Goal: Task Accomplishment & Management: Book appointment/travel/reservation

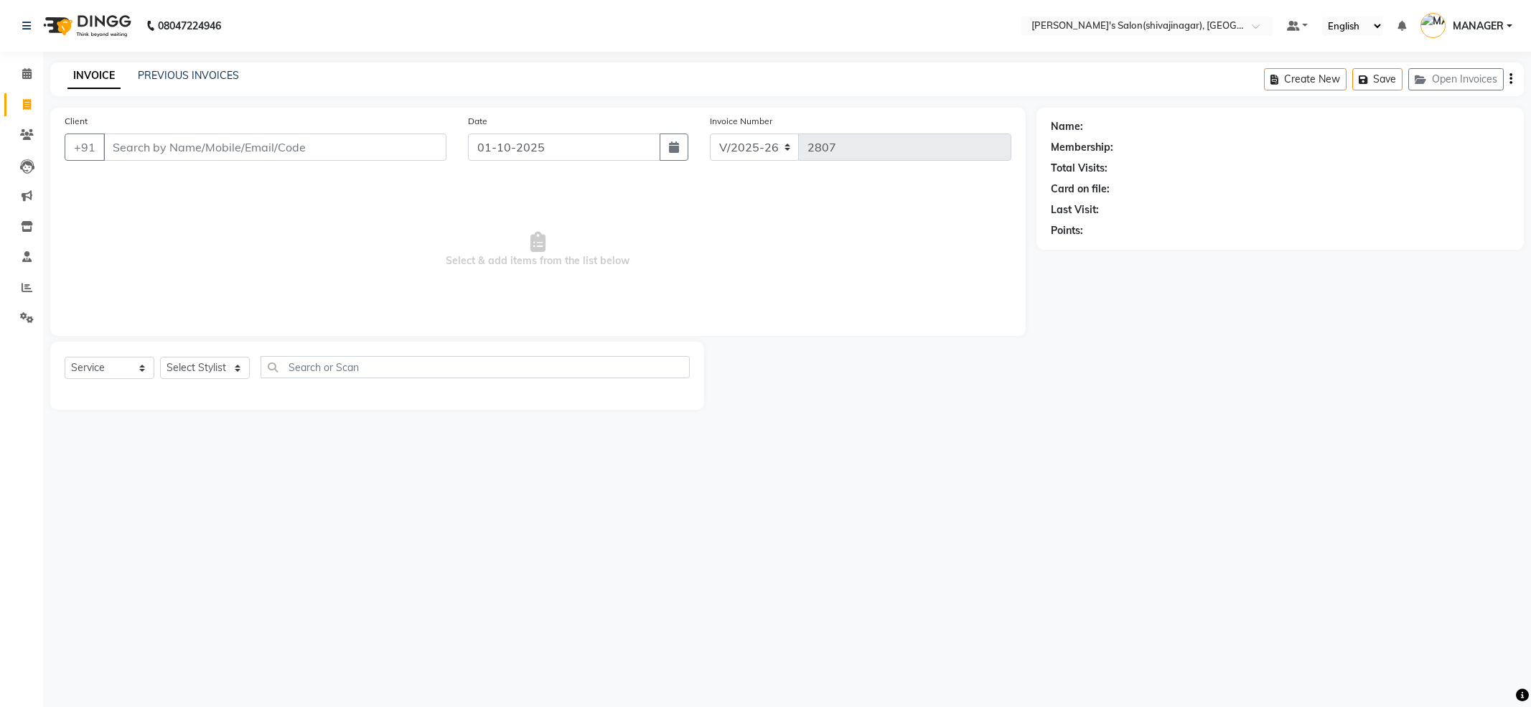
select select "4174"
select select "service"
click at [231, 362] on select "Select Stylist [PERSON_NAME] MANAGER MISS STAFF MONG'Z. [PERSON_NAME] [PERSON_N…" at bounding box center [205, 368] width 90 height 22
select select "24667"
click at [160, 357] on select "Select Stylist [PERSON_NAME] MANAGER MISS STAFF MONG'Z. [PERSON_NAME] [PERSON_N…" at bounding box center [205, 368] width 90 height 22
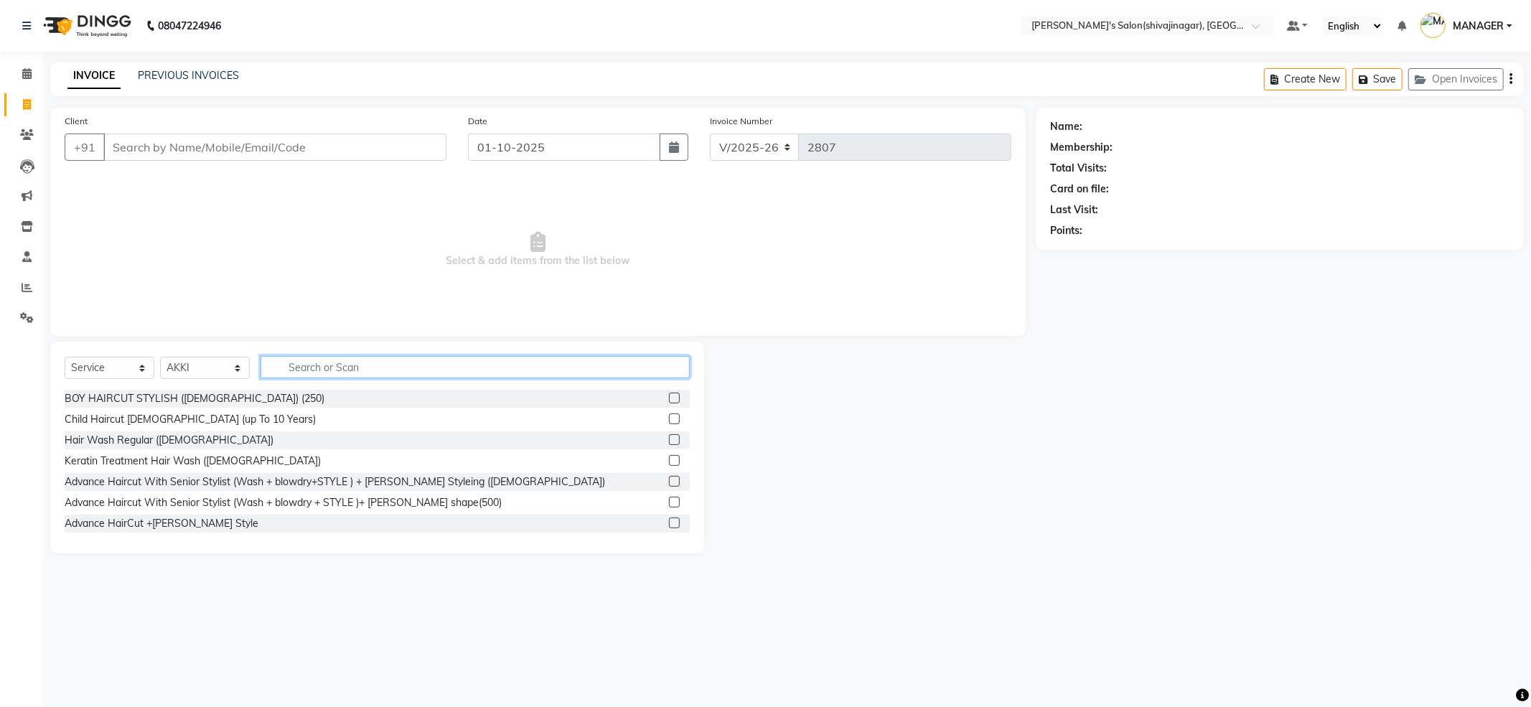
click at [335, 363] on input "text" at bounding box center [475, 367] width 429 height 22
click at [383, 221] on span "Select & add items from the list below" at bounding box center [538, 250] width 947 height 144
click at [210, 75] on link "PREVIOUS INVOICES" at bounding box center [188, 75] width 101 height 13
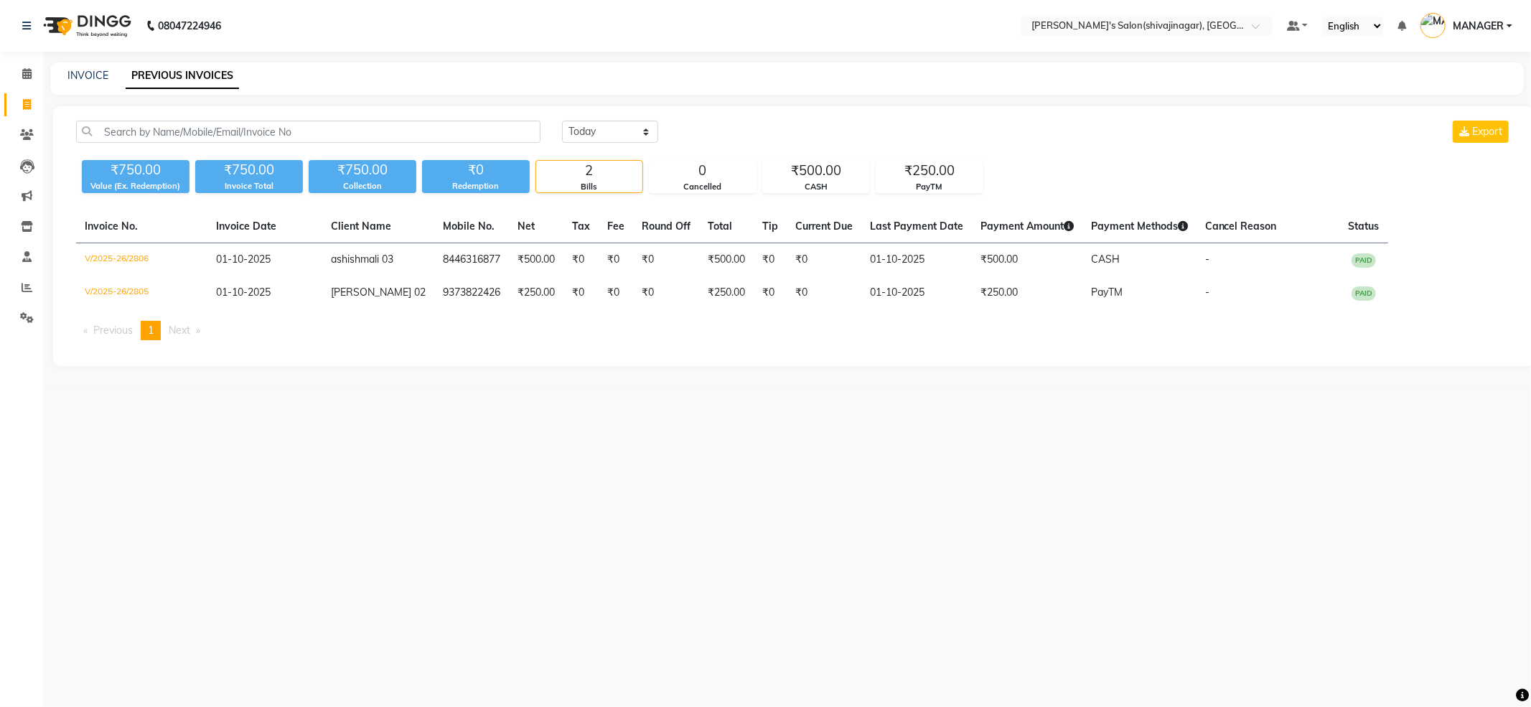
click at [856, 73] on div "INVOICE PREVIOUS INVOICES" at bounding box center [778, 75] width 1457 height 15
click at [26, 105] on icon at bounding box center [27, 104] width 8 height 11
select select "service"
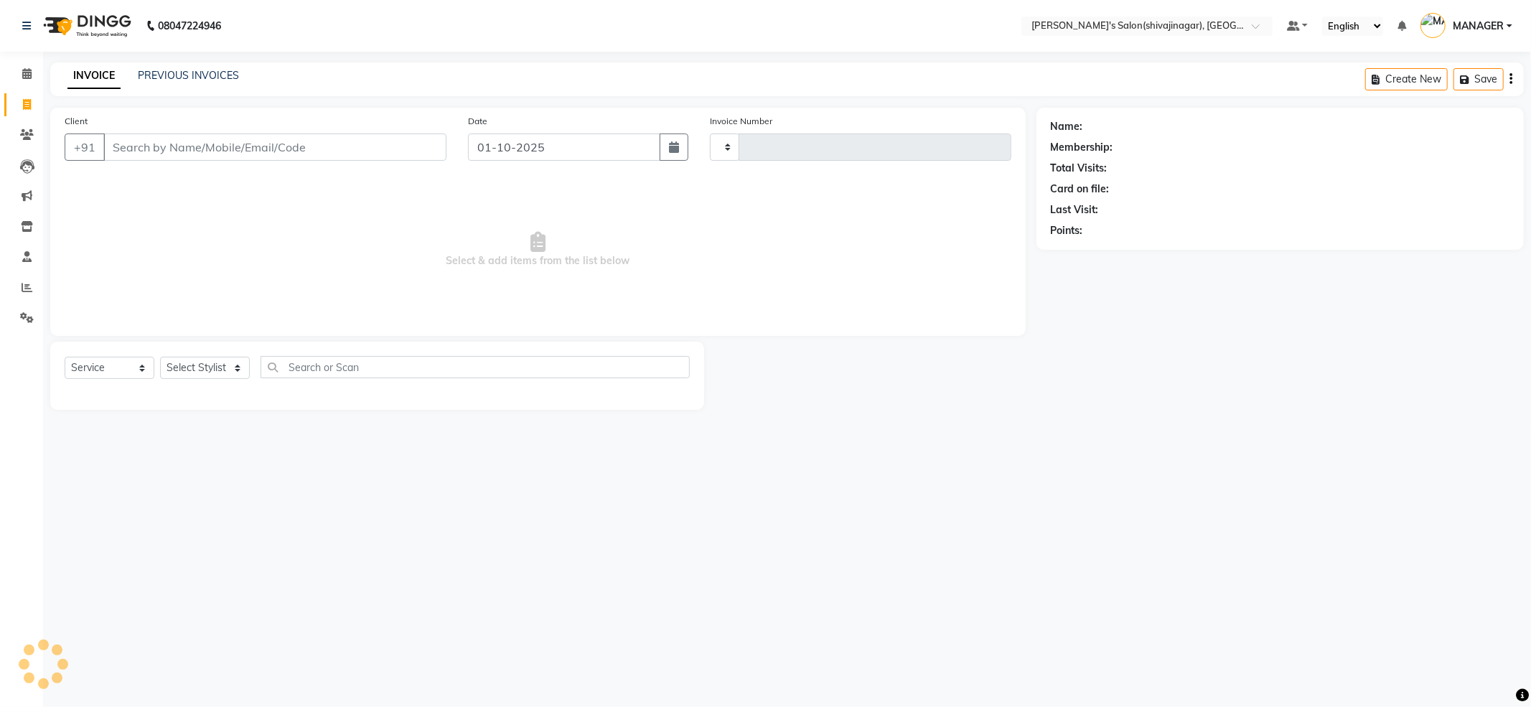
type input "2807"
select select "4174"
click at [230, 141] on input "Client" at bounding box center [274, 147] width 343 height 27
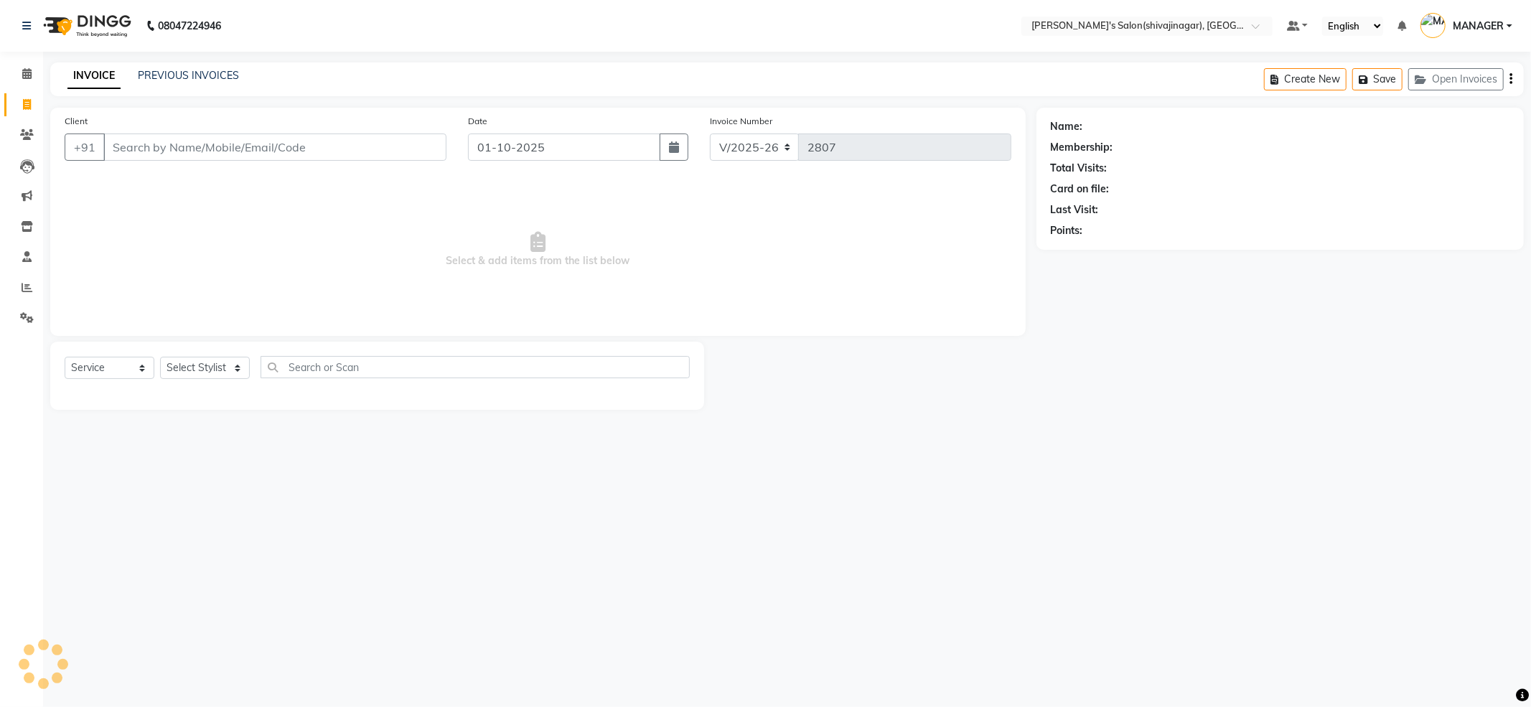
click at [230, 141] on input "Client" at bounding box center [274, 147] width 343 height 27
click at [210, 75] on link "PREVIOUS INVOICES" at bounding box center [188, 75] width 101 height 13
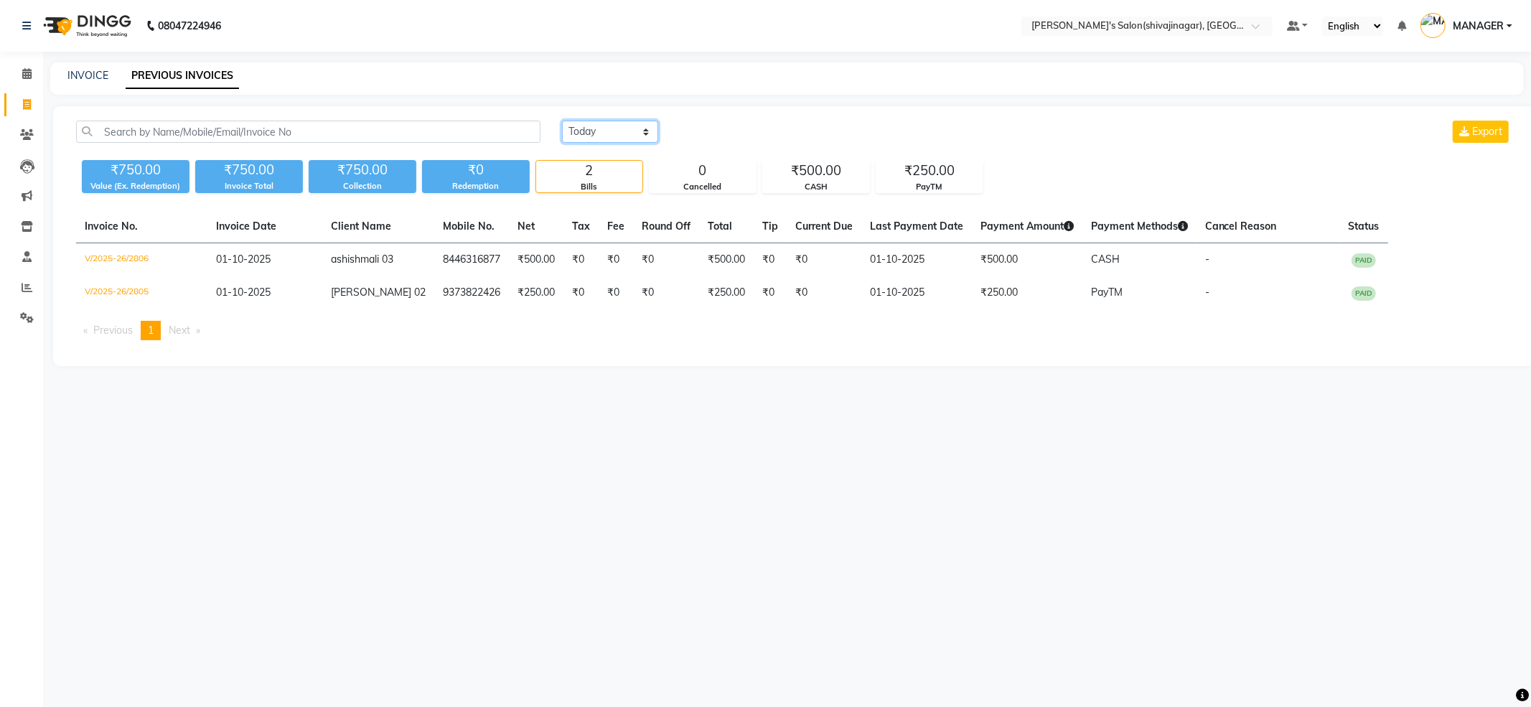
click at [607, 132] on select "Today Yesterday Custom Range" at bounding box center [610, 132] width 96 height 22
click at [598, 130] on select "Today Yesterday Custom Range" at bounding box center [610, 132] width 96 height 22
click at [1106, 159] on div "₹750.00 Value (Ex. Redemption) ₹750.00 Invoice Total ₹750.00 Collection ₹0 Rede…" at bounding box center [794, 173] width 1436 height 39
click at [598, 128] on select "Today Yesterday Custom Range" at bounding box center [610, 132] width 96 height 22
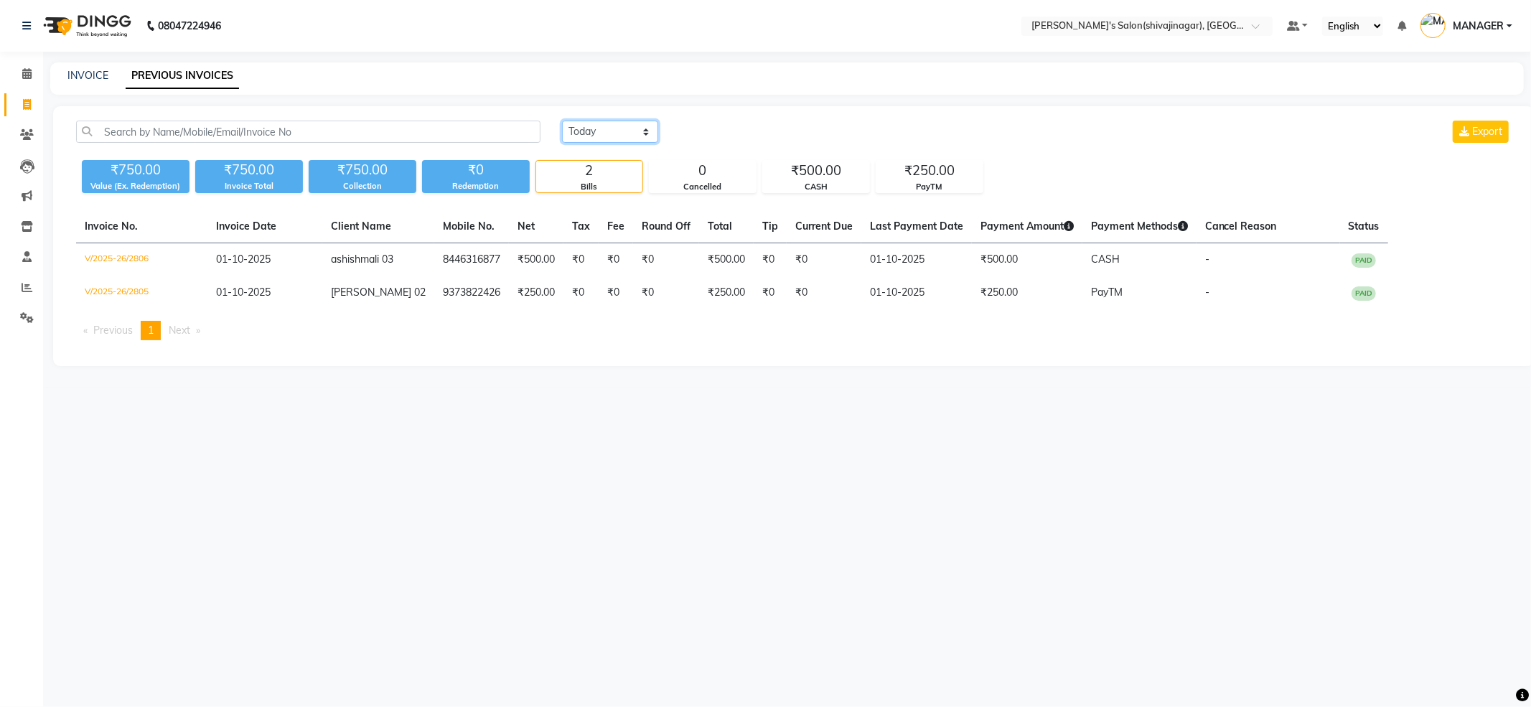
select select "yesterday"
click at [562, 121] on select "Today Yesterday Custom Range" at bounding box center [610, 132] width 96 height 22
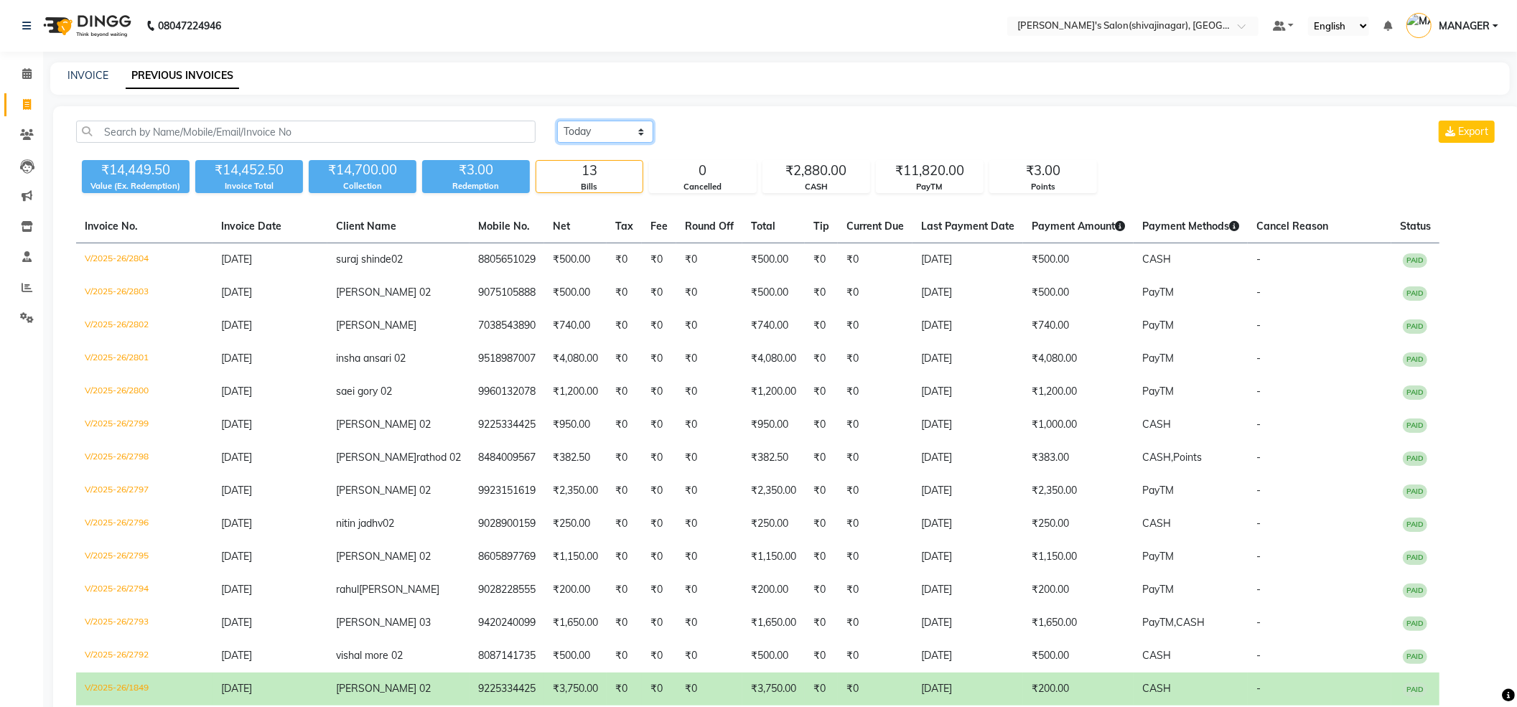
click at [596, 135] on select "Today Yesterday Custom Range" at bounding box center [605, 132] width 96 height 22
click at [665, 73] on div "INVOICE PREVIOUS INVOICES" at bounding box center [771, 75] width 1442 height 15
click at [660, 41] on nav "08047224946 Select Location × Girja's Salon(shivajinagar), Shivaji Nagar Defaul…" at bounding box center [758, 26] width 1517 height 52
click at [675, 46] on nav "08047224946 Select Location × Girja's Salon(shivajinagar), Shivaji Nagar Defaul…" at bounding box center [758, 26] width 1517 height 52
click at [668, 68] on div "INVOICE PREVIOUS INVOICES" at bounding box center [771, 75] width 1442 height 15
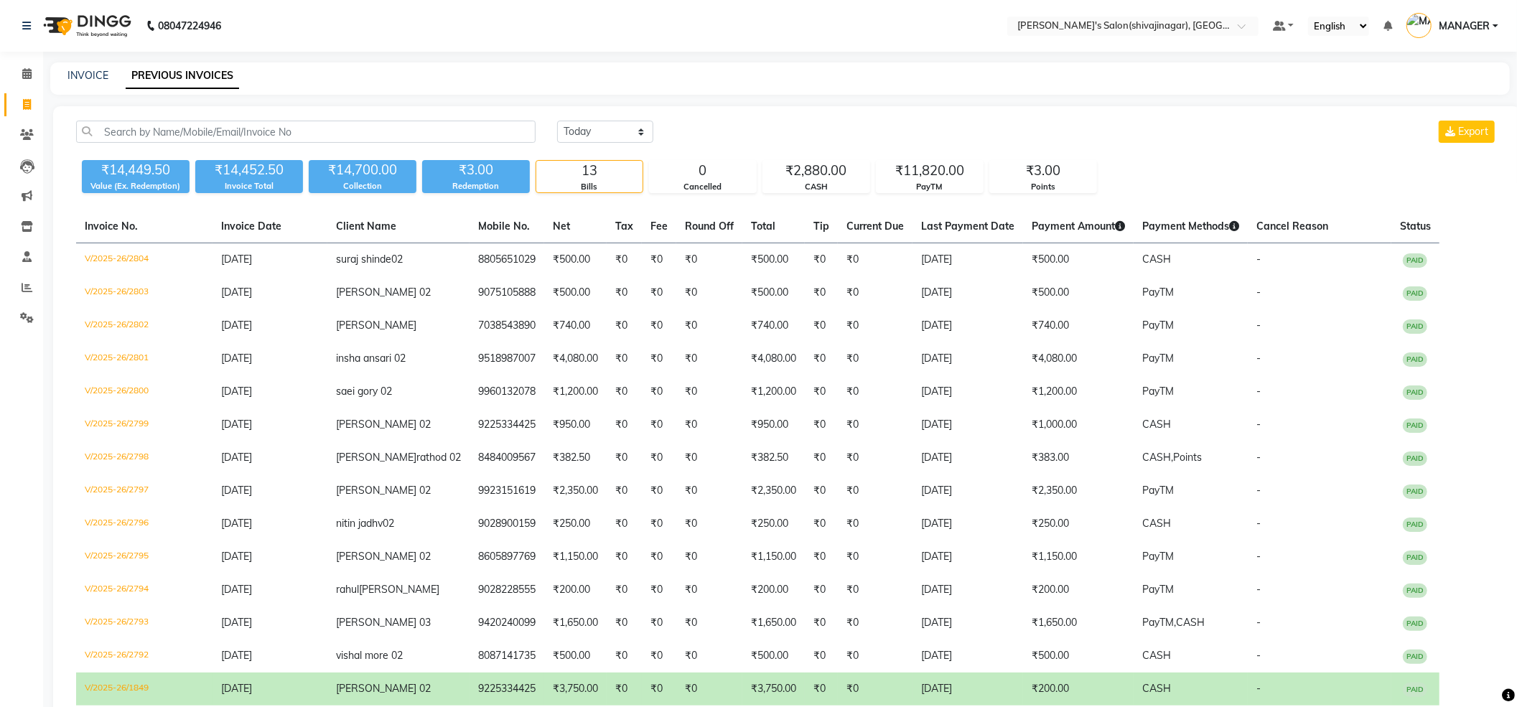
click at [668, 68] on div "INVOICE PREVIOUS INVOICES" at bounding box center [771, 75] width 1442 height 15
click at [668, 33] on nav "08047224946 Select Location × Girja's Salon(shivajinagar), Shivaji Nagar Defaul…" at bounding box center [758, 26] width 1517 height 52
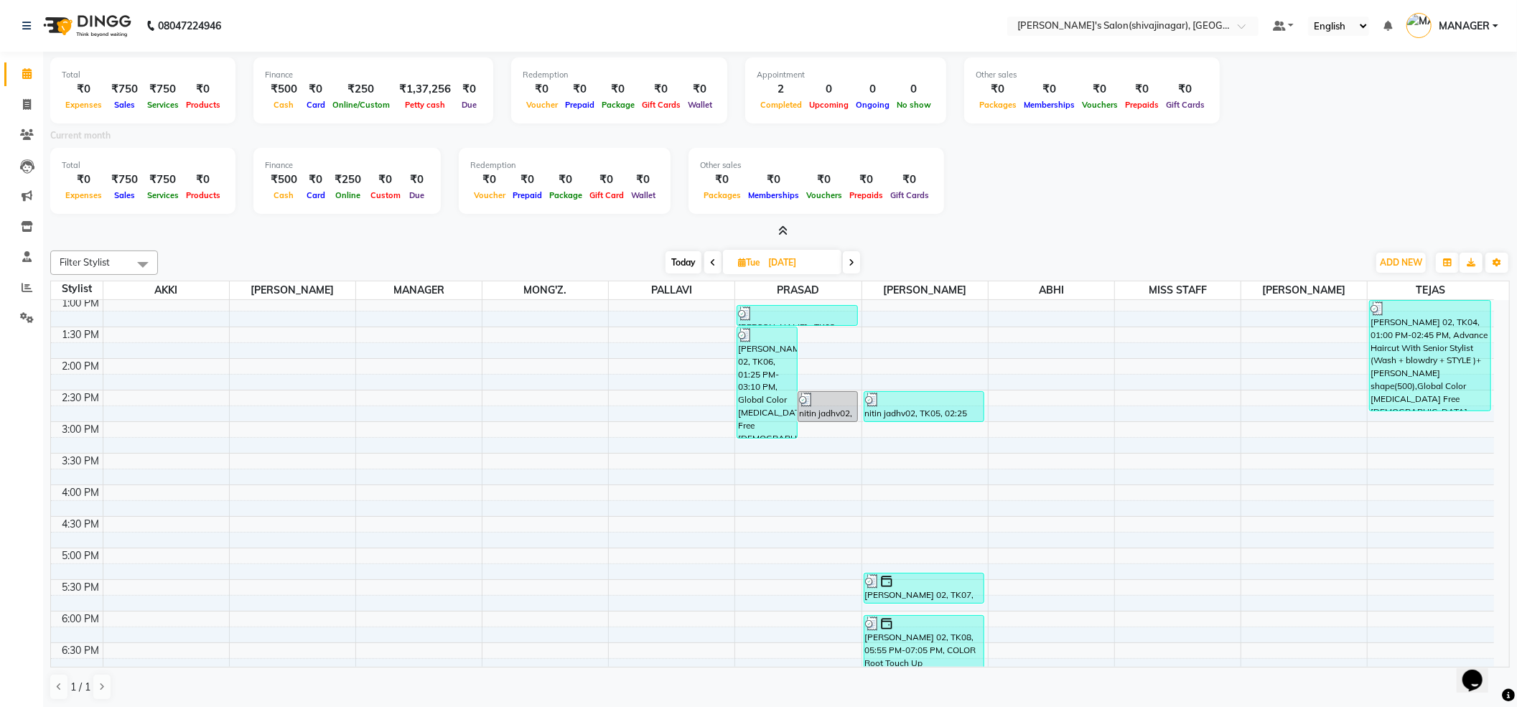
click at [1299, 190] on div "Total ₹0 Expenses ₹750 Sales ₹750 Services ₹0 Products Finance ₹500 Cash ₹0 Car…" at bounding box center [779, 183] width 1459 height 70
click at [1434, 164] on div "Total ₹0 Expenses ₹750 Sales ₹750 Services ₹0 Products Finance ₹500 Cash ₹0 Car…" at bounding box center [779, 183] width 1459 height 70
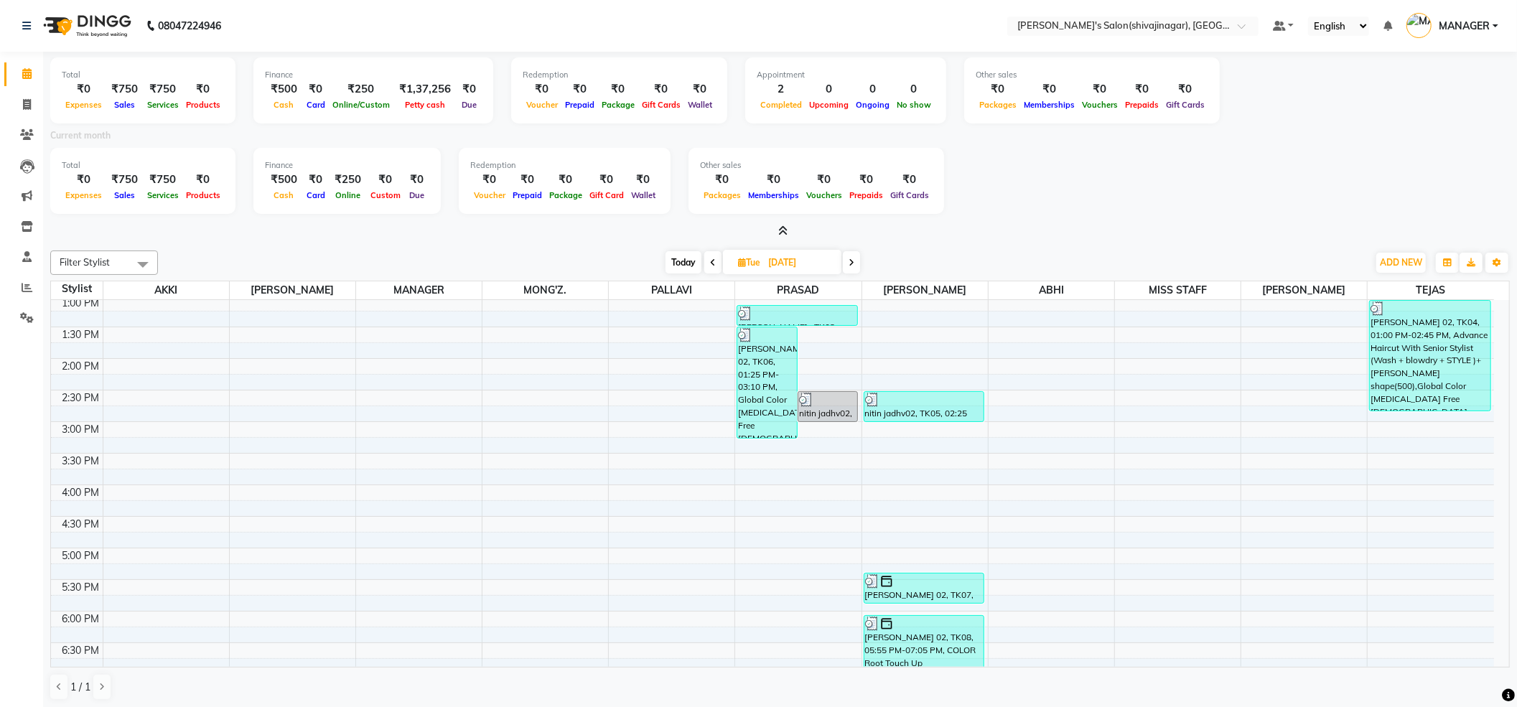
click at [1434, 164] on div "Total ₹0 Expenses ₹750 Sales ₹750 Services ₹0 Products Finance ₹500 Cash ₹0 Car…" at bounding box center [779, 183] width 1459 height 70
click at [1459, 17] on link "MANAGER" at bounding box center [1452, 26] width 92 height 24
click at [1319, 194] on div "Total ₹0 Expenses ₹750 Sales ₹750 Services ₹0 Products Finance ₹500 Cash ₹0 Car…" at bounding box center [779, 183] width 1459 height 70
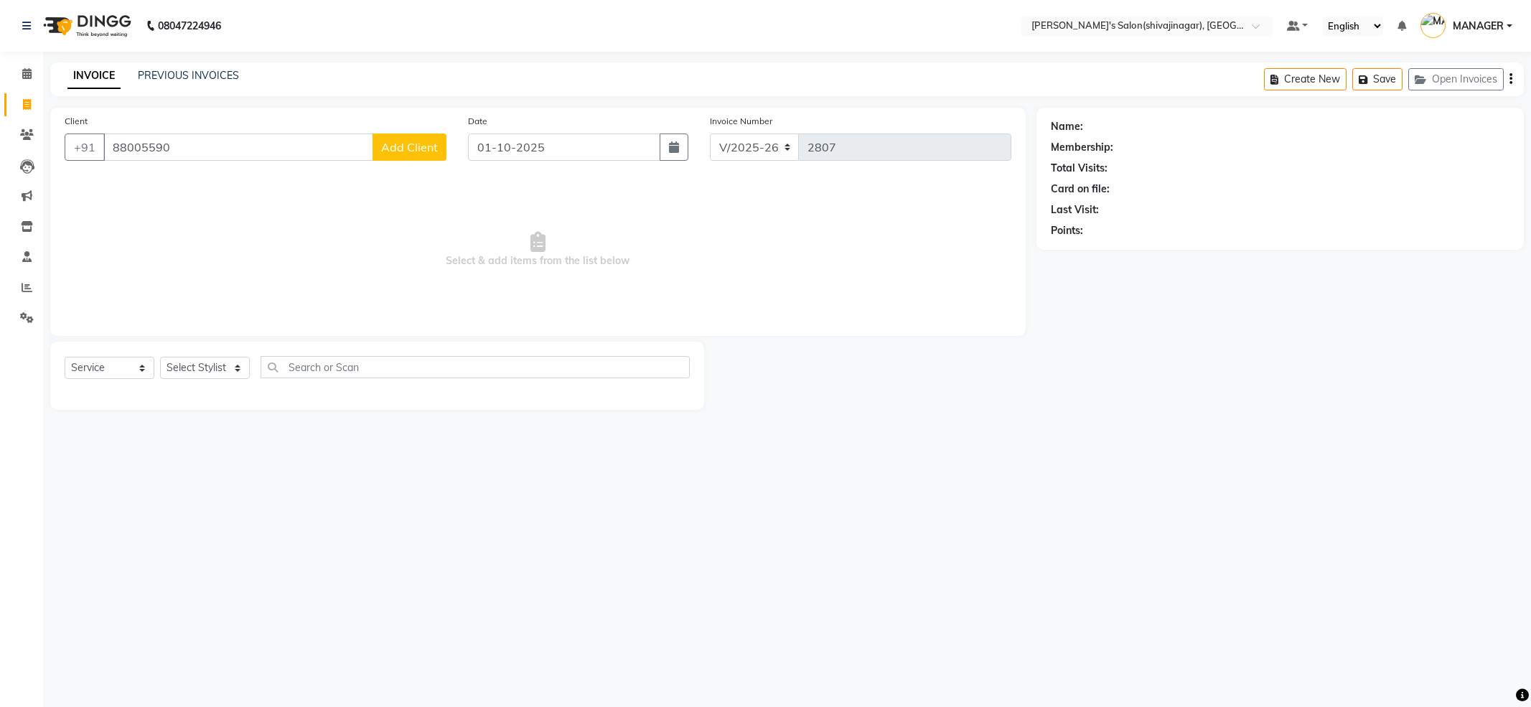
select select "4174"
select select "service"
type input "8800559035"
click at [422, 148] on span "Add Client" at bounding box center [409, 147] width 57 height 14
select select "22"
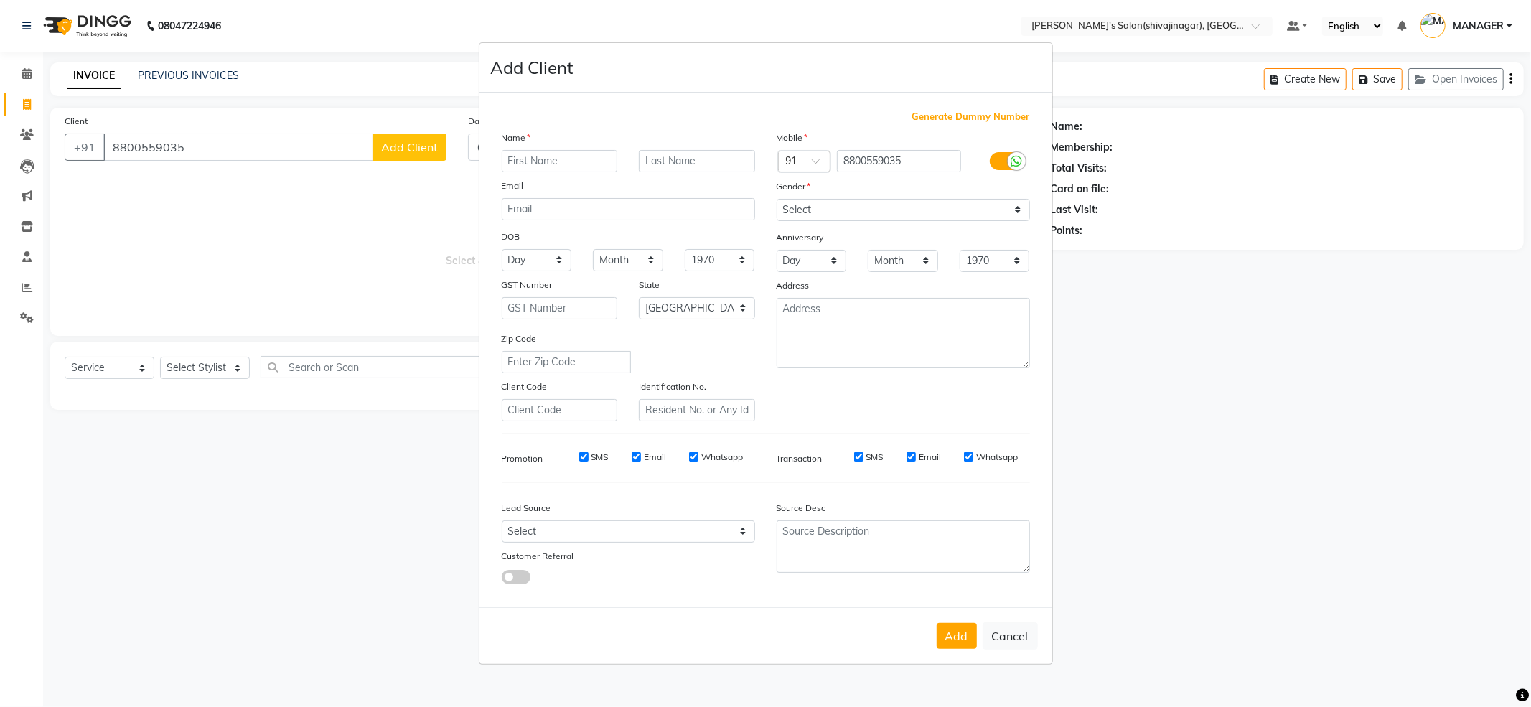
click at [569, 162] on input "text" at bounding box center [560, 161] width 116 height 22
type input "dr [PERSON_NAME] mam 02"
click at [1028, 213] on select "Select [DEMOGRAPHIC_DATA] [DEMOGRAPHIC_DATA] Other Prefer Not To Say" at bounding box center [903, 210] width 253 height 22
select select "[DEMOGRAPHIC_DATA]"
click at [777, 200] on select "Select [DEMOGRAPHIC_DATA] [DEMOGRAPHIC_DATA] Other Prefer Not To Say" at bounding box center [903, 210] width 253 height 22
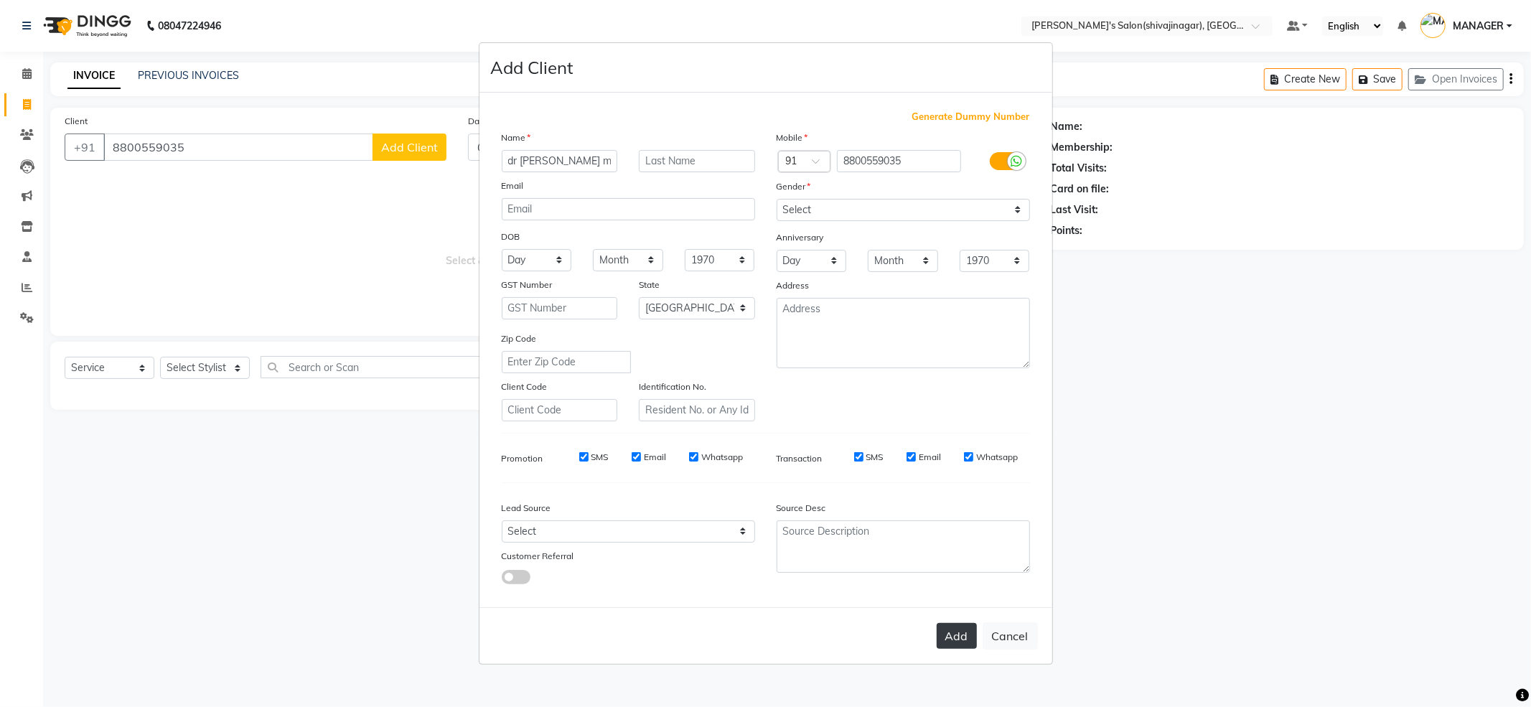
click at [946, 636] on button "Add" at bounding box center [957, 636] width 40 height 26
select select
select select "null"
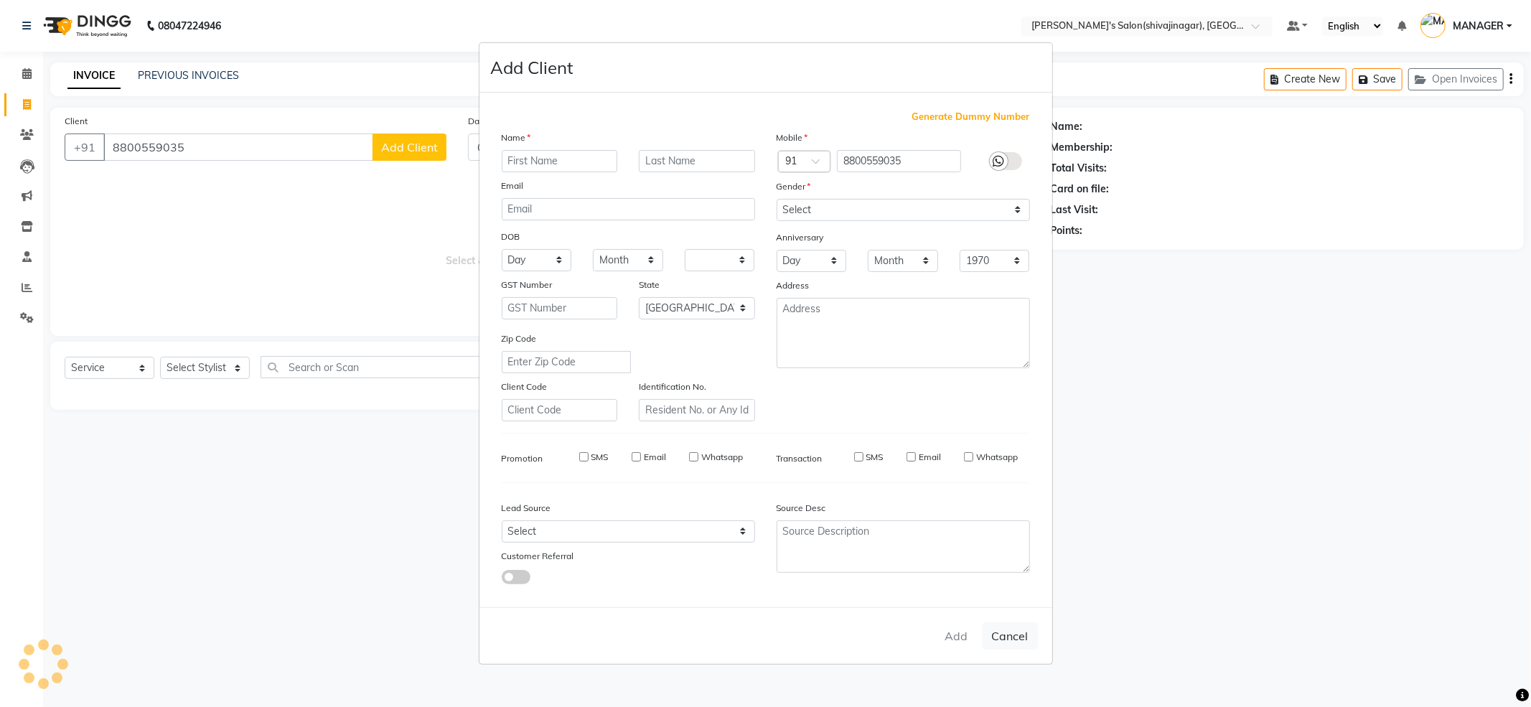
select select
checkbox input "false"
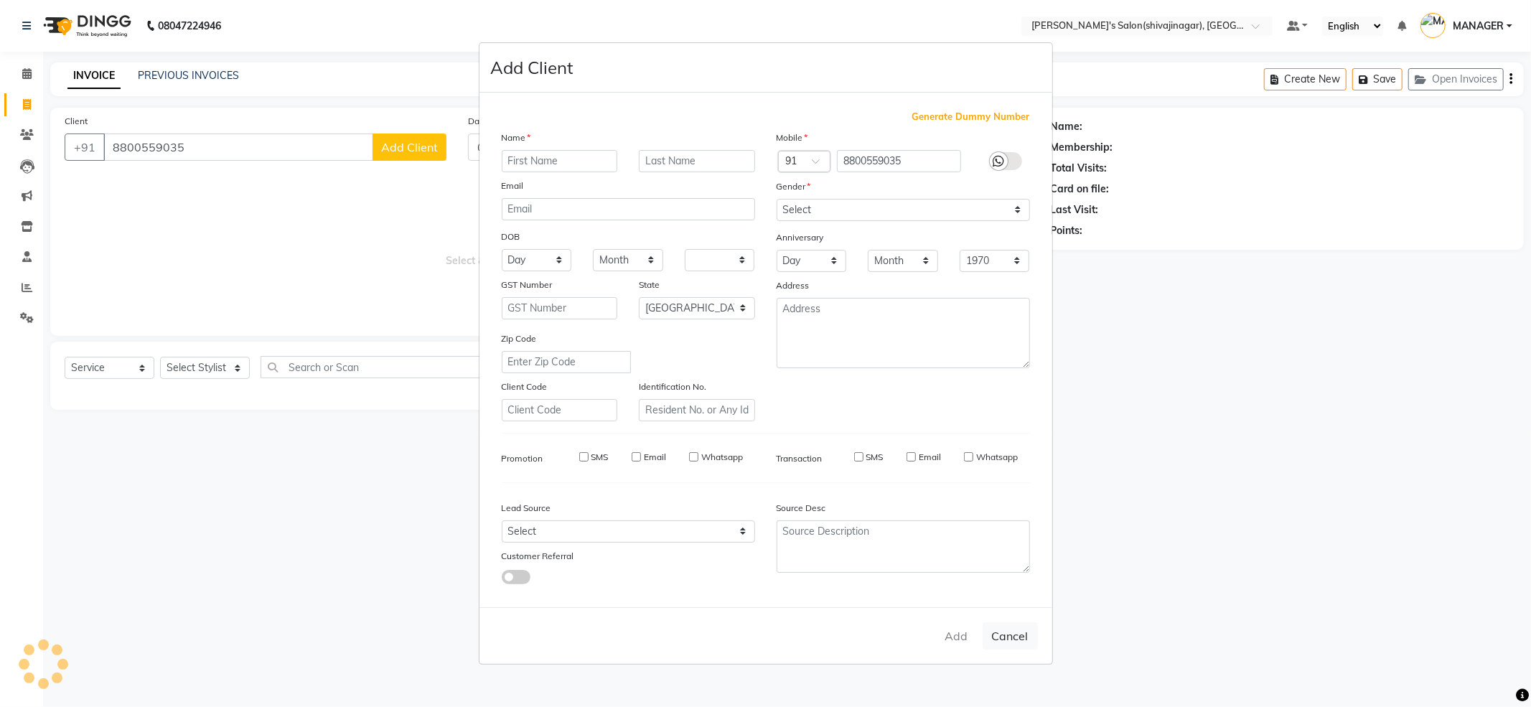
checkbox input "false"
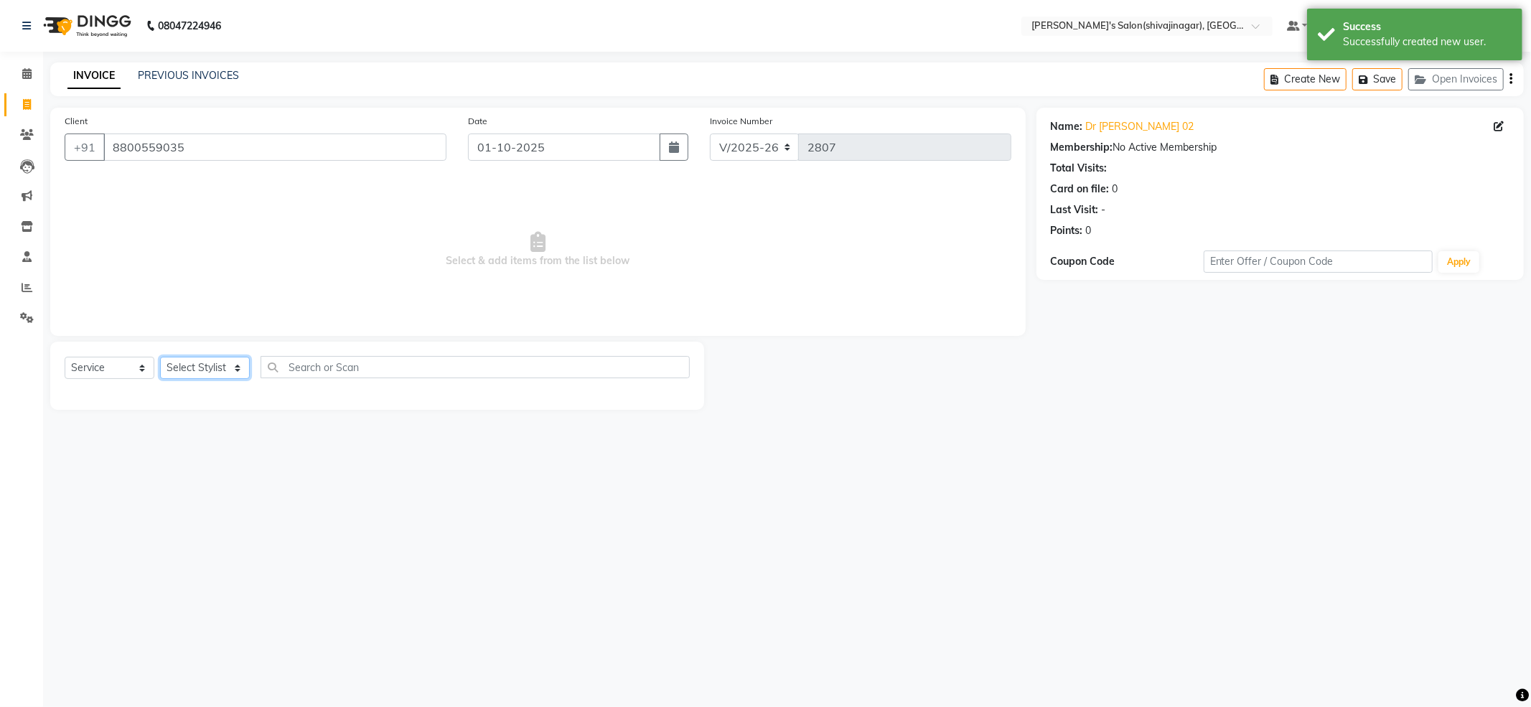
click at [236, 368] on select "Select Stylist [PERSON_NAME] MANAGER MISS STAFF MONG'Z. [PERSON_NAME] [PERSON_N…" at bounding box center [205, 368] width 90 height 22
select select "85251"
click at [160, 357] on select "Select Stylist [PERSON_NAME] MANAGER MISS STAFF MONG'Z. [PERSON_NAME] [PERSON_N…" at bounding box center [205, 368] width 90 height 22
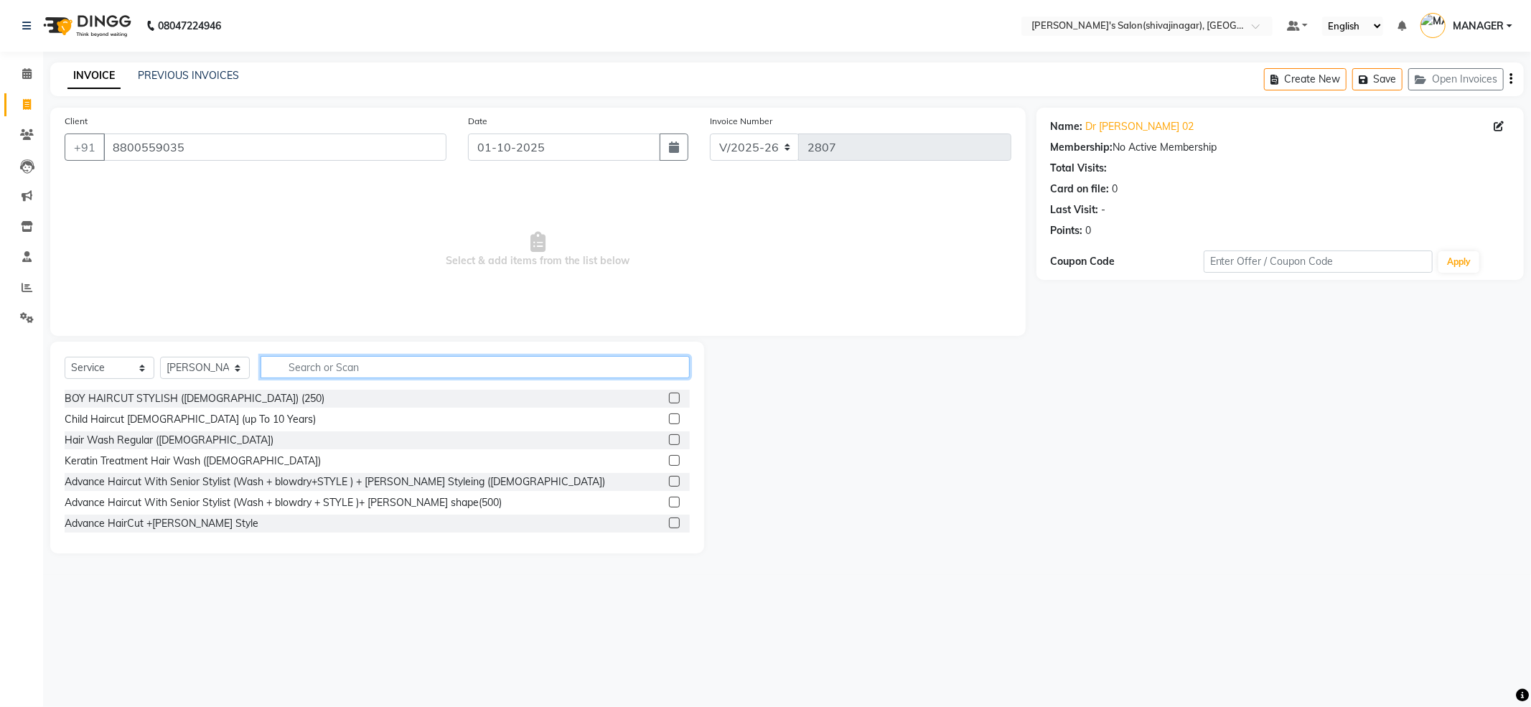
click at [351, 366] on input "text" at bounding box center [475, 367] width 429 height 22
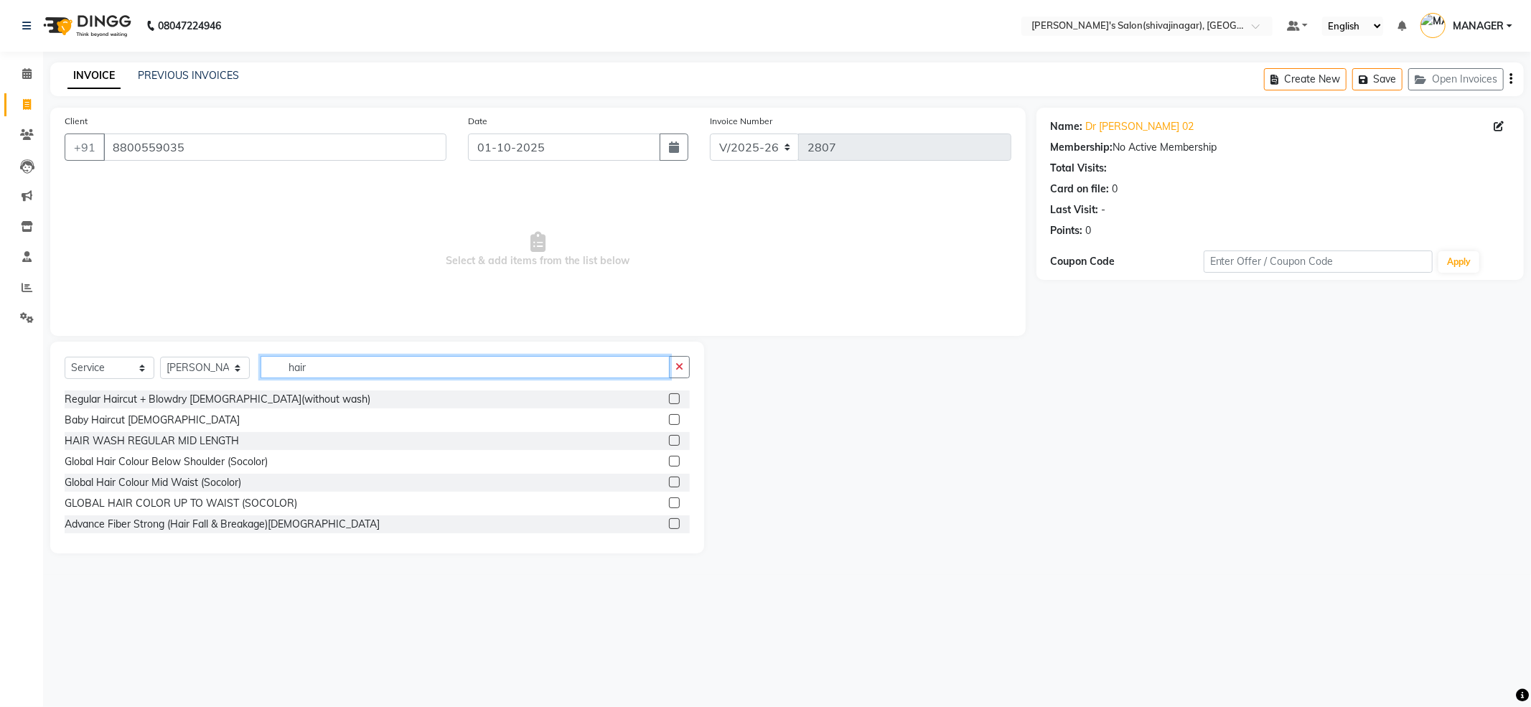
scroll to position [574, 0]
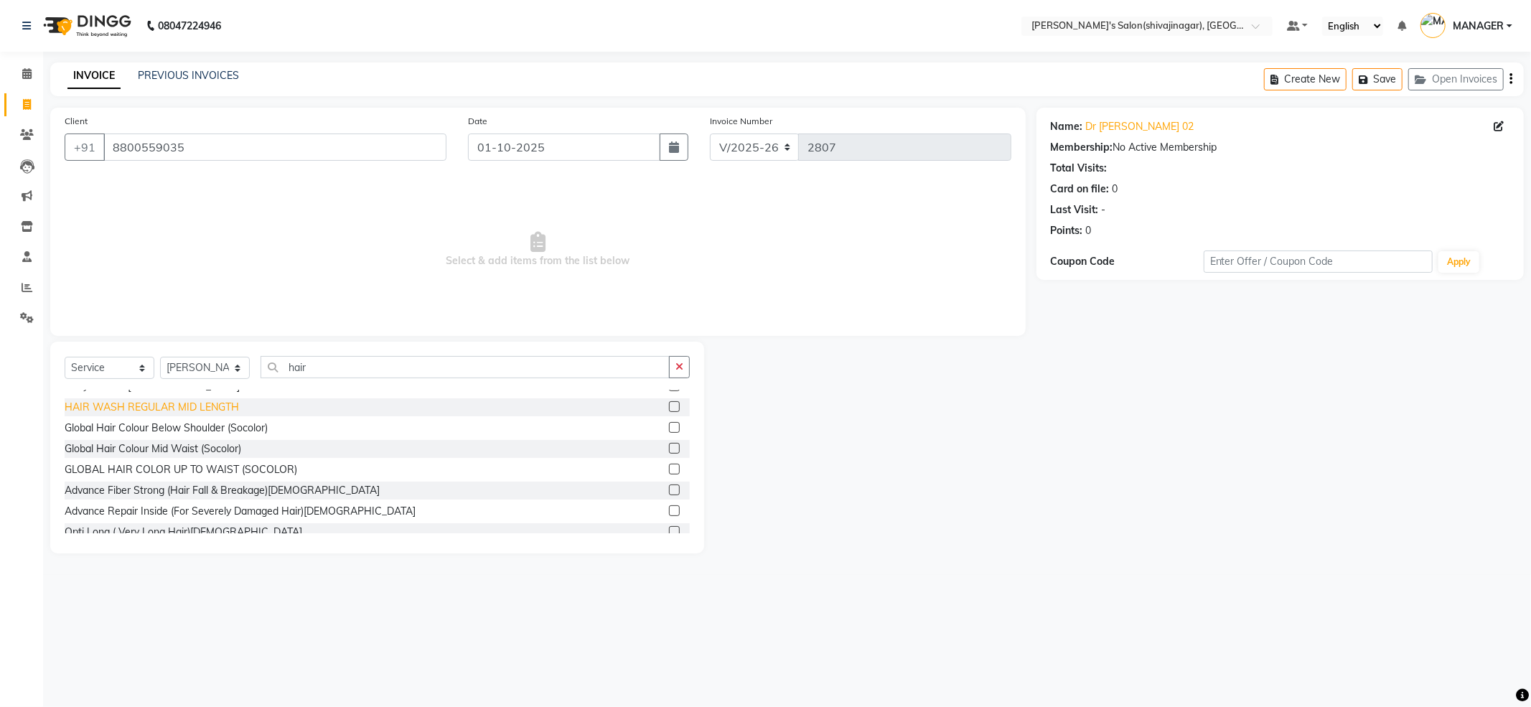
click at [216, 400] on div "HAIR WASH REGULAR MID LENGTH" at bounding box center [377, 407] width 625 height 18
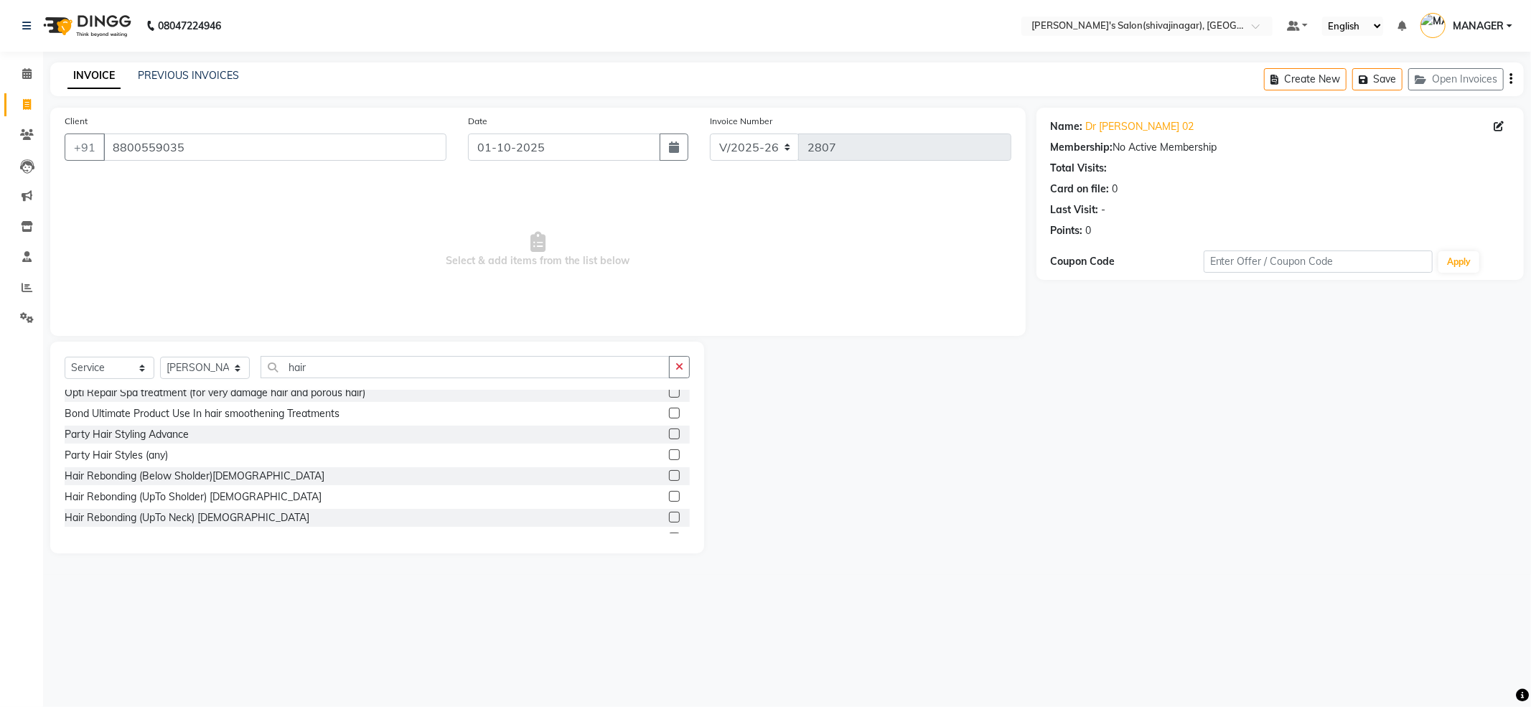
scroll to position [897, 0]
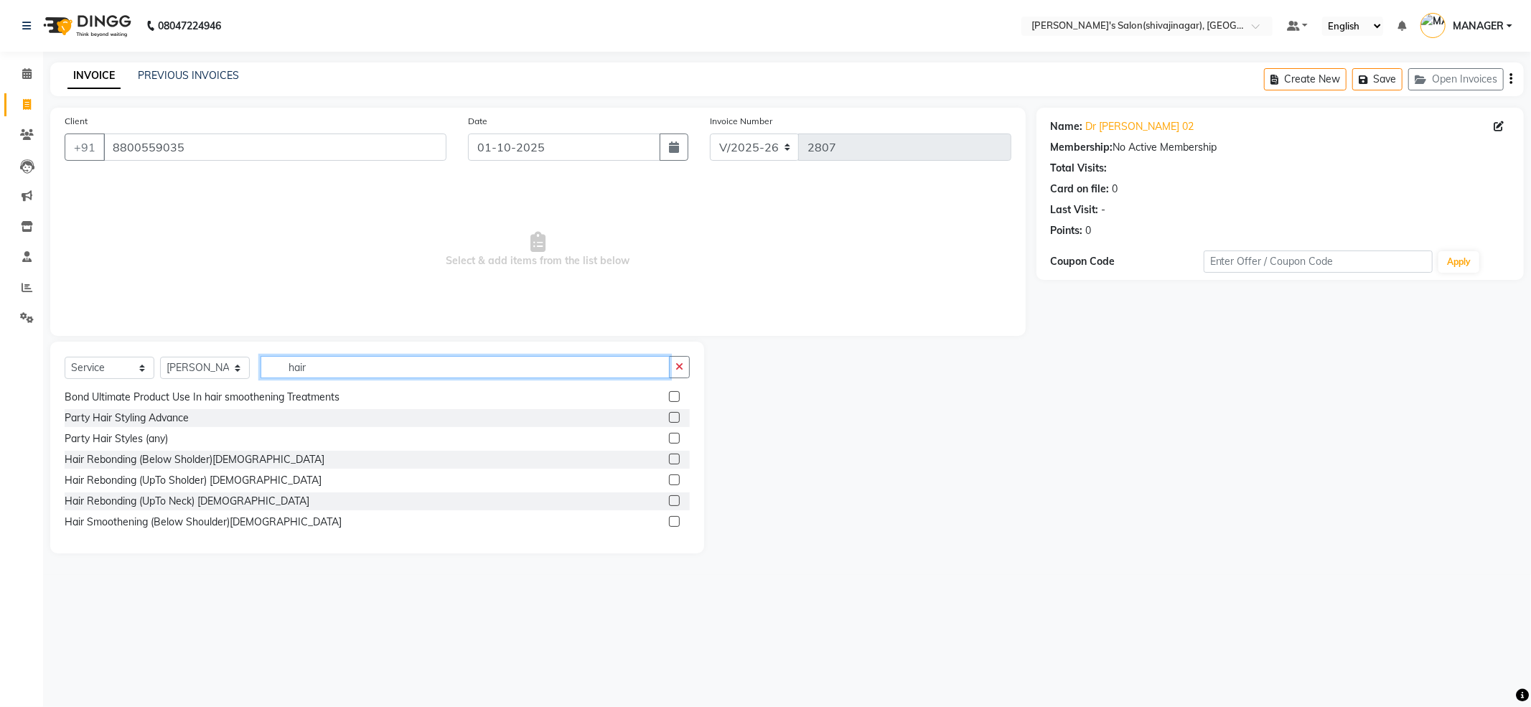
click at [412, 365] on input "hair" at bounding box center [465, 367] width 409 height 22
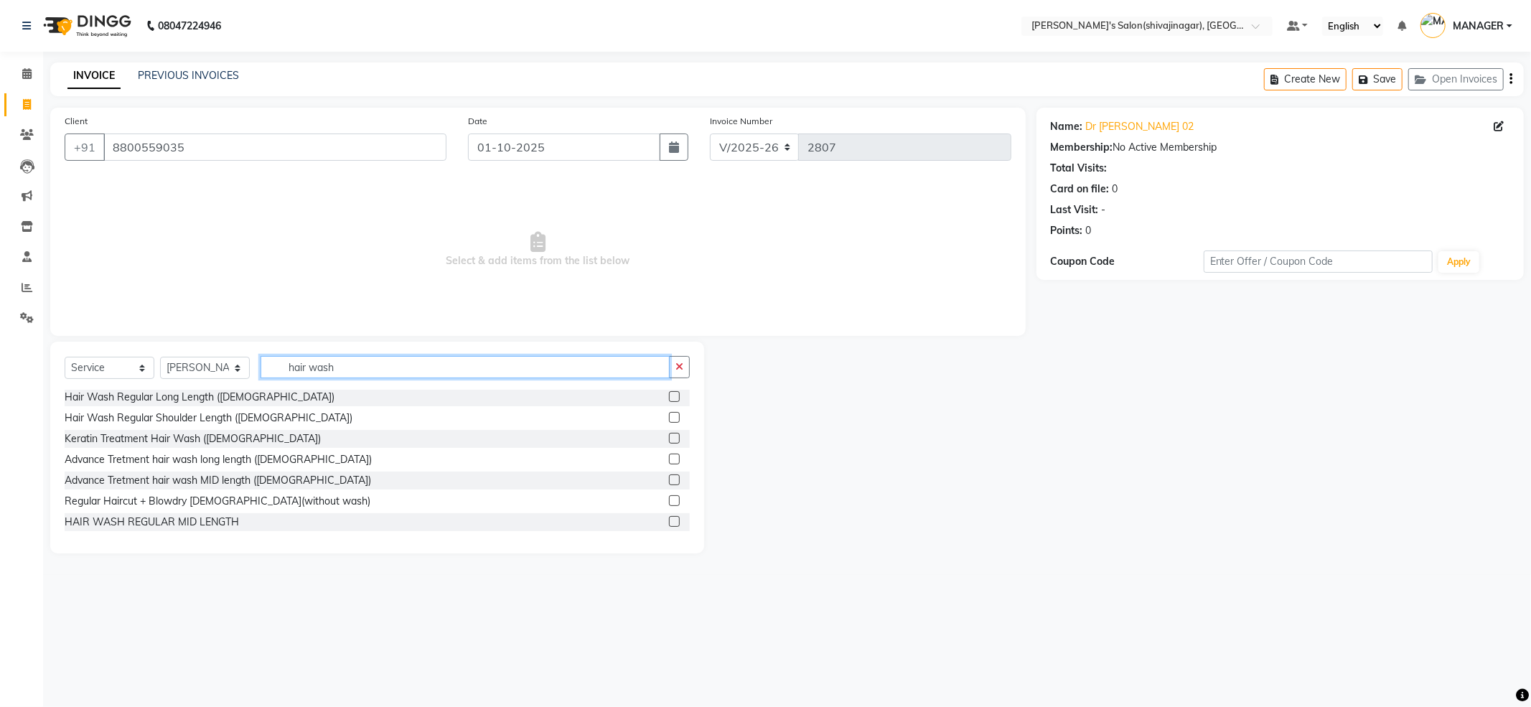
scroll to position [127, 0]
type input "hair wash"
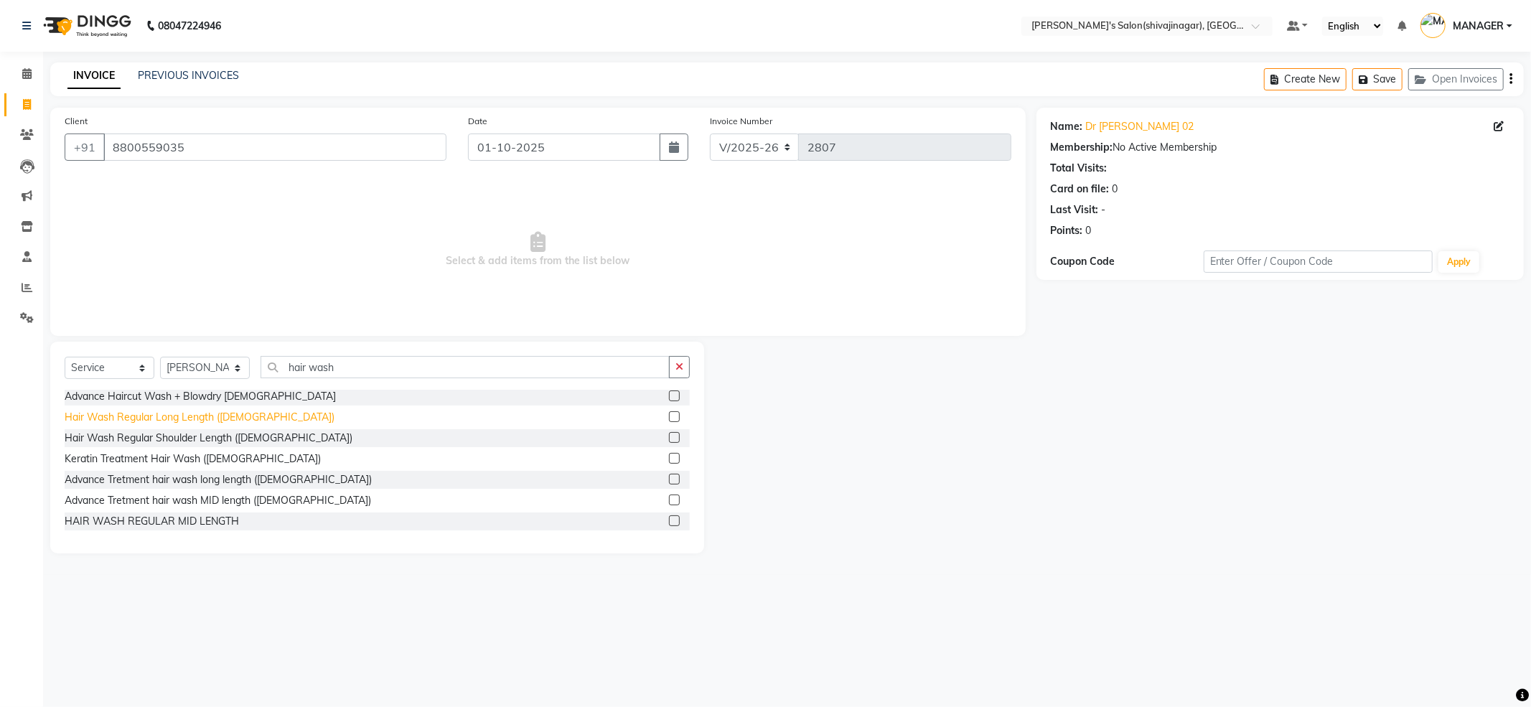
click at [258, 414] on div "Hair Wash Regular Long Length ([DEMOGRAPHIC_DATA])" at bounding box center [200, 417] width 270 height 15
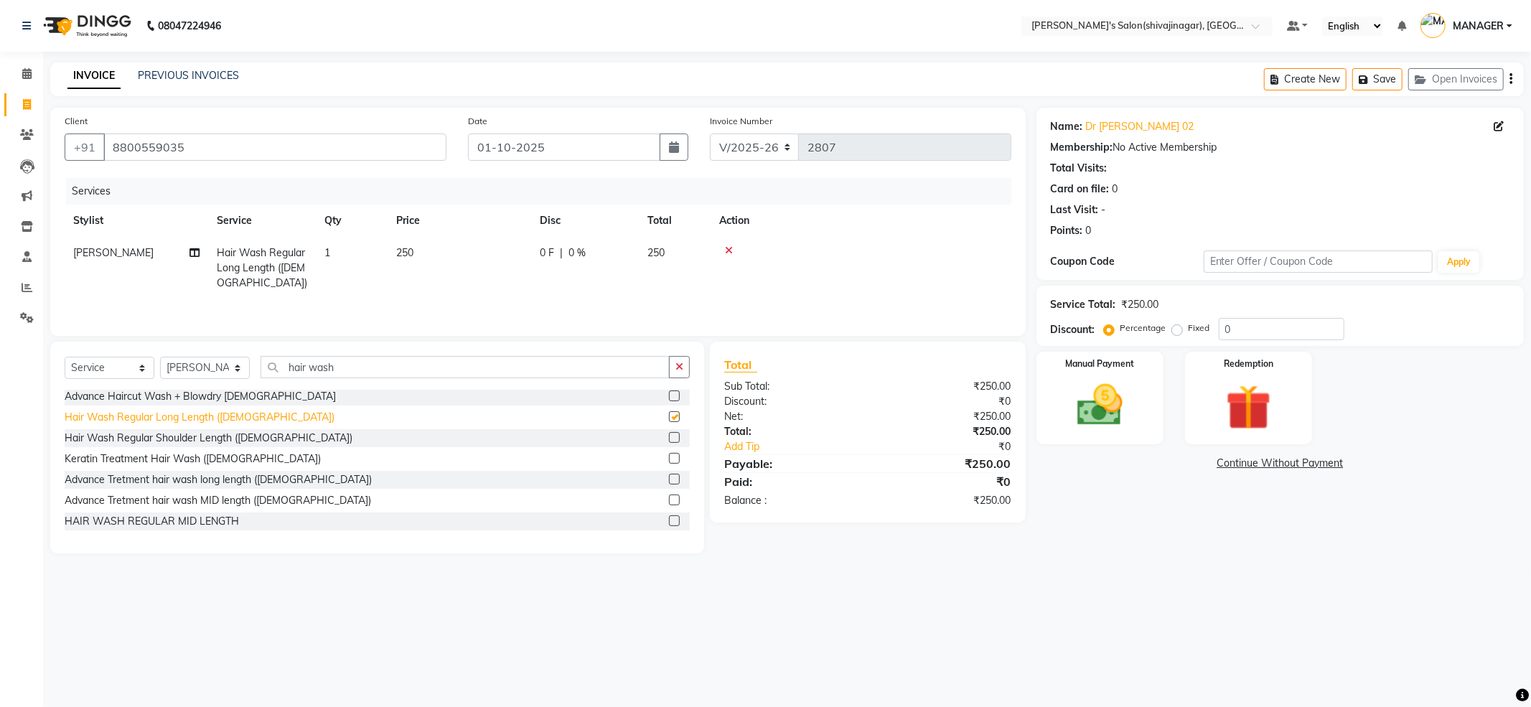
checkbox input "false"
click at [420, 246] on td "250" at bounding box center [460, 268] width 144 height 62
select select "85251"
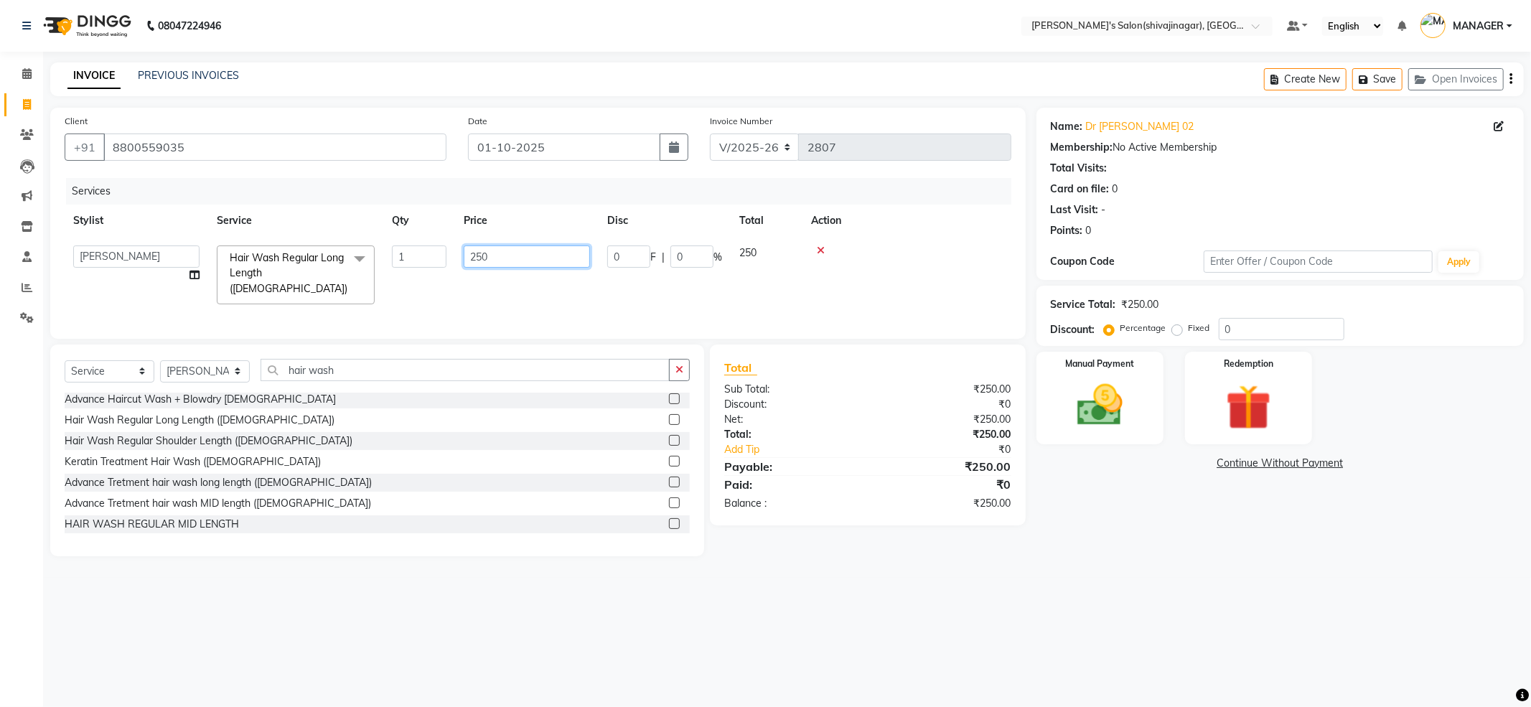
click at [491, 254] on input "250" at bounding box center [527, 257] width 126 height 22
type input "2"
type input "300"
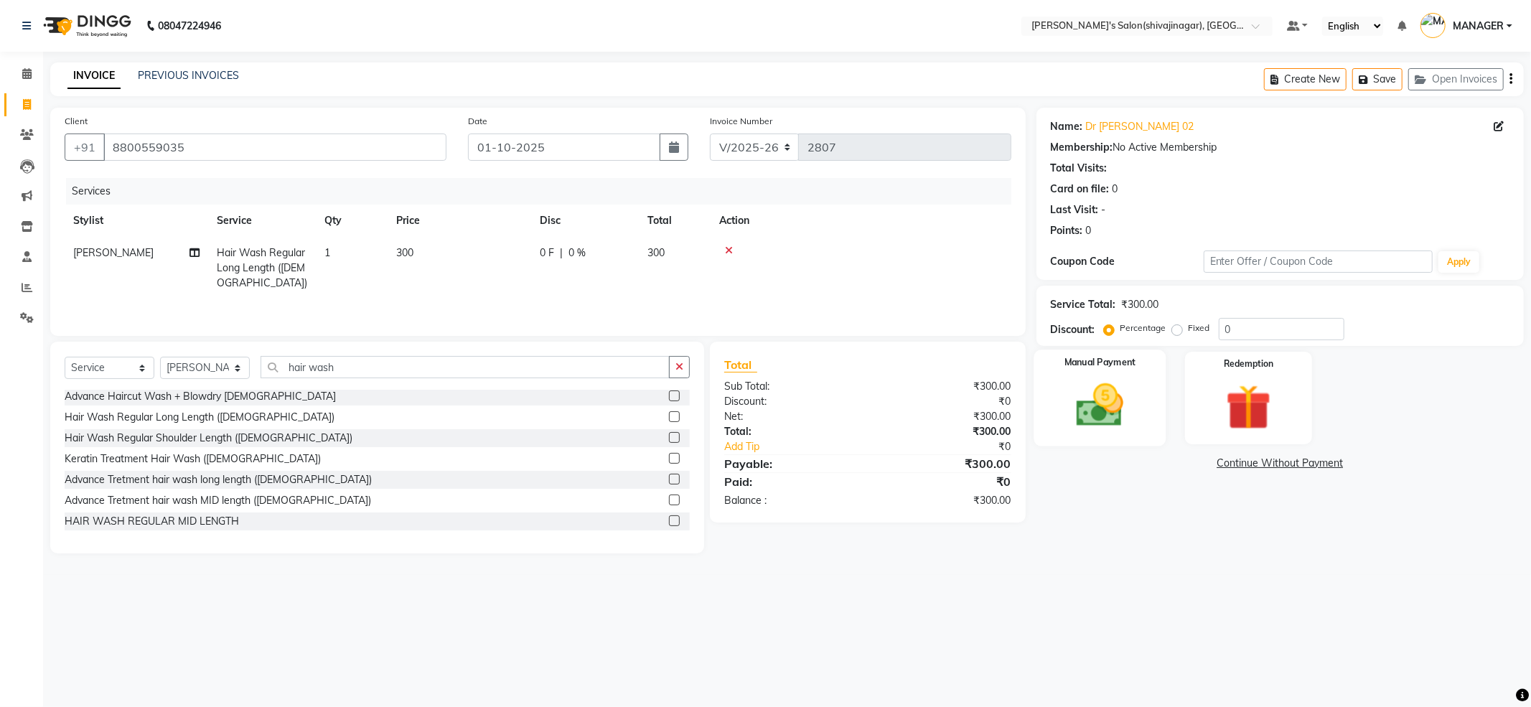
click at [1080, 379] on img at bounding box center [1100, 405] width 77 height 55
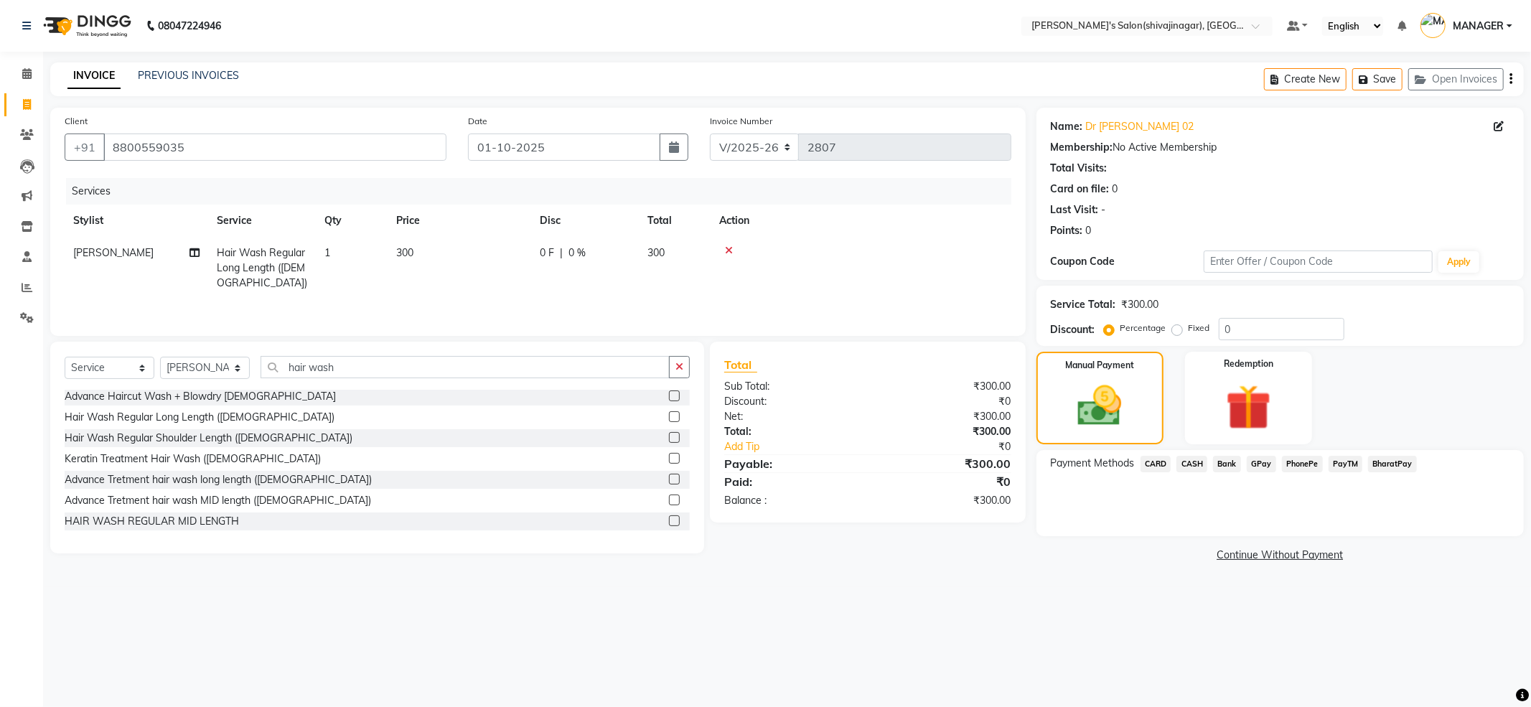
click at [1332, 464] on span "PayTM" at bounding box center [1346, 464] width 34 height 17
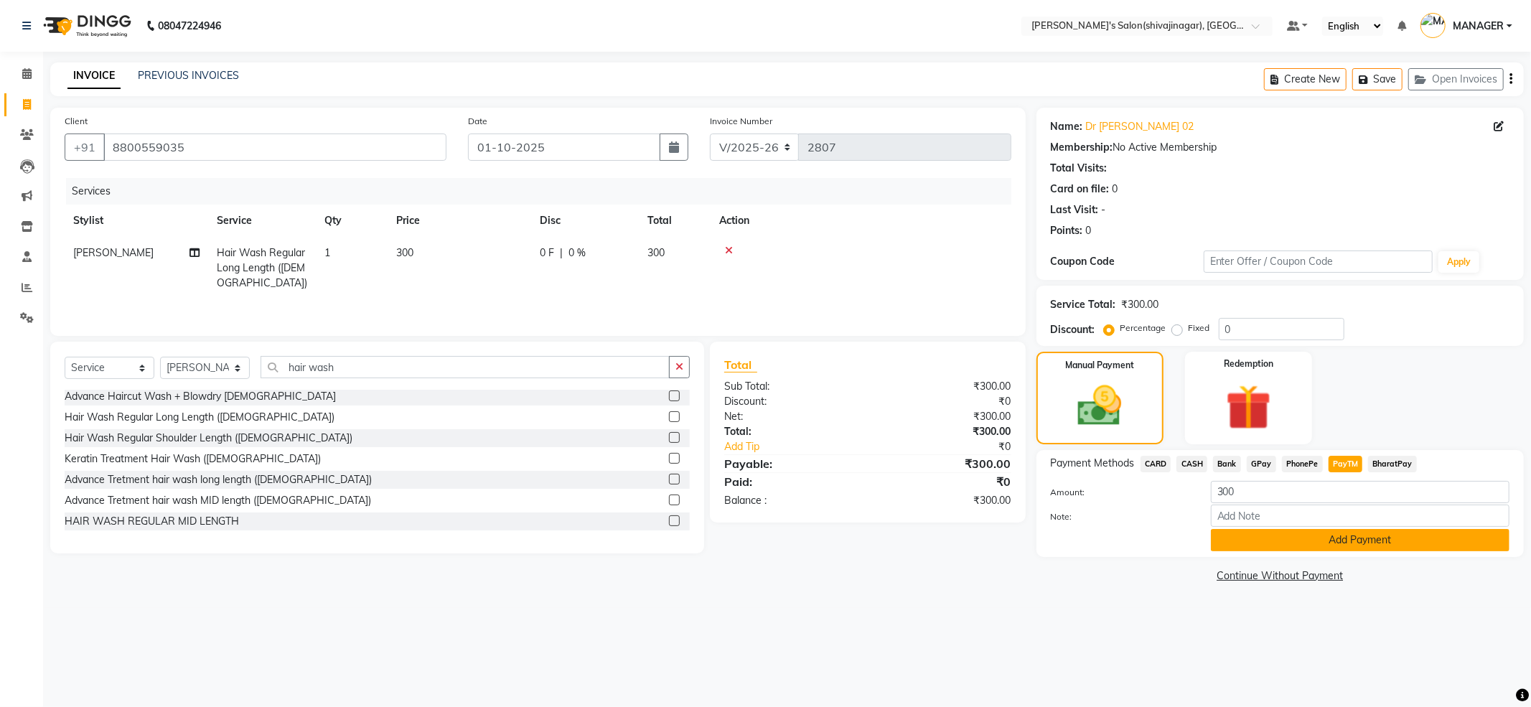
click at [1334, 538] on button "Add Payment" at bounding box center [1360, 540] width 299 height 22
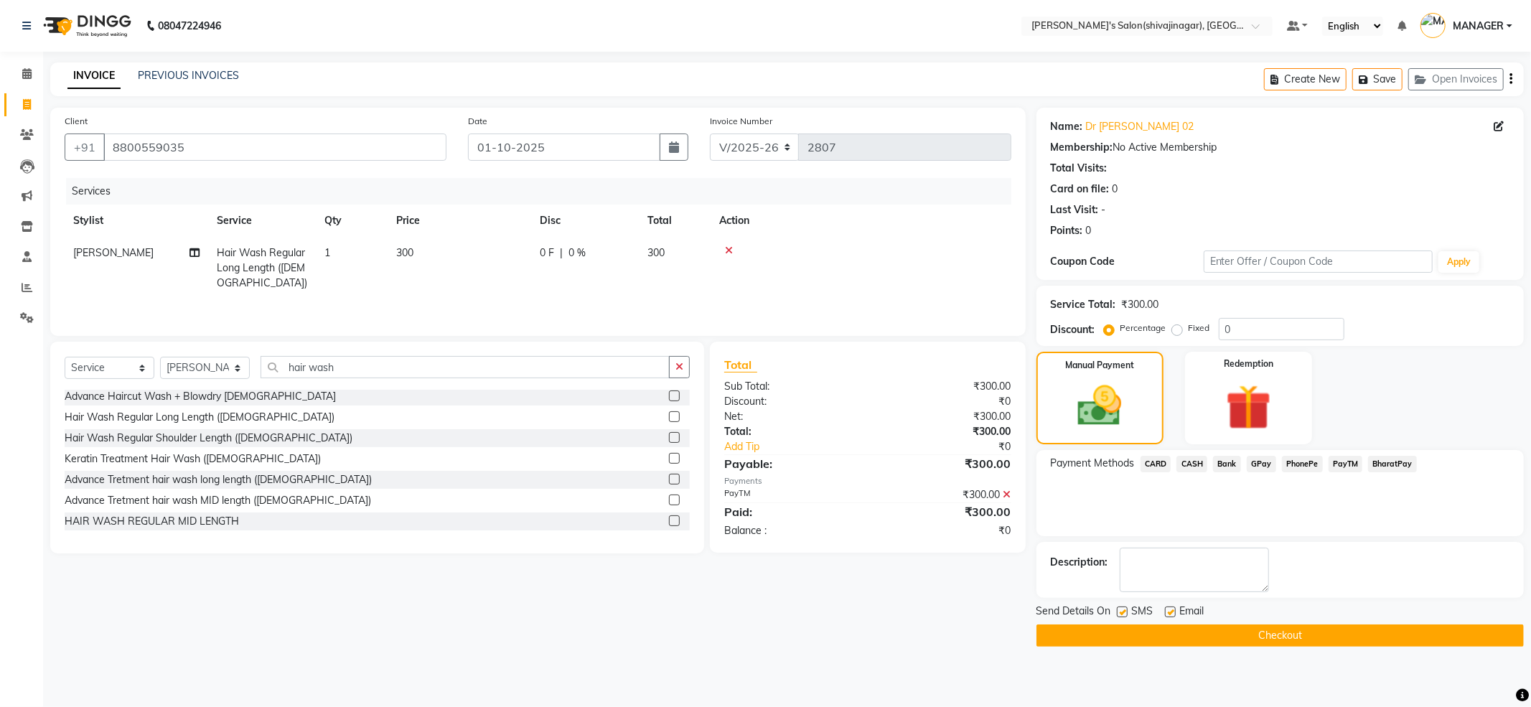
click at [1370, 635] on button "Checkout" at bounding box center [1280, 636] width 487 height 22
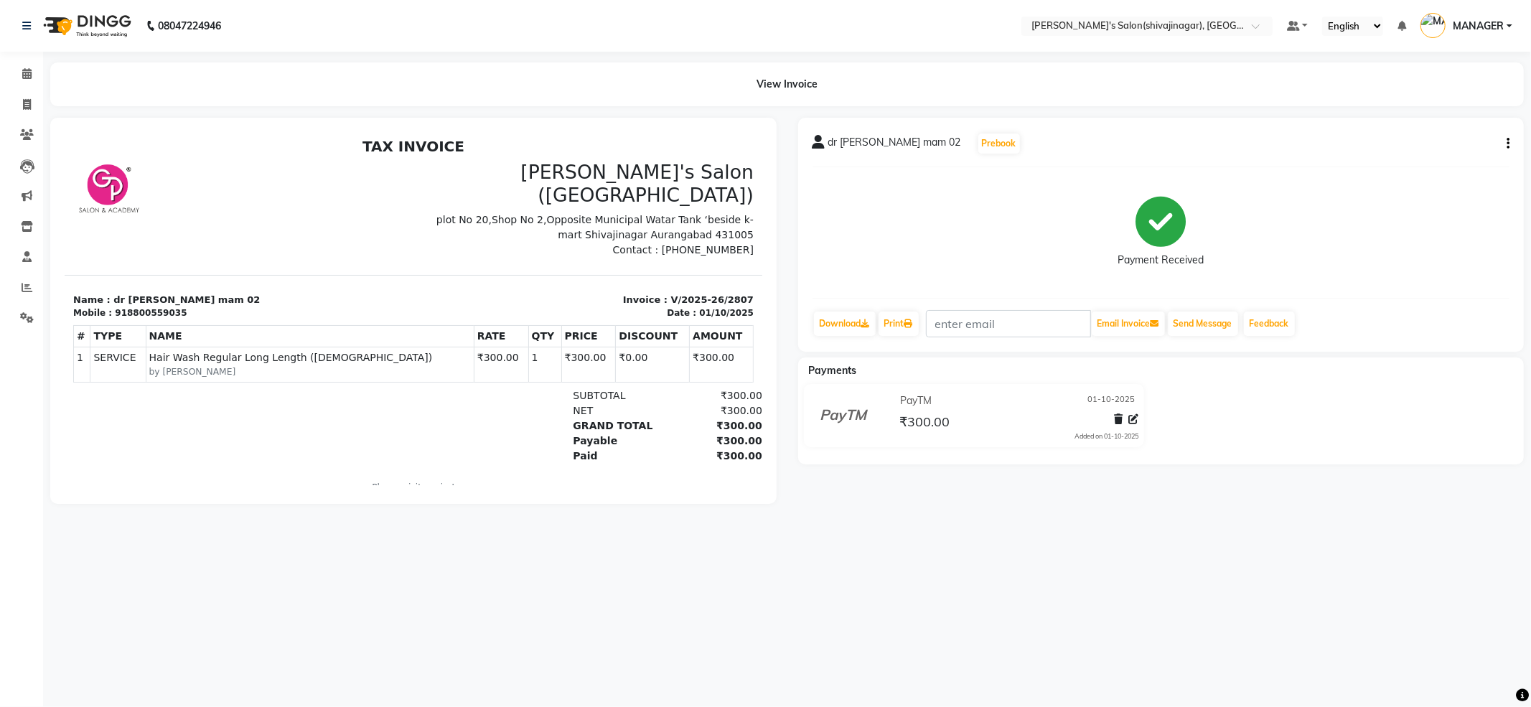
click at [1015, 572] on div "08047224946 Select Location × [PERSON_NAME]'s Salon(shivajinagar), Shivaji Naga…" at bounding box center [765, 353] width 1531 height 707
click at [23, 107] on icon at bounding box center [27, 104] width 8 height 11
select select "service"
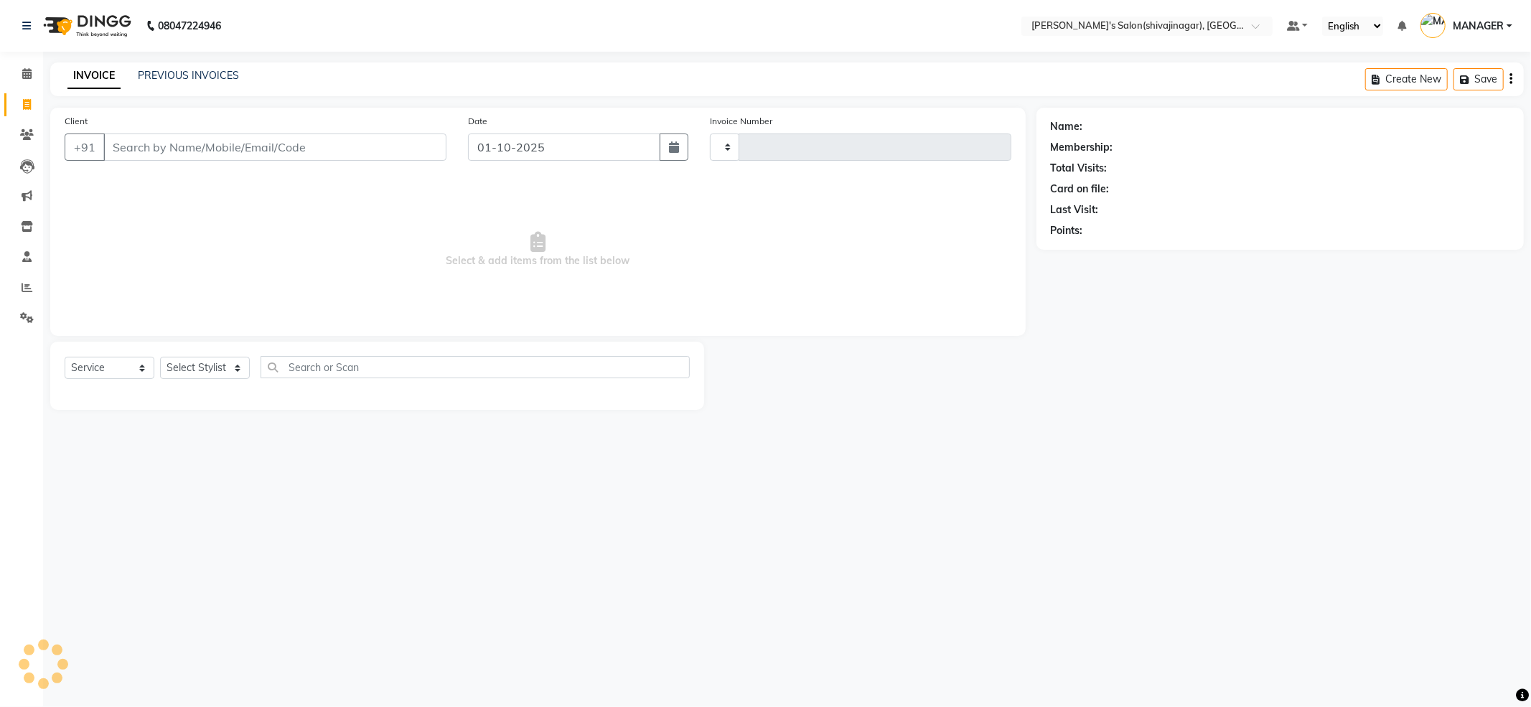
type input "2808"
select select "4174"
click at [171, 110] on div "Client +91 Date [DATE] Invoice Number V/2025 V/[PHONE_NUMBER] Select & add item…" at bounding box center [538, 222] width 976 height 228
click at [162, 145] on input "Client" at bounding box center [274, 147] width 343 height 27
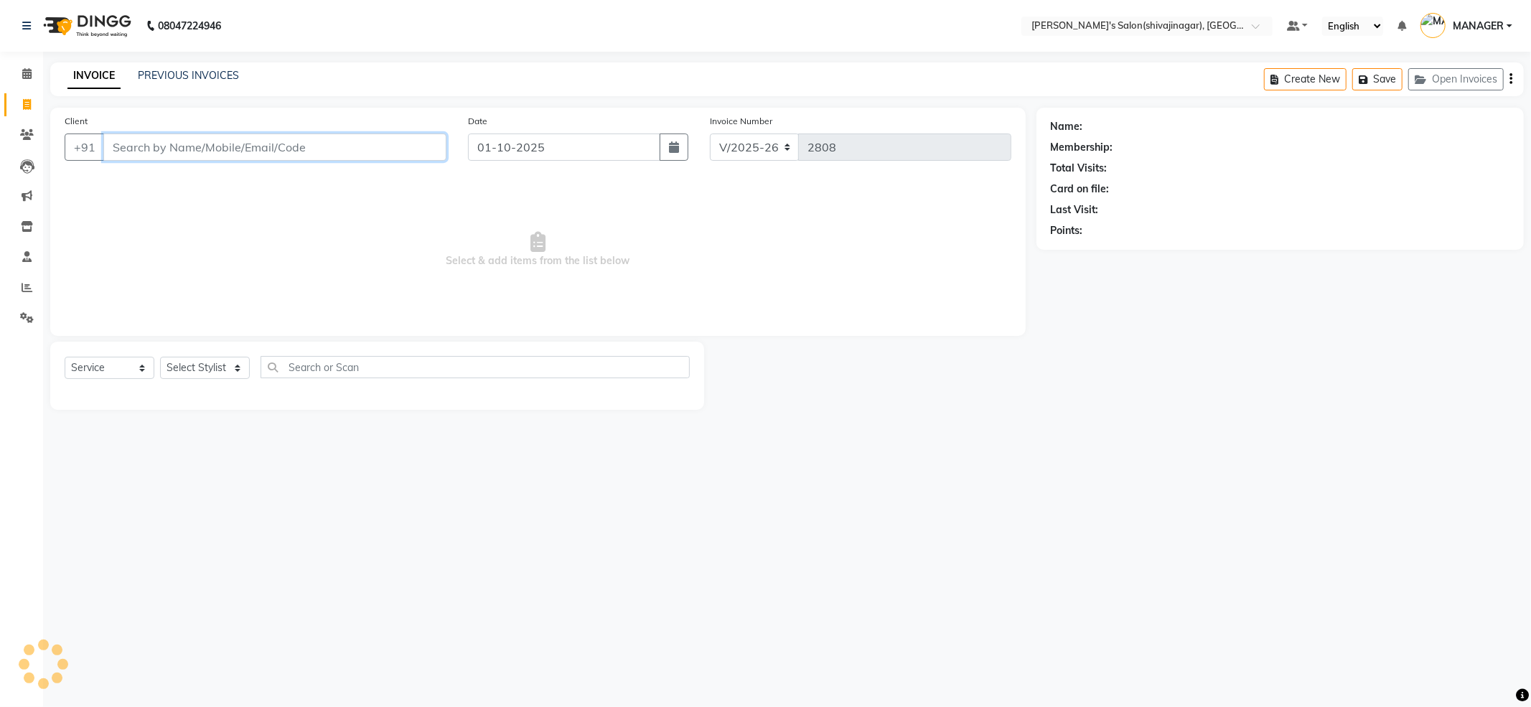
click at [162, 145] on input "Client" at bounding box center [274, 147] width 343 height 27
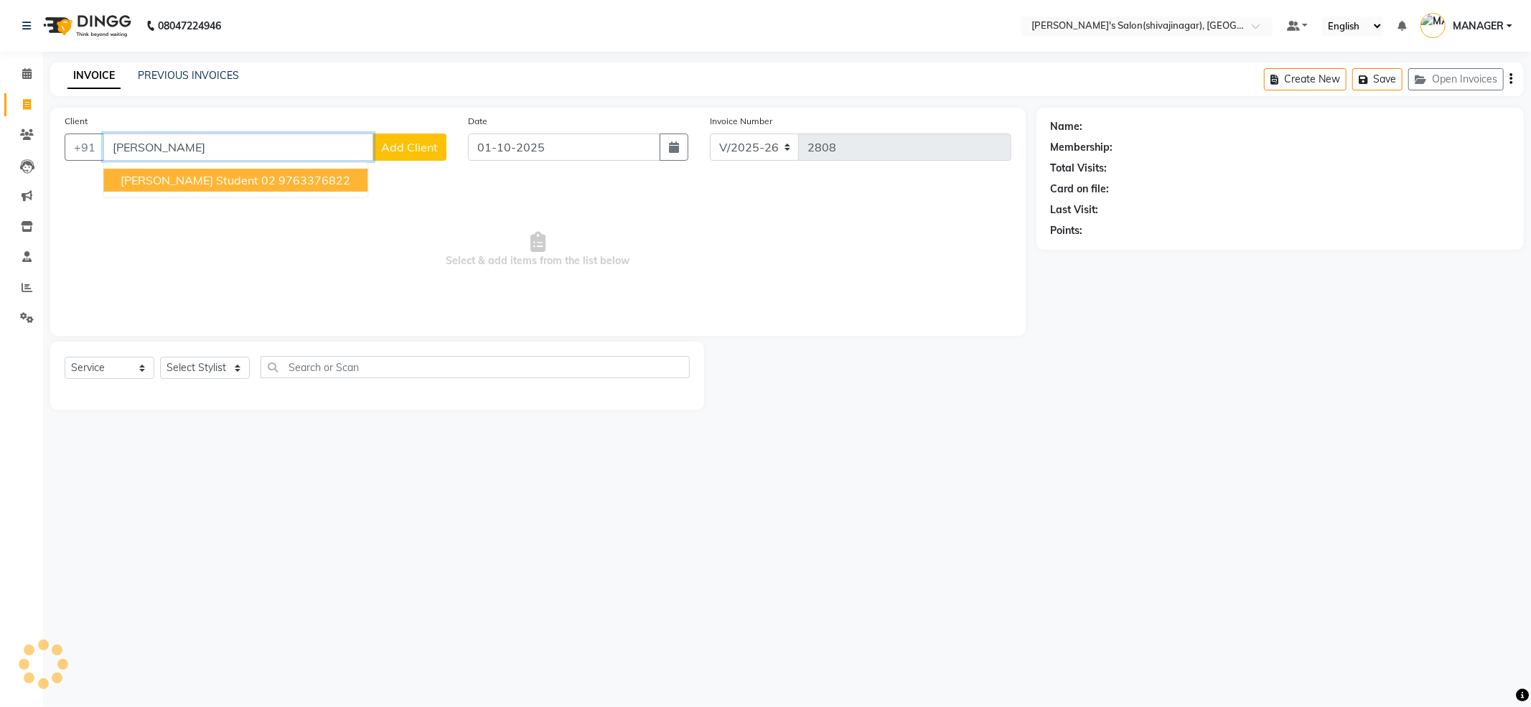
click at [239, 182] on span "[PERSON_NAME] student 02" at bounding box center [198, 180] width 155 height 14
type input "9763376822"
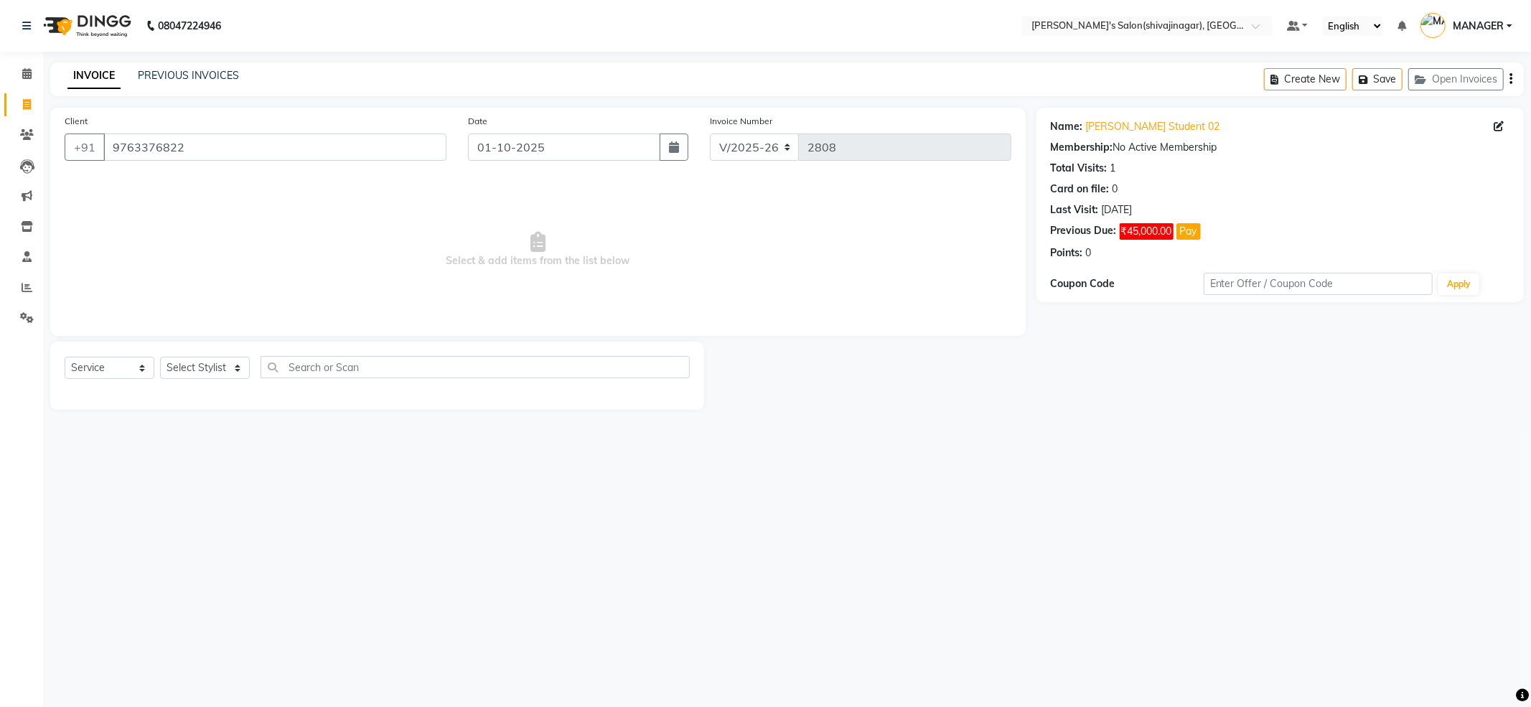
click at [1193, 234] on button "Pay" at bounding box center [1189, 231] width 24 height 17
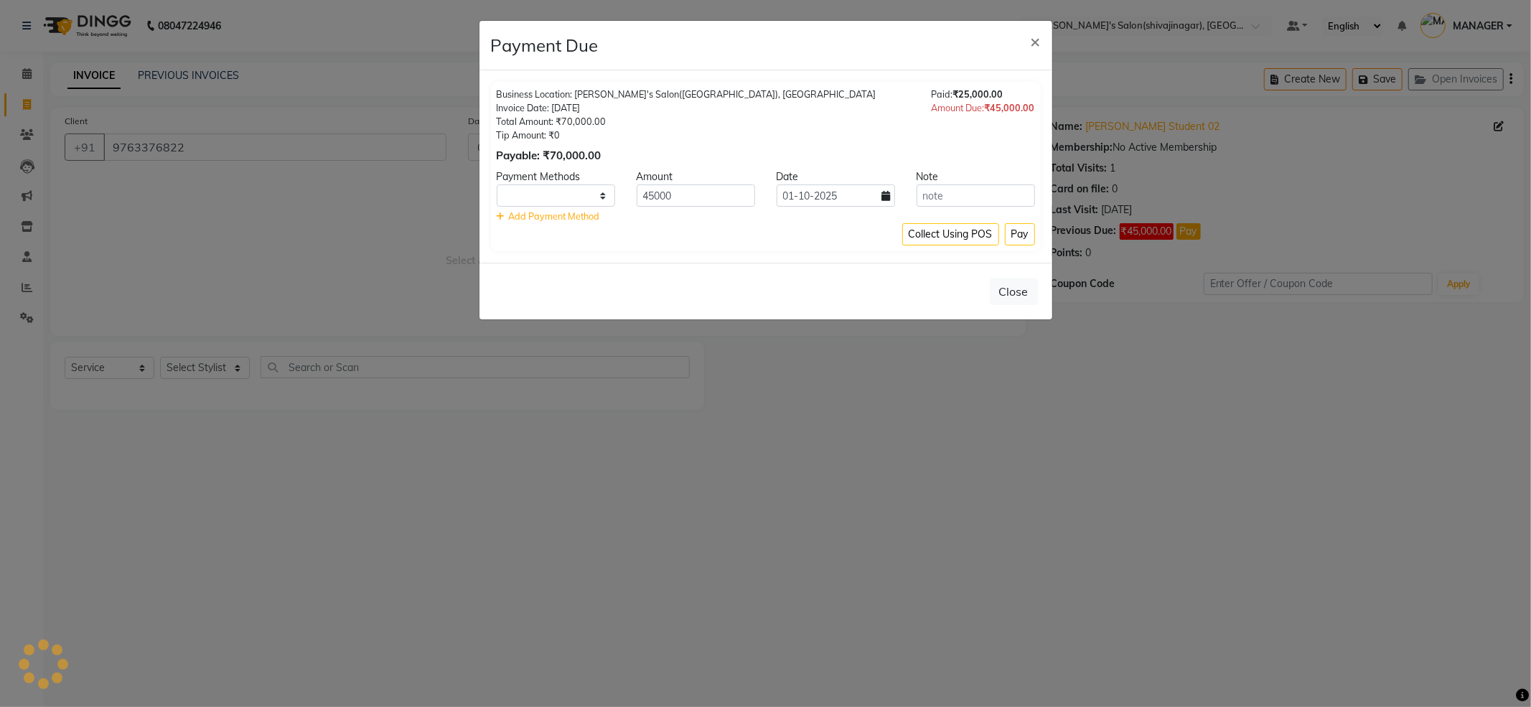
select select "1"
drag, startPoint x: 682, startPoint y: 197, endPoint x: 627, endPoint y: 205, distance: 55.9
click at [627, 205] on div "45000" at bounding box center [696, 195] width 140 height 22
type input "10000"
click at [663, 233] on div "Collect Using POS Pay" at bounding box center [766, 234] width 538 height 22
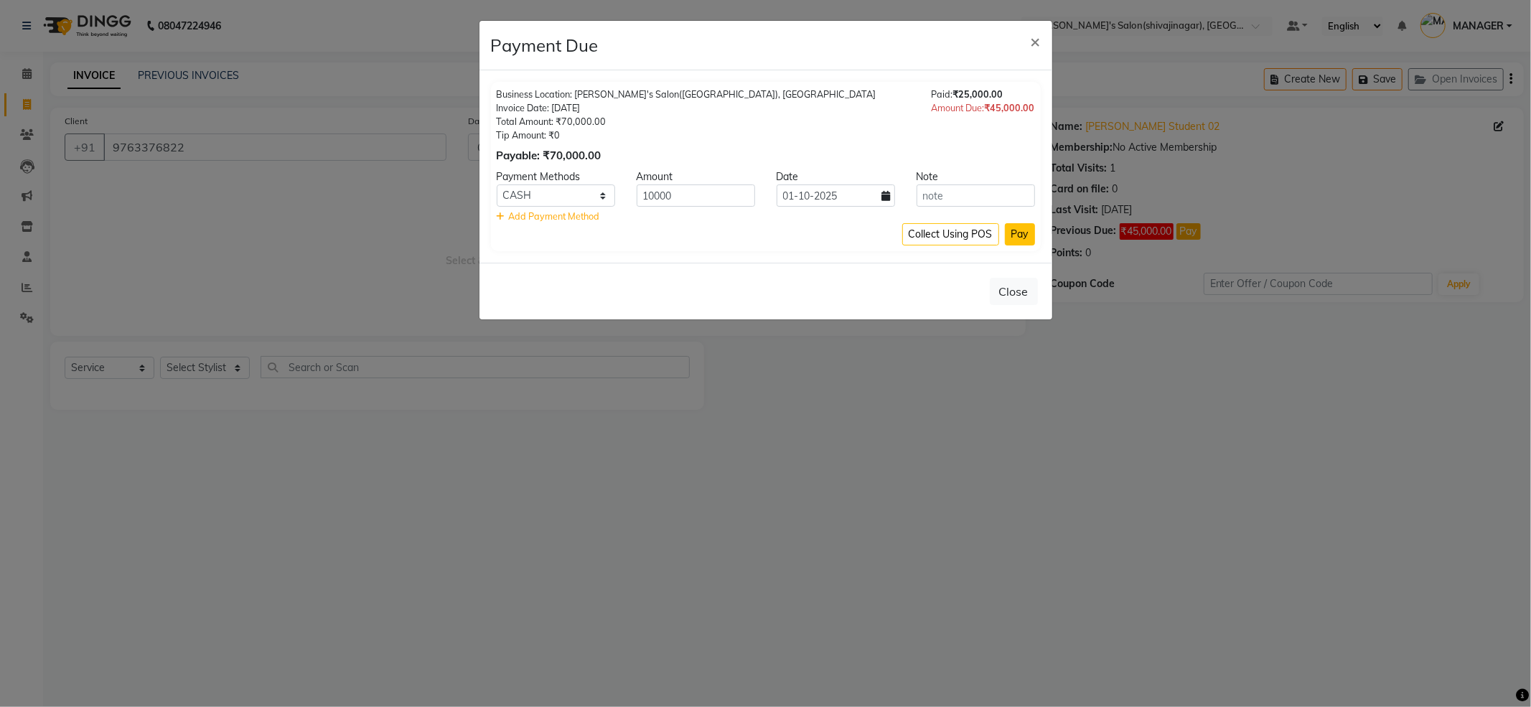
click at [1014, 241] on button "Pay" at bounding box center [1020, 234] width 30 height 22
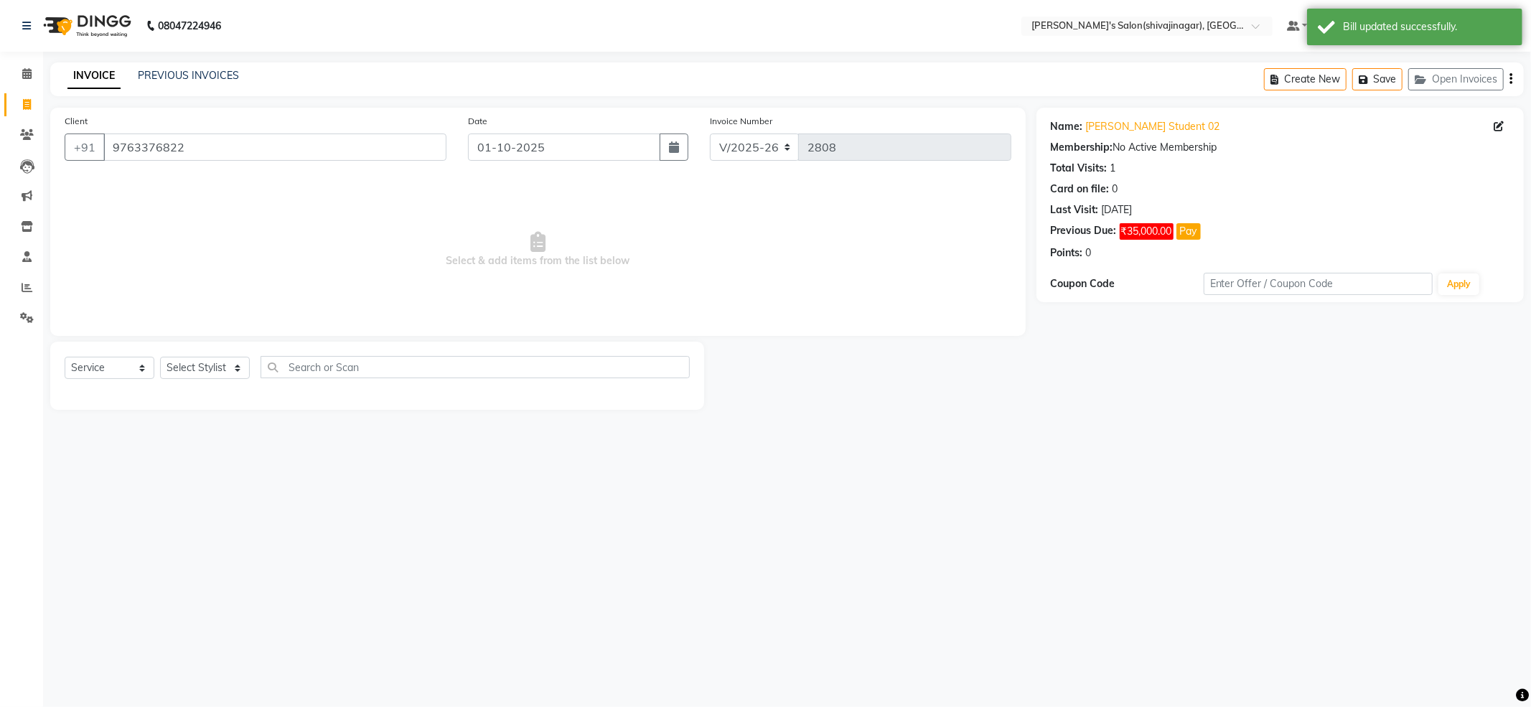
click at [1208, 489] on div "08047224946 Select Location × [PERSON_NAME]'s Salon(shivajinagar), Shivaji Naga…" at bounding box center [765, 353] width 1531 height 707
click at [1403, 41] on div "Bill updated successfully." at bounding box center [1414, 27] width 215 height 37
click at [1375, 176] on div "Total Visits: 1" at bounding box center [1280, 168] width 459 height 15
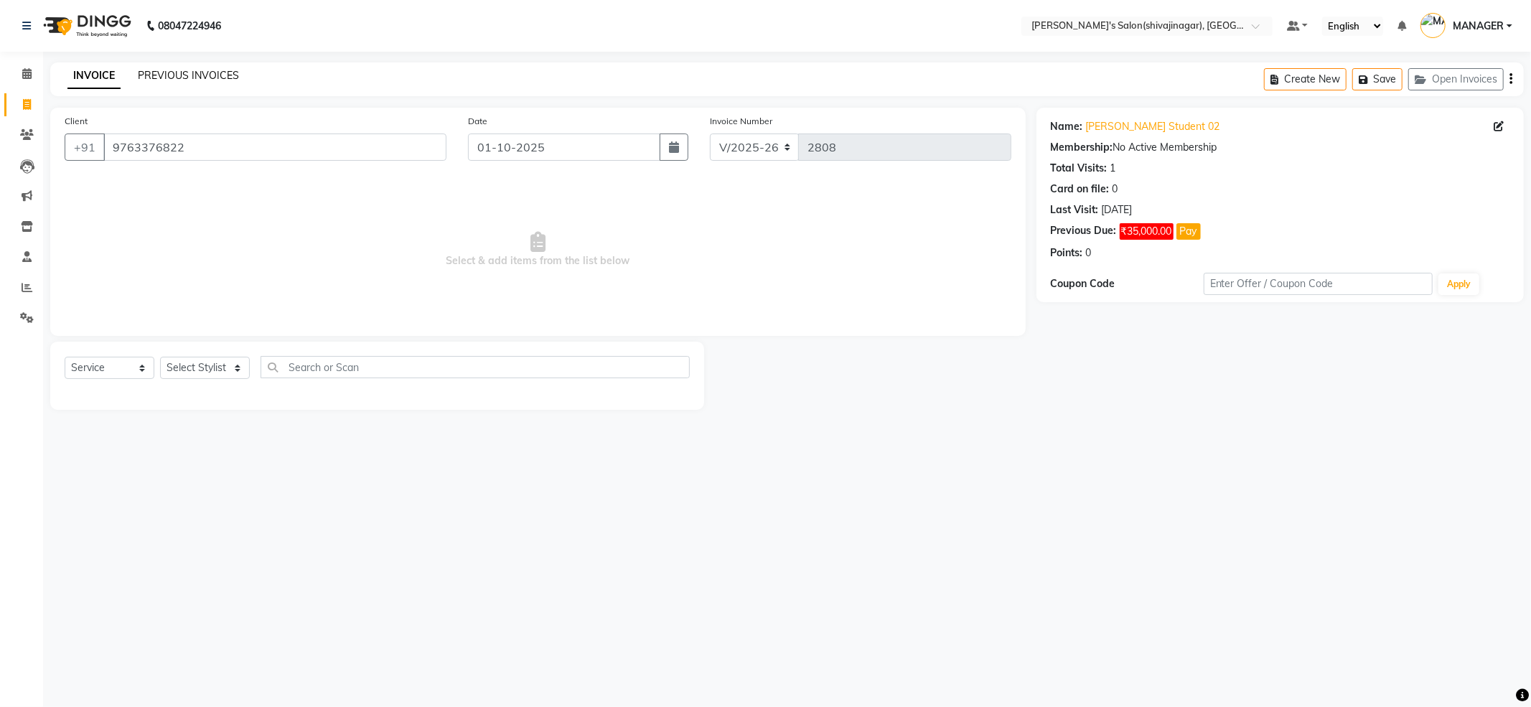
click at [210, 76] on link "PREVIOUS INVOICES" at bounding box center [188, 75] width 101 height 13
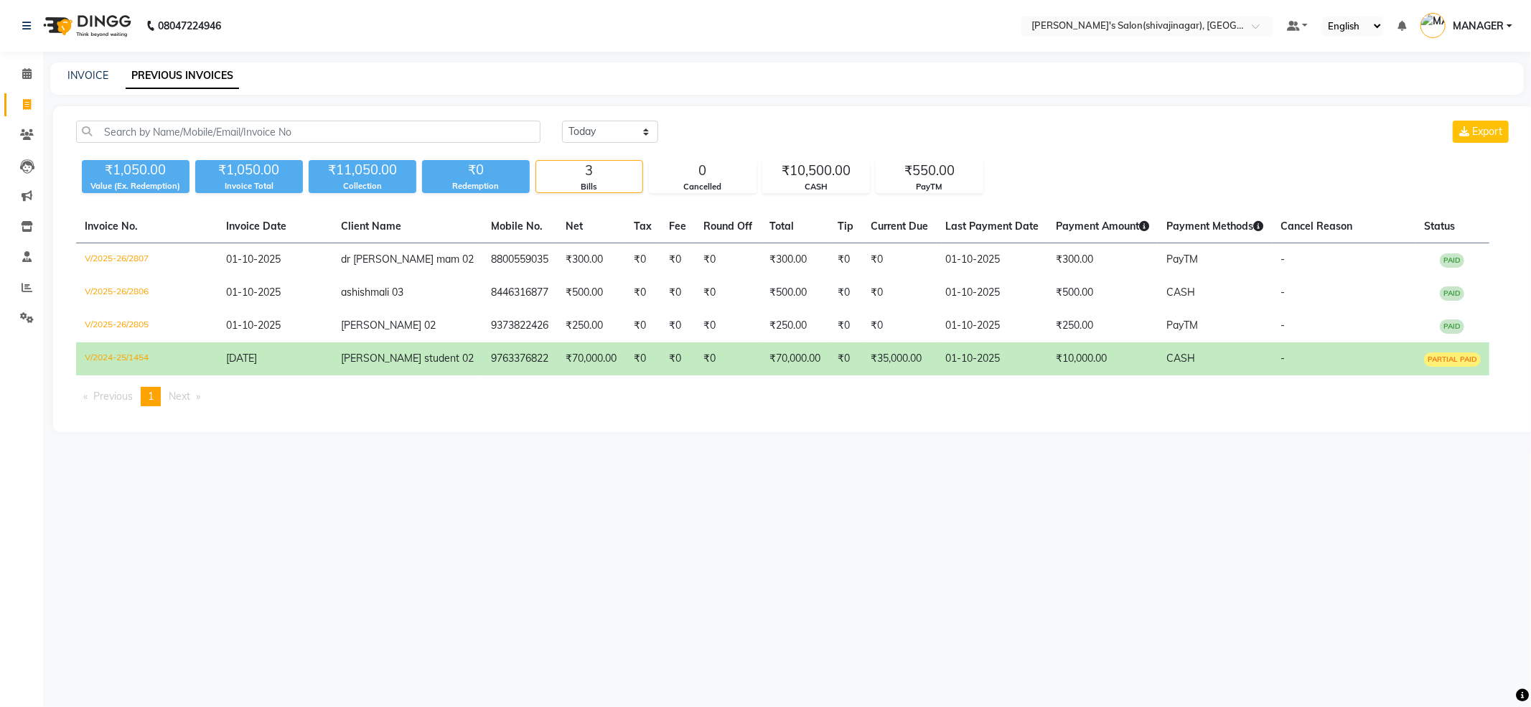
click at [1096, 174] on div "₹1,050.00 Value (Ex. Redemption) ₹1,050.00 Invoice Total ₹11,050.00 Collection …" at bounding box center [794, 173] width 1436 height 39
click at [27, 78] on icon at bounding box center [26, 73] width 9 height 11
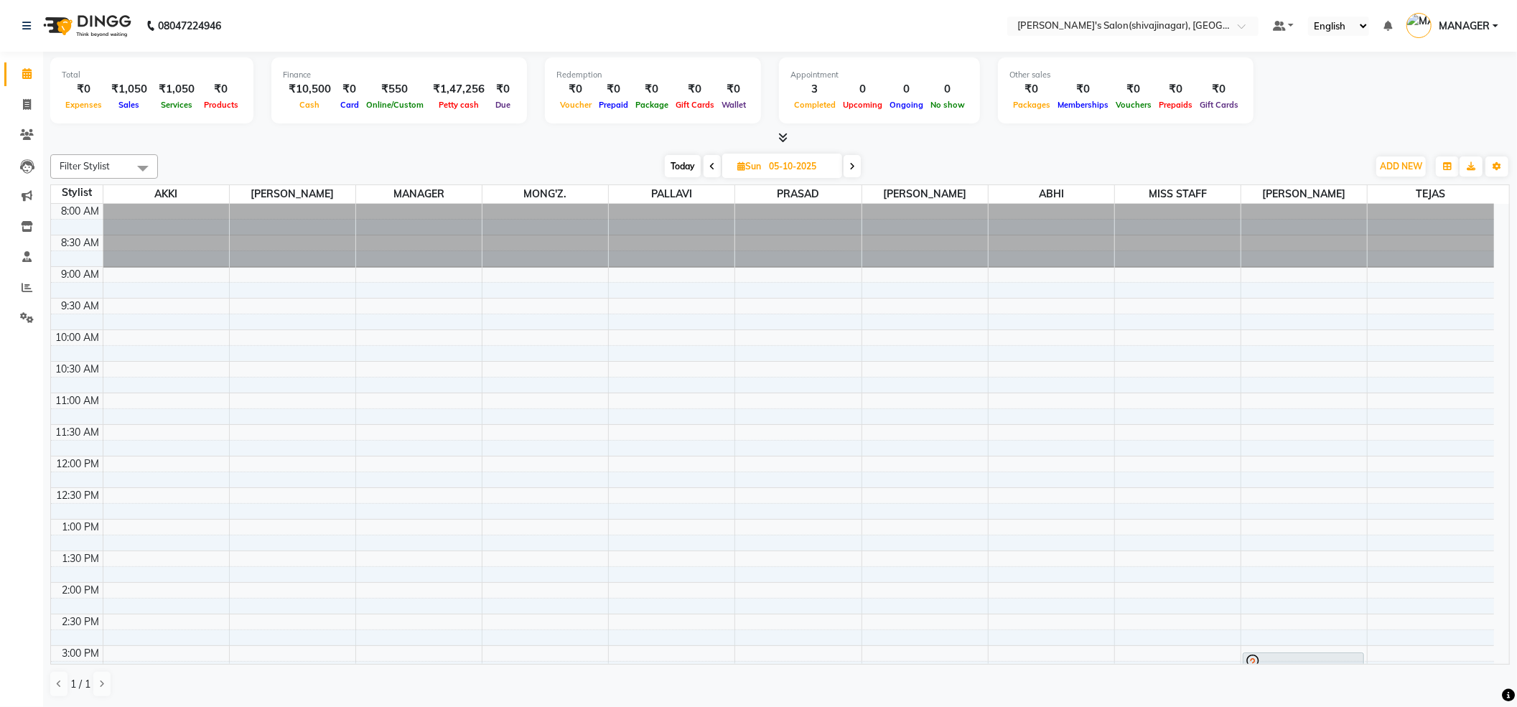
click at [400, 161] on div "[DATE] [DATE]" at bounding box center [762, 167] width 1195 height 22
click at [27, 107] on icon at bounding box center [27, 104] width 8 height 11
select select "service"
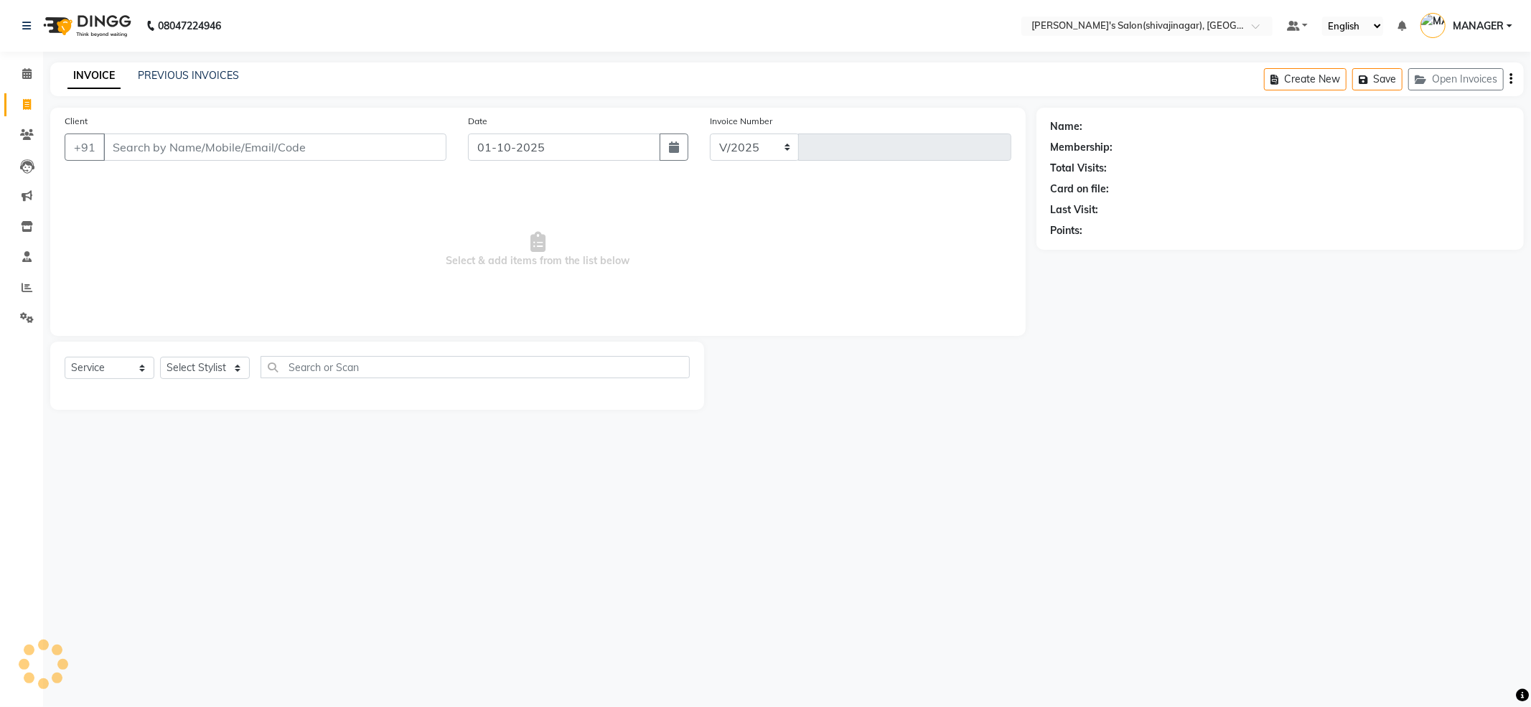
select select "4174"
type input "2808"
select select "4174"
select select "service"
click at [34, 65] on link "Calendar" at bounding box center [21, 74] width 34 height 24
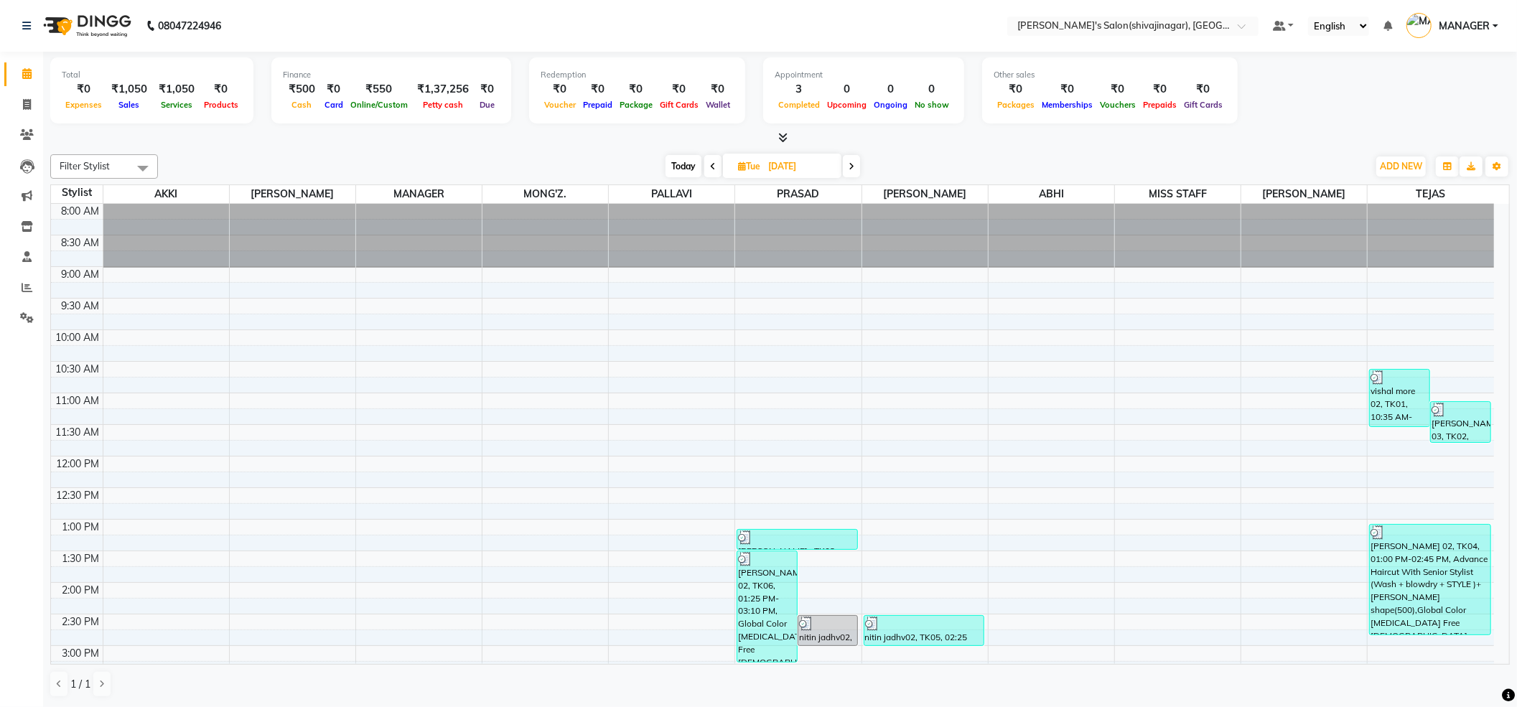
click at [848, 167] on span at bounding box center [851, 166] width 17 height 22
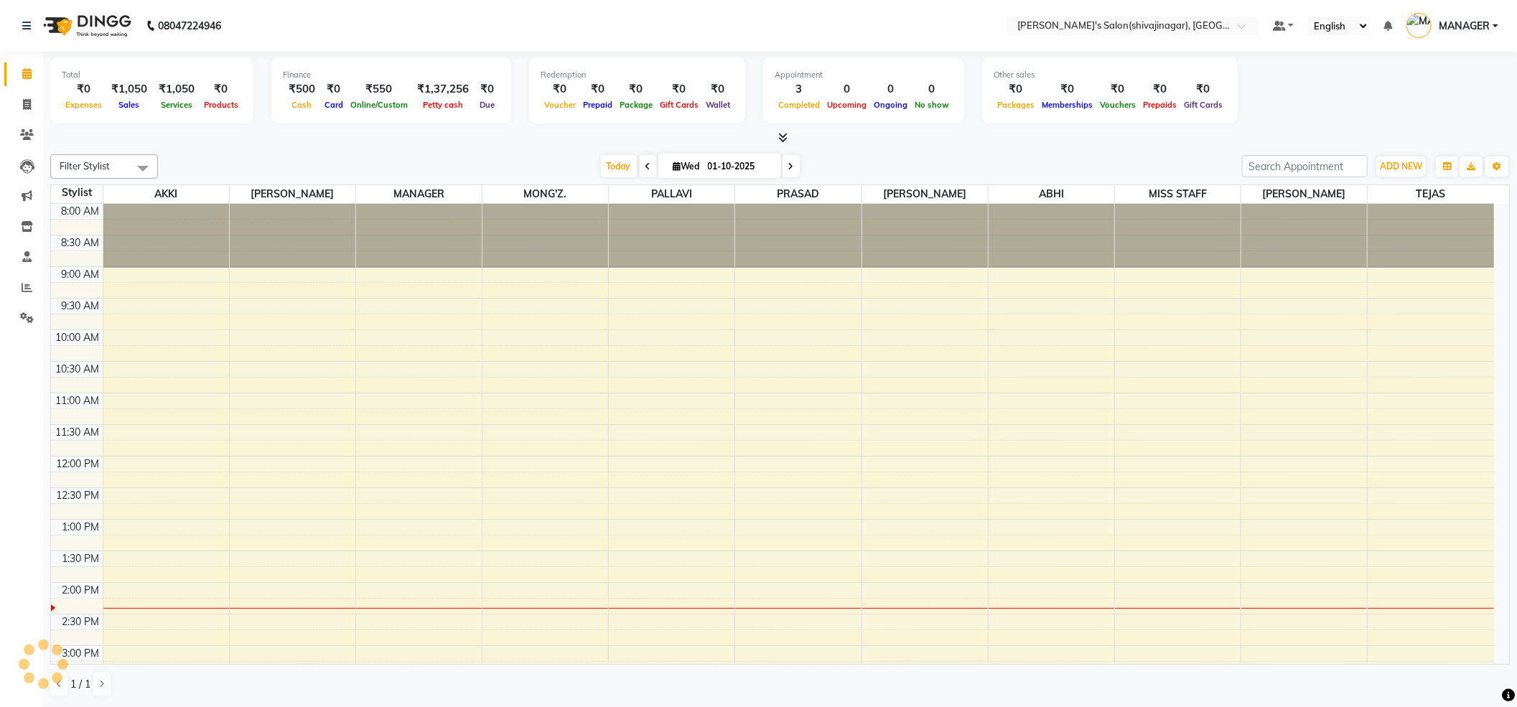
scroll to position [386, 0]
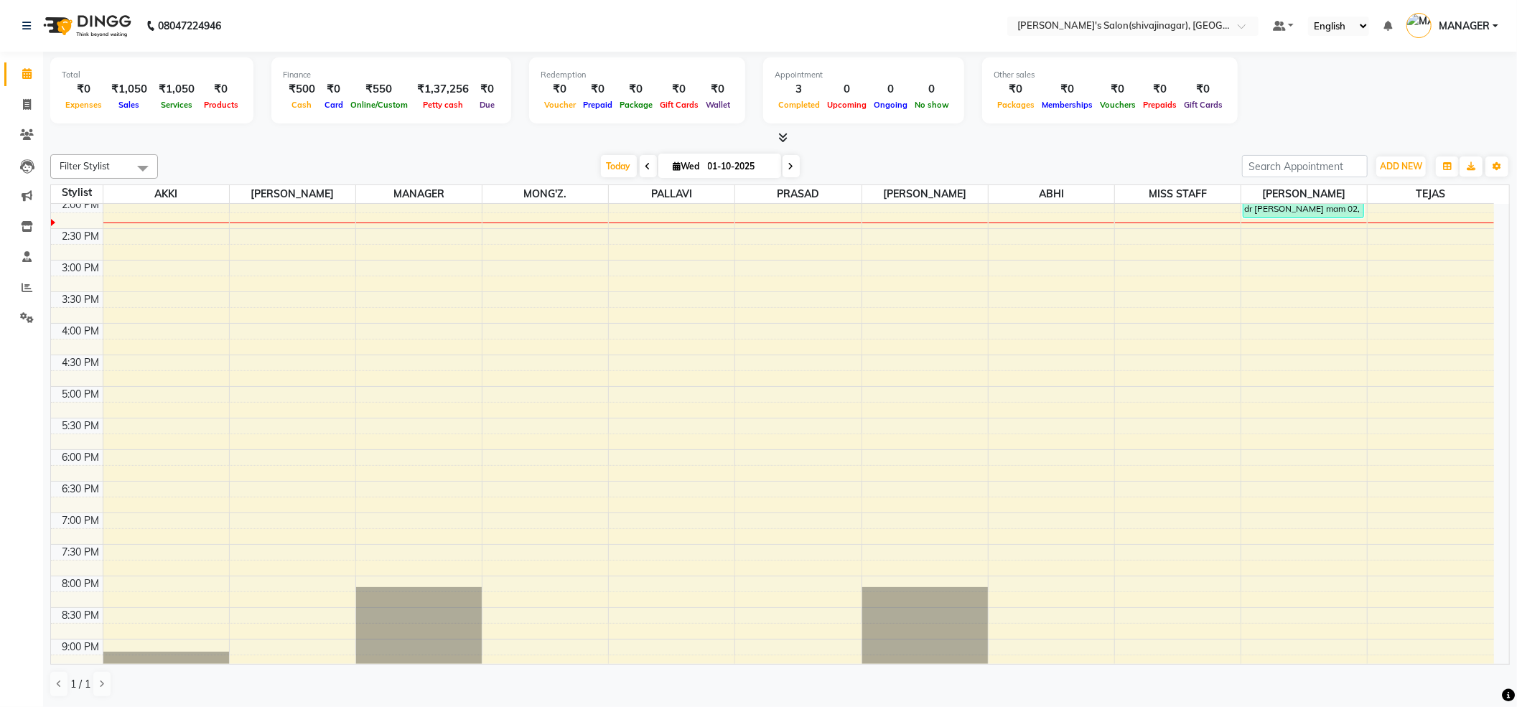
click at [788, 165] on icon at bounding box center [791, 166] width 6 height 9
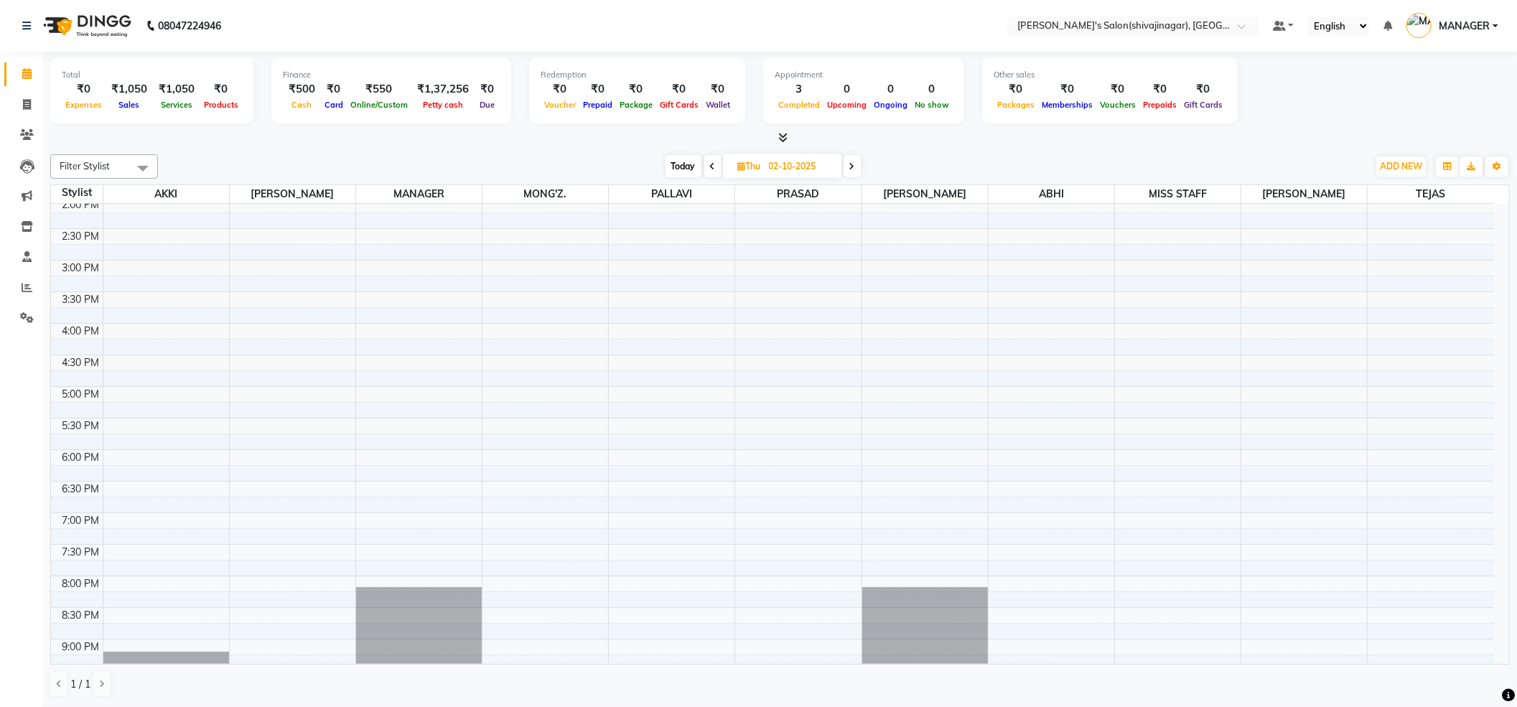
click at [857, 167] on span at bounding box center [852, 166] width 17 height 22
click at [851, 162] on icon at bounding box center [850, 166] width 6 height 9
click at [851, 162] on icon at bounding box center [852, 166] width 6 height 9
type input "05-10-2025"
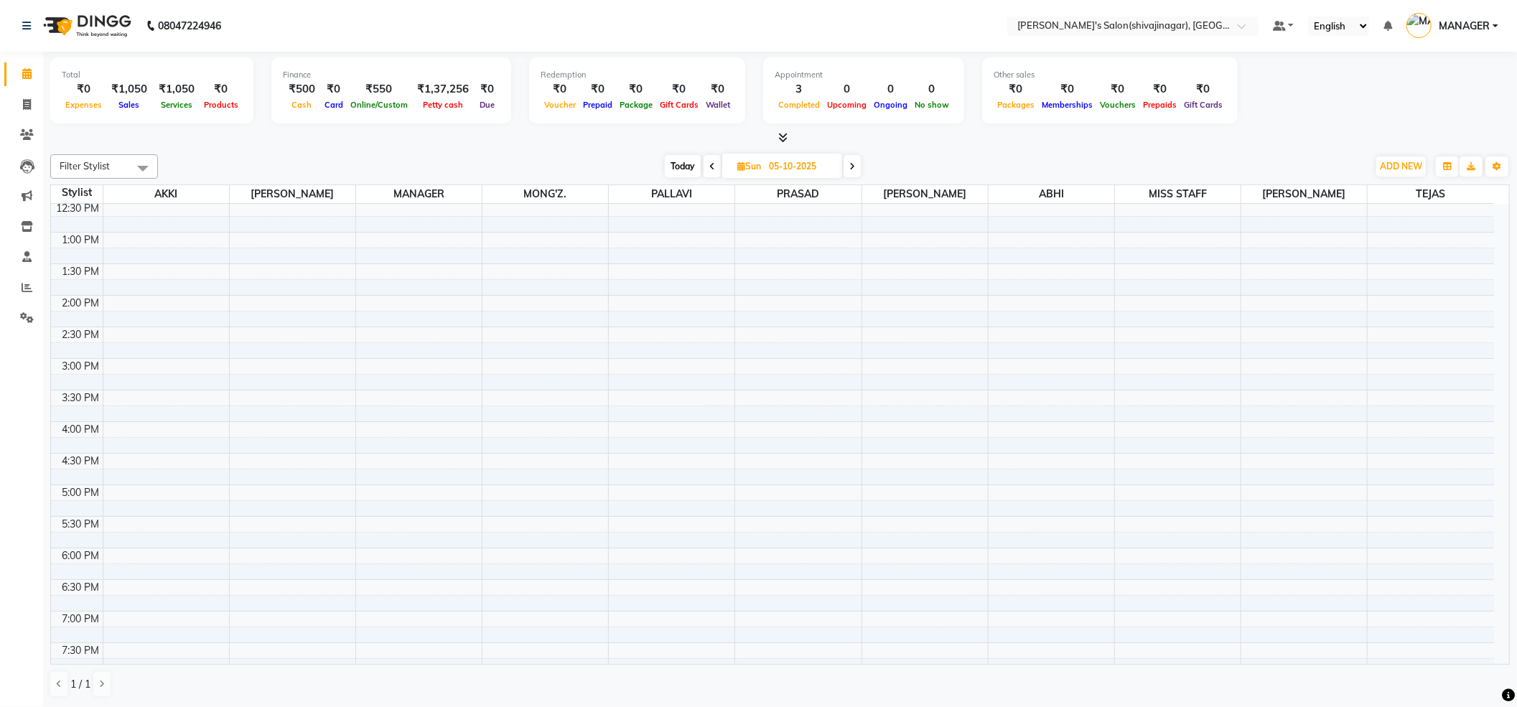
scroll to position [191, 0]
click at [1302, 302] on div "8:00 AM 8:30 AM 9:00 AM 9:30 AM 10:00 AM 10:30 AM 11:00 AM 11:30 AM 12:00 PM 12…" at bounding box center [772, 518] width 1443 height 1010
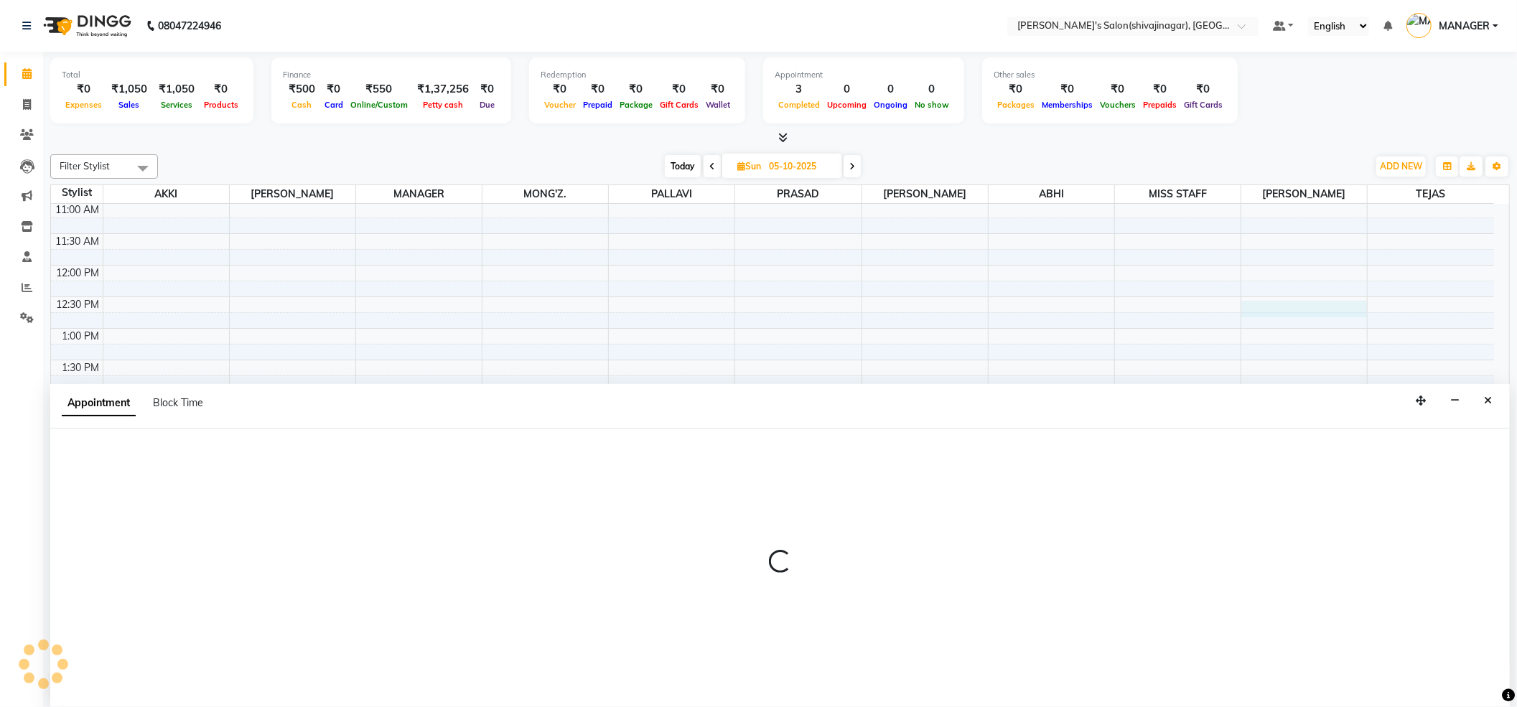
scroll to position [1, 0]
select select "85251"
select select "tentative"
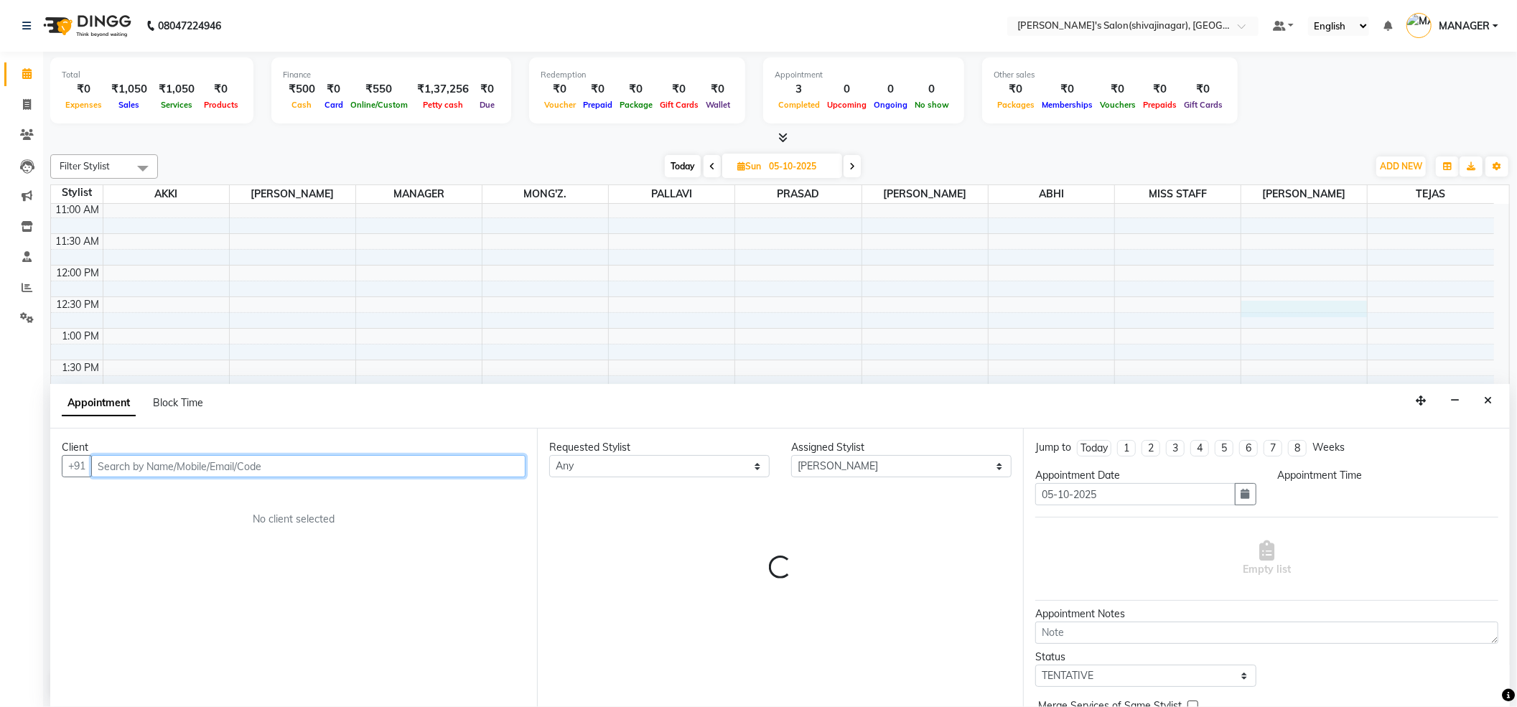
select select "750"
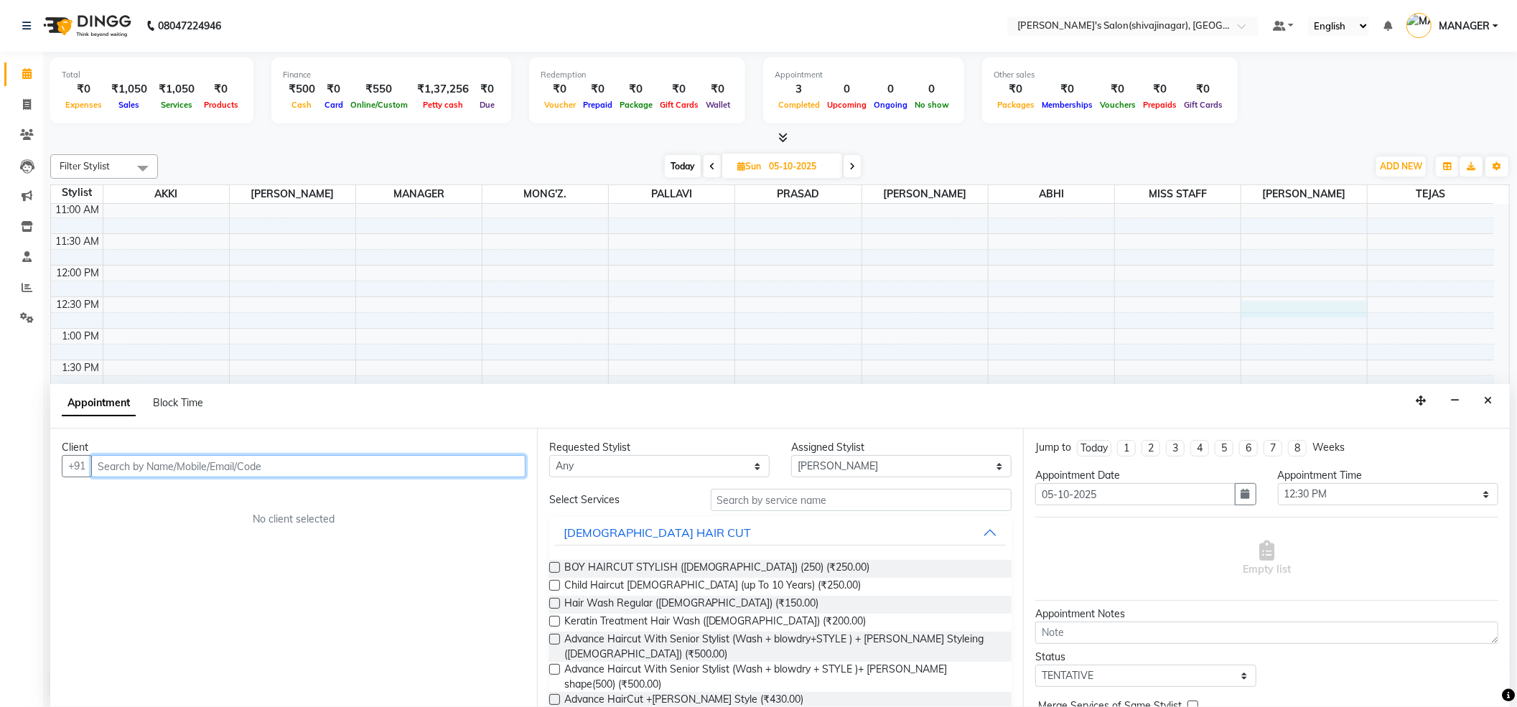
click at [177, 455] on input "text" at bounding box center [308, 466] width 434 height 22
click at [184, 459] on input "text" at bounding box center [308, 466] width 434 height 22
click at [184, 467] on input "text" at bounding box center [308, 466] width 434 height 22
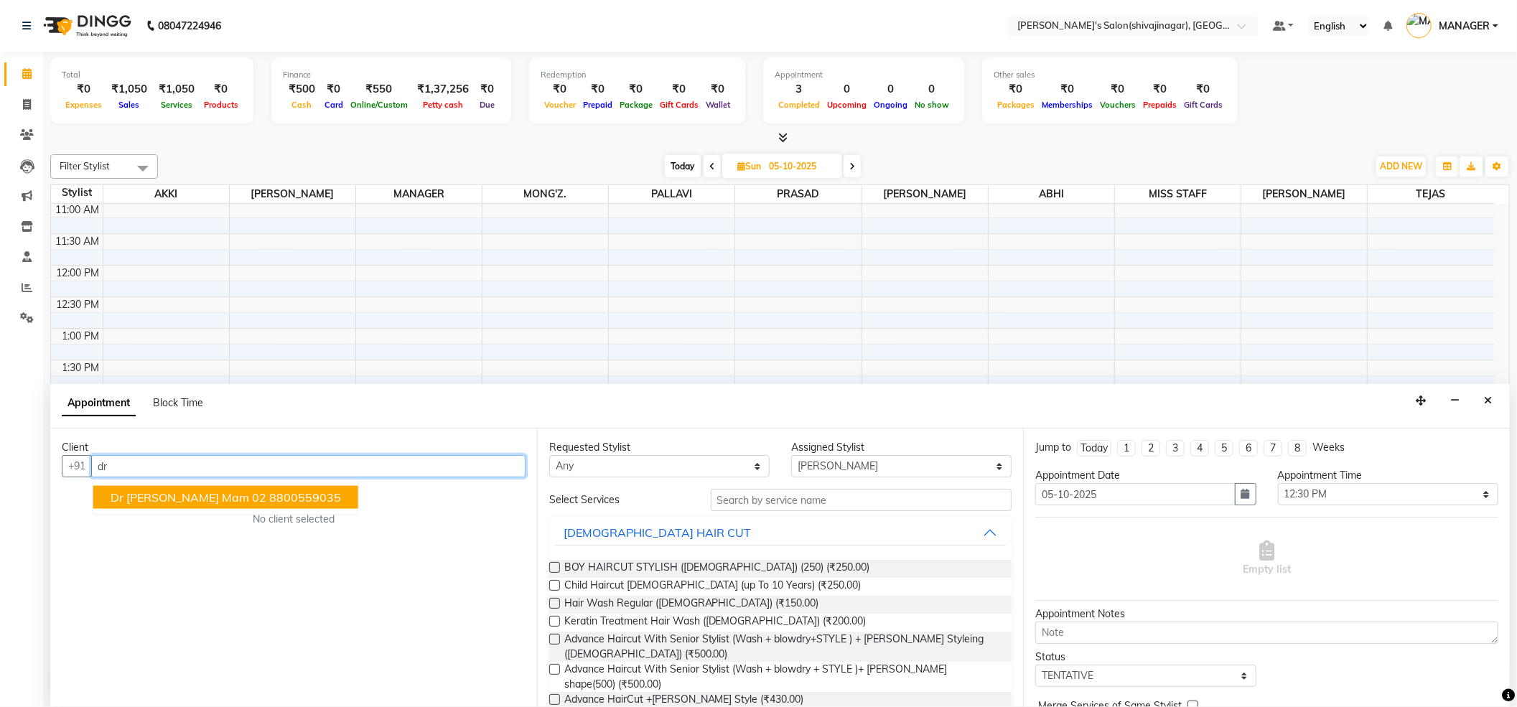
type input "d"
click at [222, 464] on input "text" at bounding box center [308, 466] width 434 height 22
click at [269, 495] on ngb-highlight "8800559035" at bounding box center [305, 497] width 72 height 14
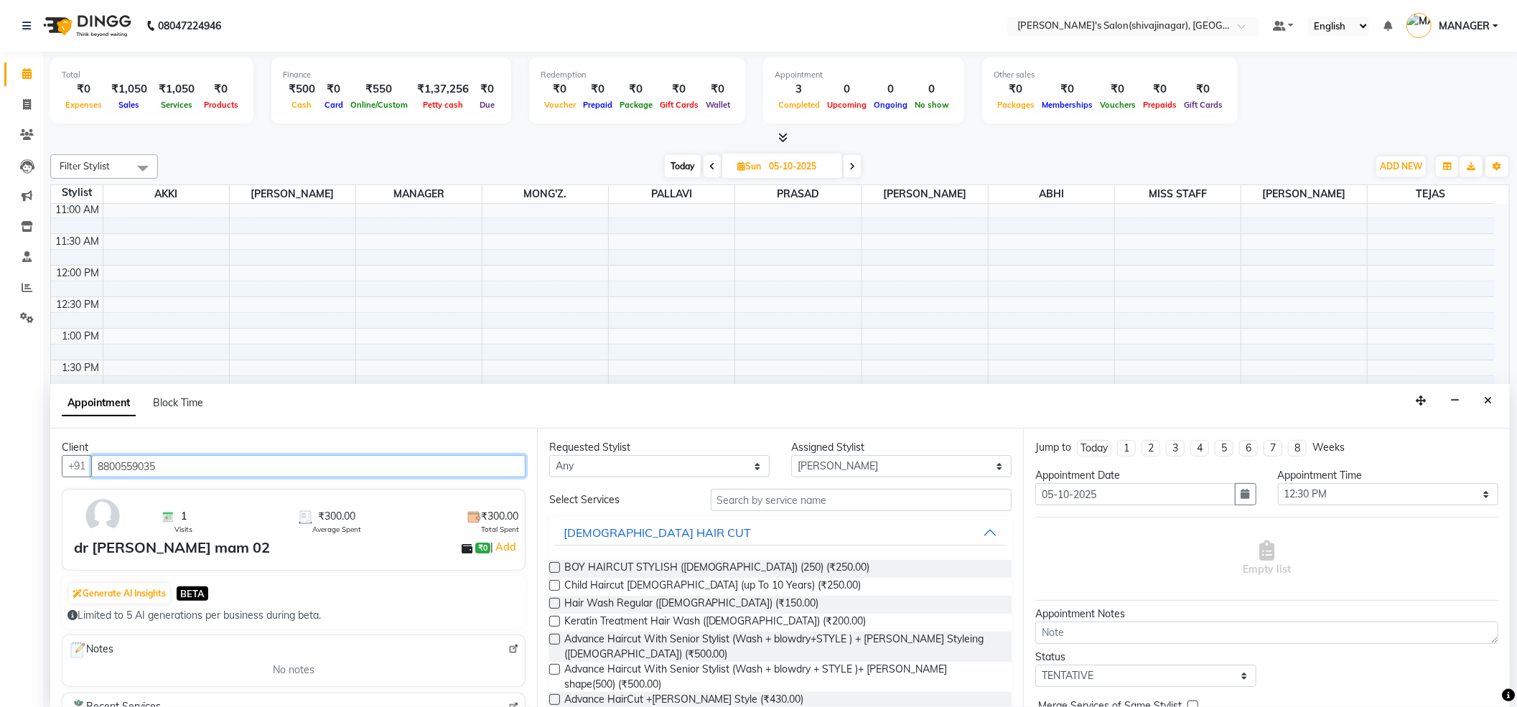
type input "8800559035"
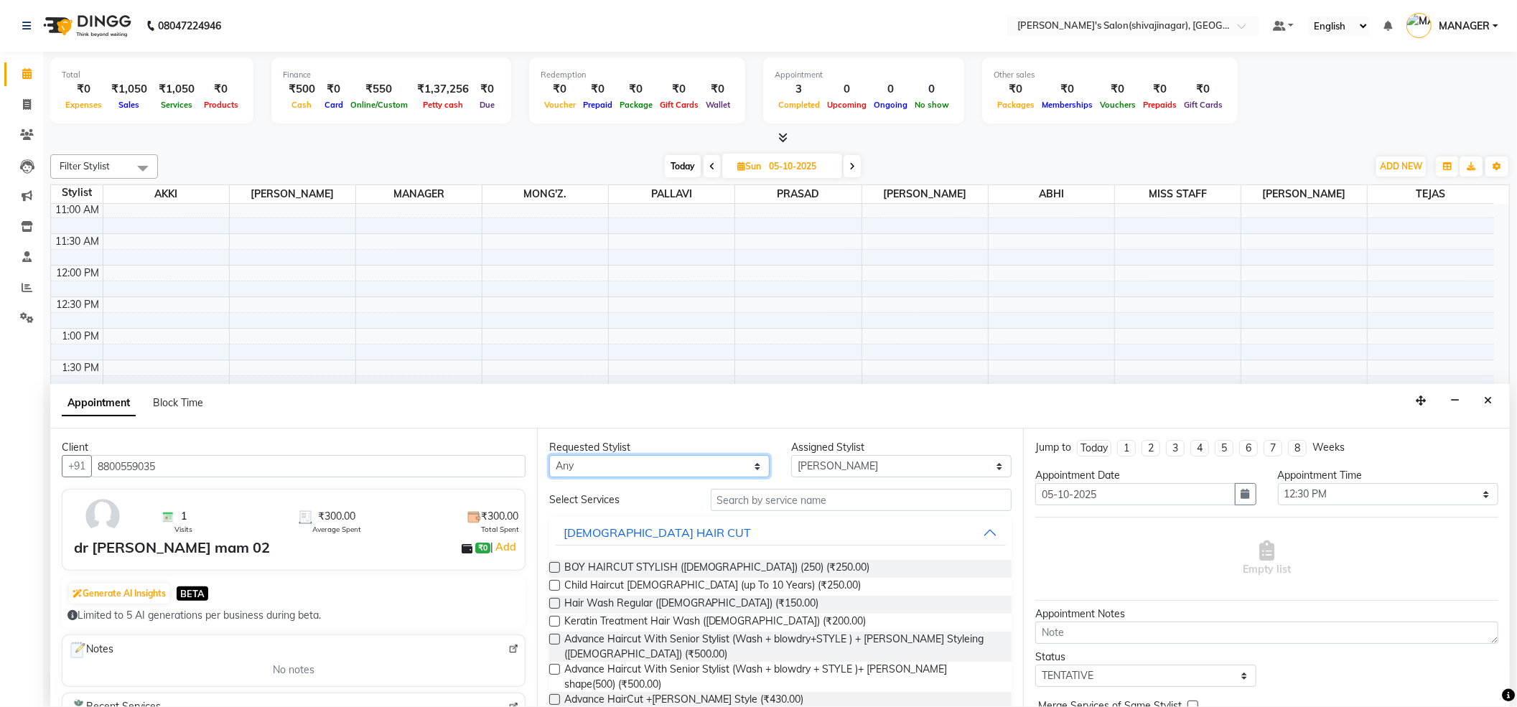
click at [666, 465] on select "Any ABHI AKKI KIRTI MANAGER MISS STAFF MONG'Z. PALLAVI PRASAD PRATIKSHA SHITAL …" at bounding box center [659, 466] width 220 height 22
select select "85251"
click at [549, 455] on select "Any ABHI AKKI KIRTI MANAGER MISS STAFF MONG'Z. PALLAVI PRASAD PRATIKSHA SHITAL …" at bounding box center [659, 466] width 220 height 22
click at [917, 500] on input "text" at bounding box center [862, 500] width 302 height 22
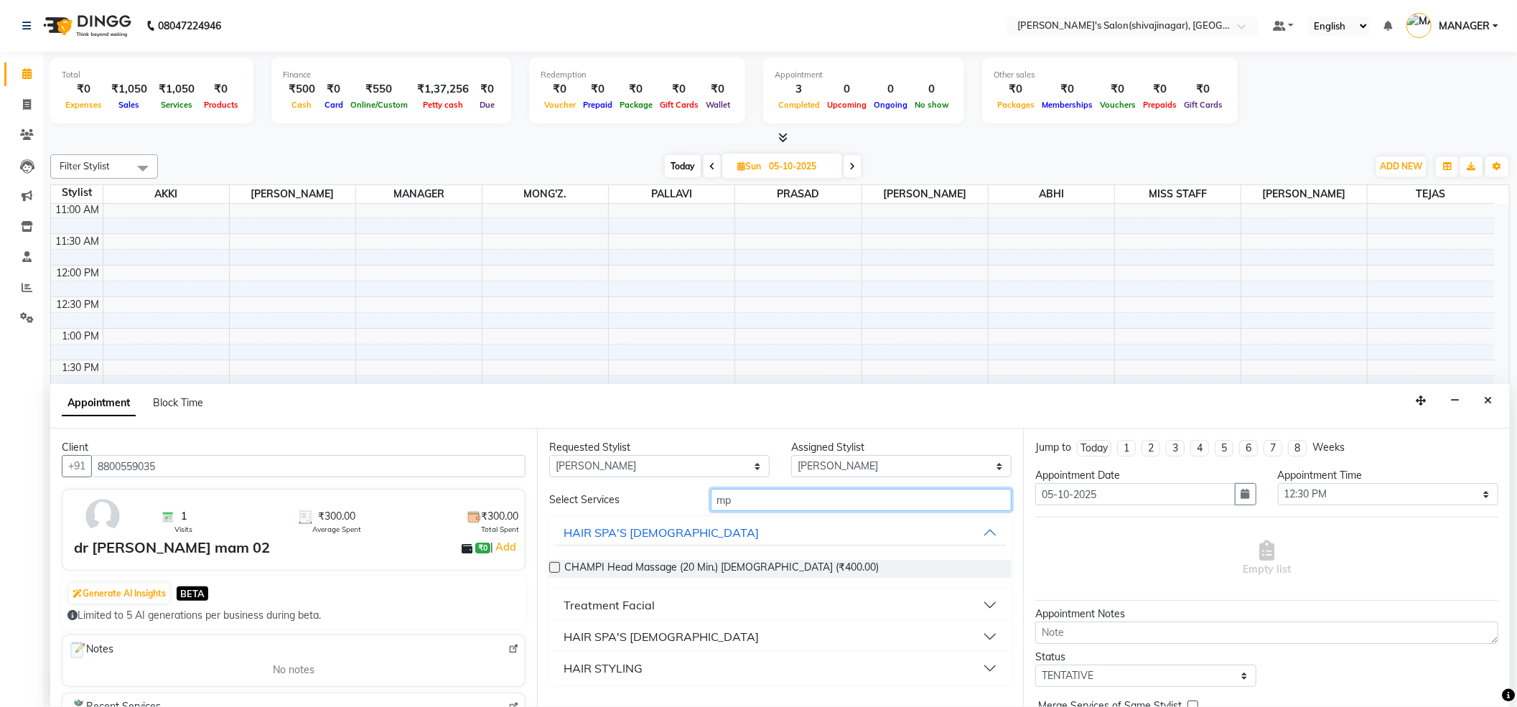
type input "m"
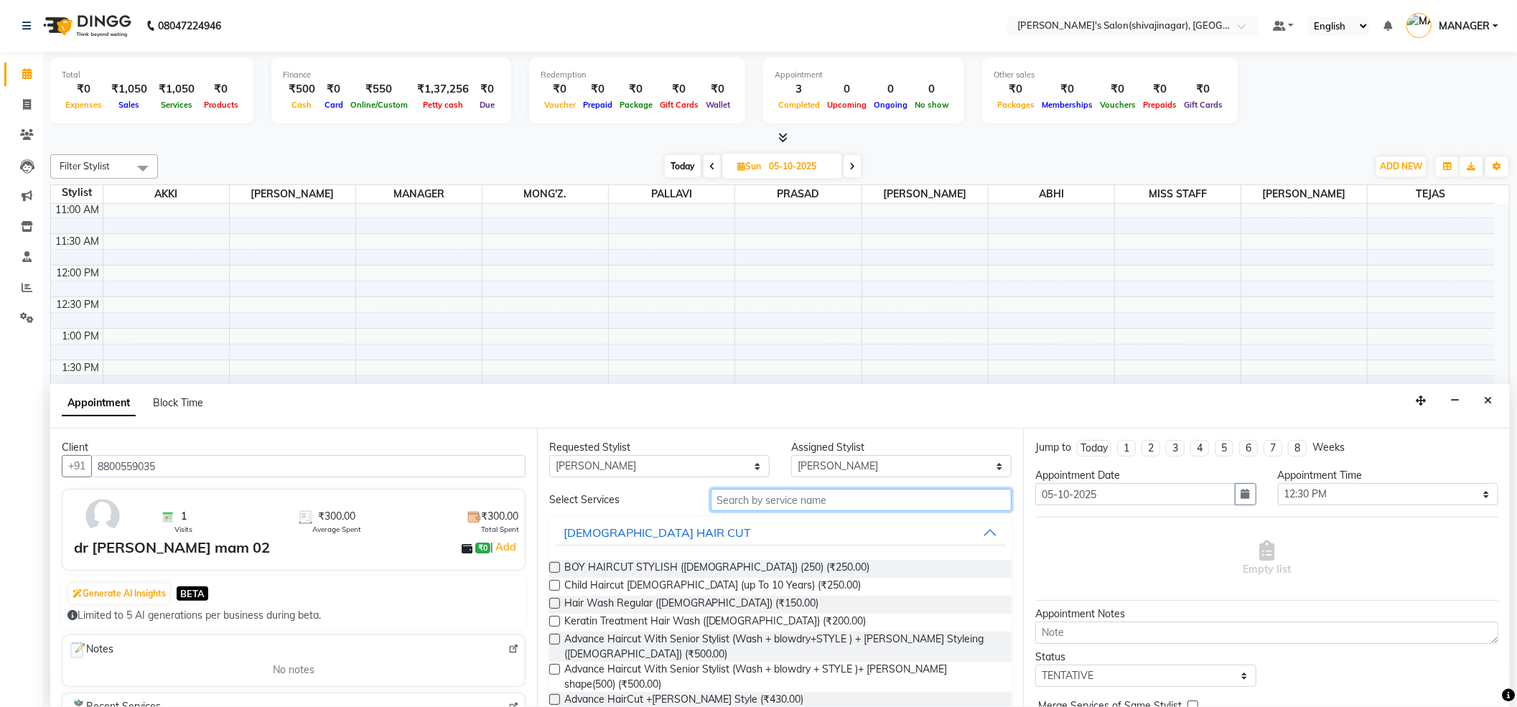
type input "e"
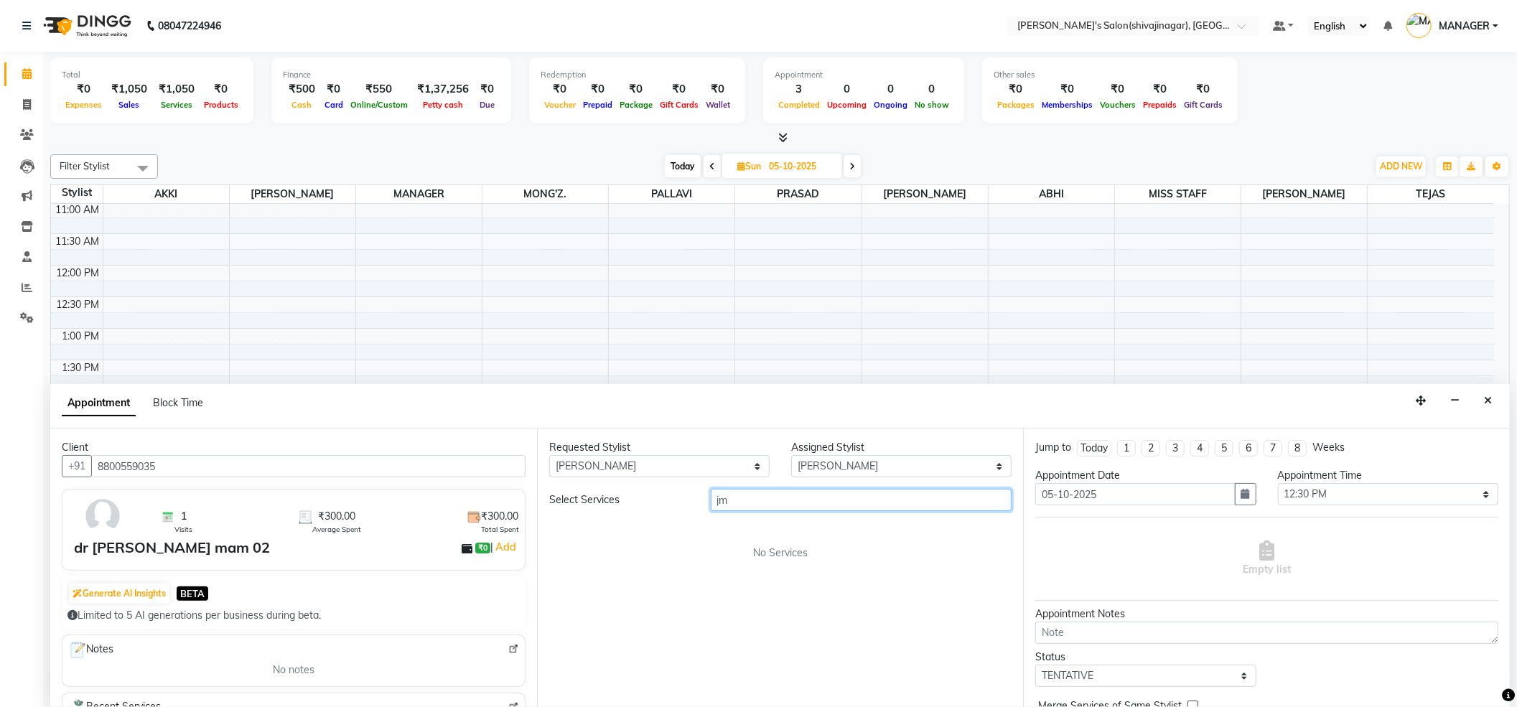
type input "j"
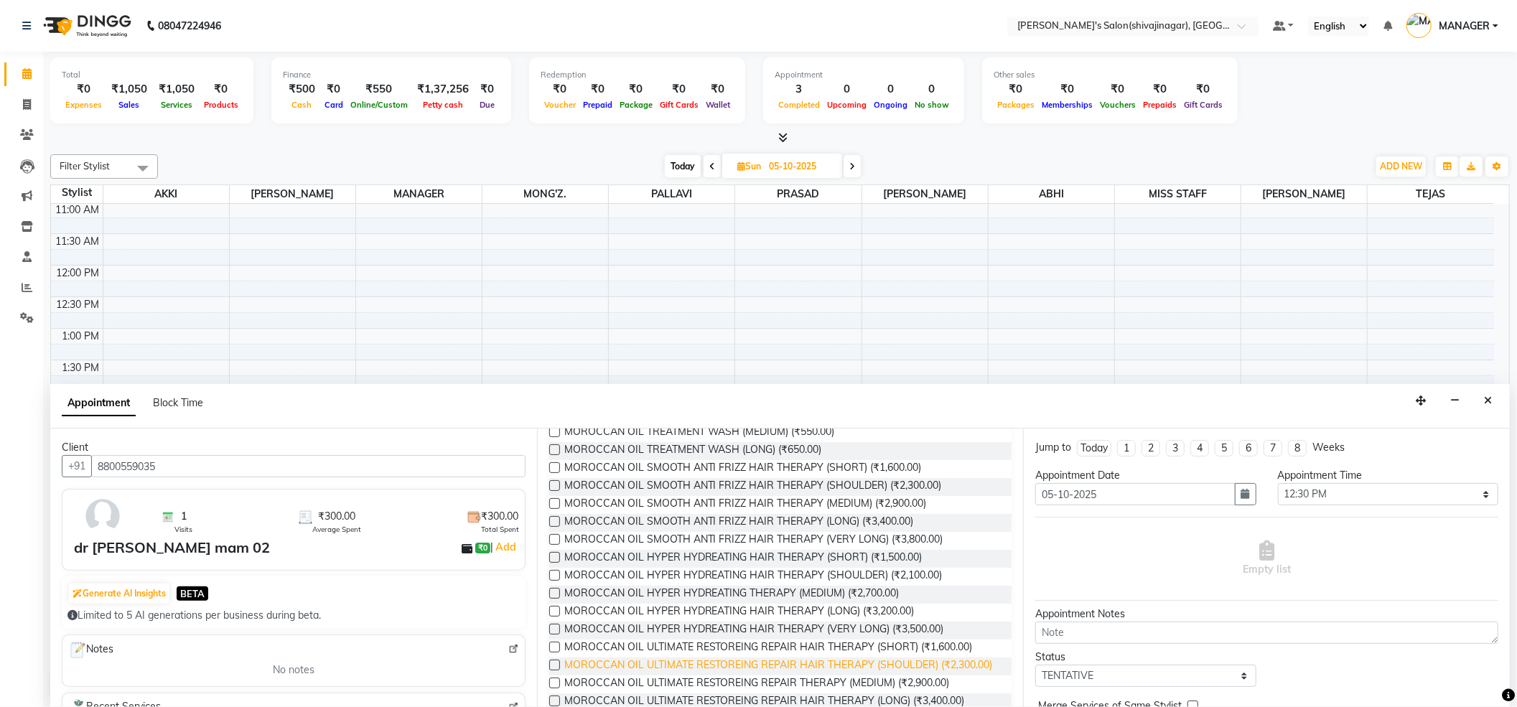
scroll to position [191, 0]
type input "moro"
click at [682, 593] on span "MOROCCAN OIL HYPER HYDREATING THERAPY (MEDIUM) (₹2,700.00)" at bounding box center [731, 593] width 335 height 18
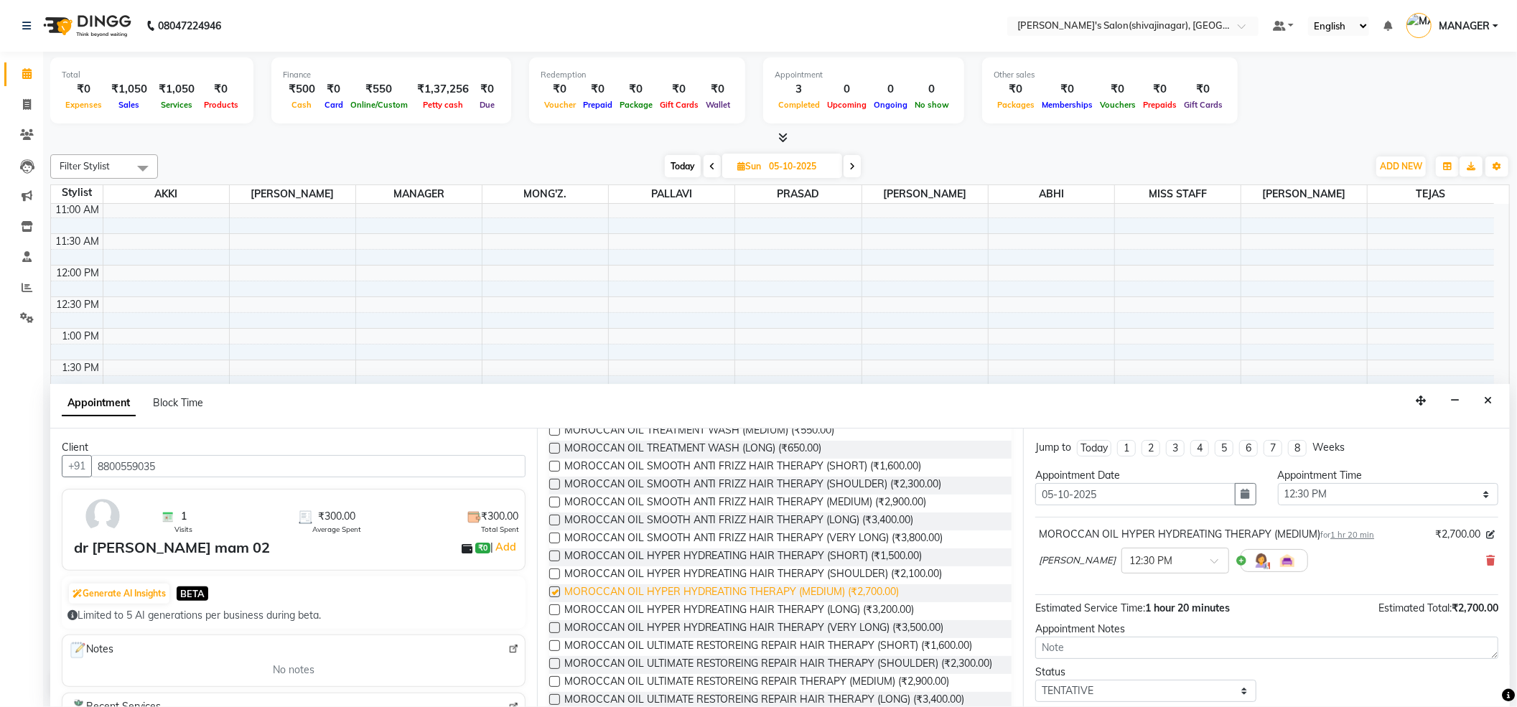
checkbox input "false"
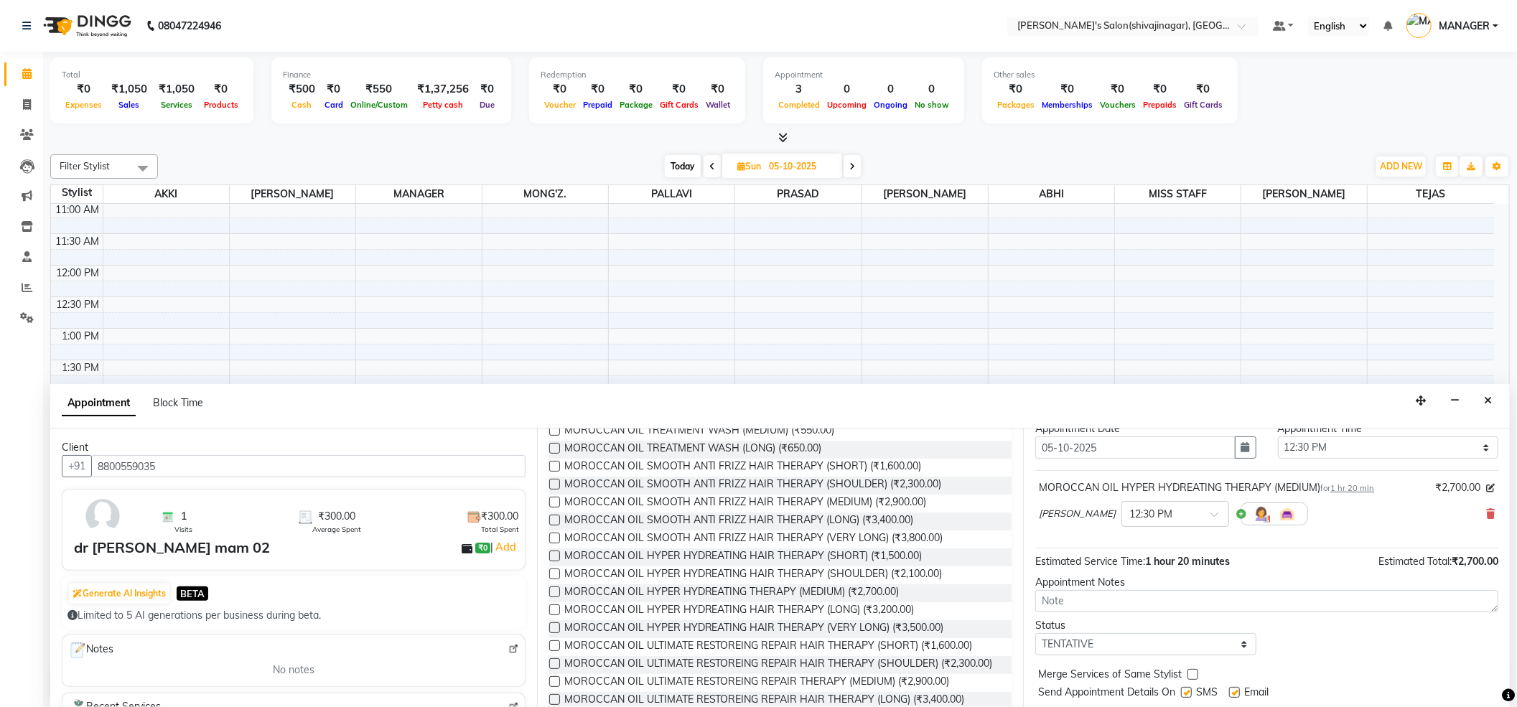
scroll to position [87, 0]
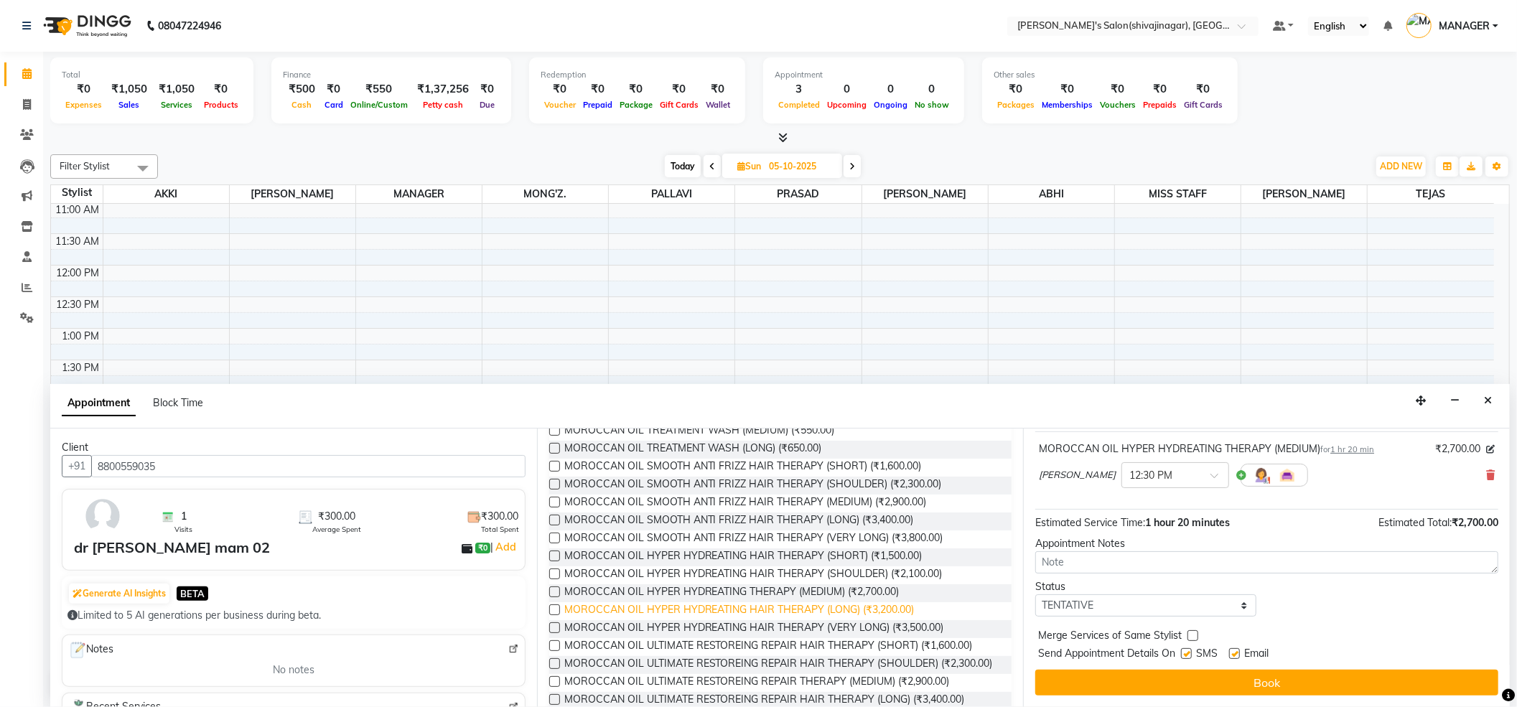
click at [844, 609] on span "MOROCCAN OIL HYPER HYDREATING HAIR THERAPY (LONG) (₹3,200.00)" at bounding box center [739, 611] width 350 height 18
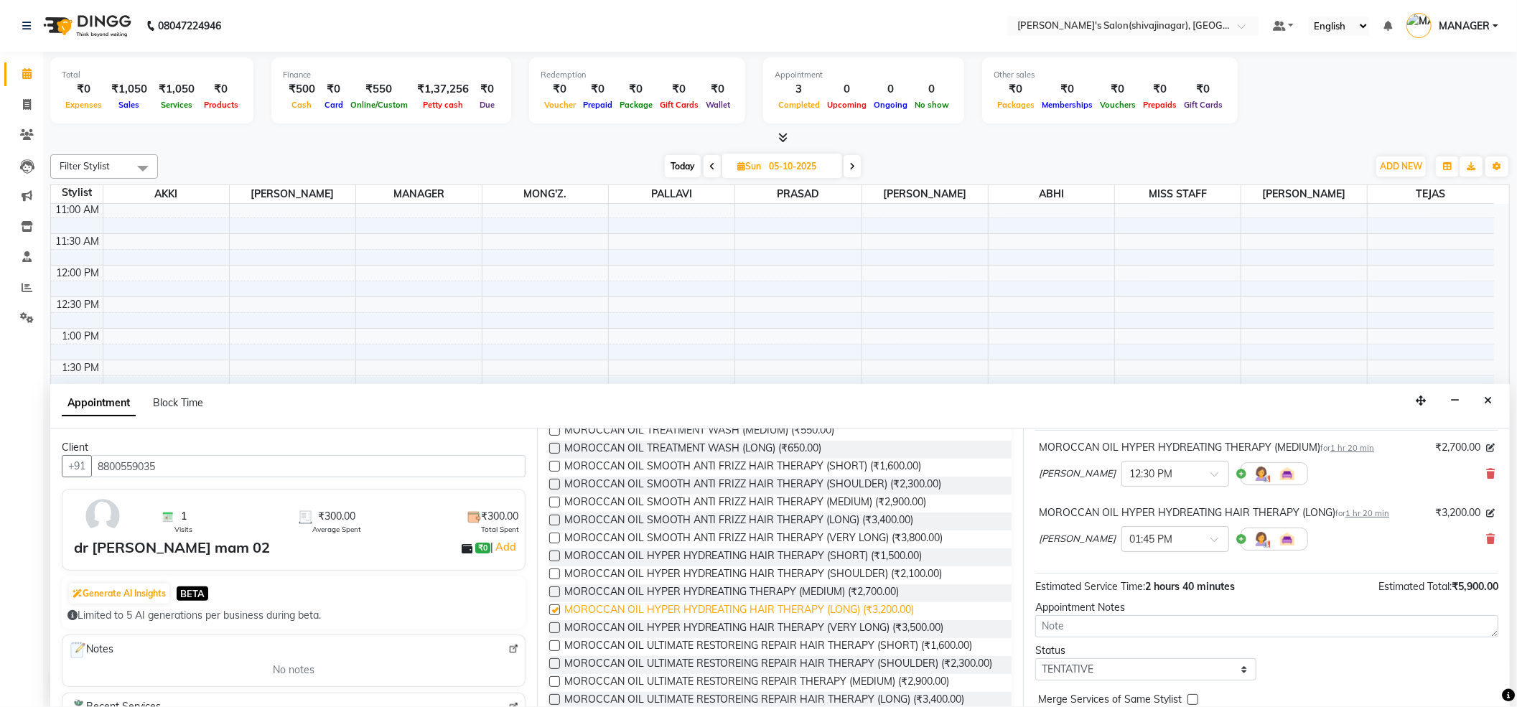
checkbox input "false"
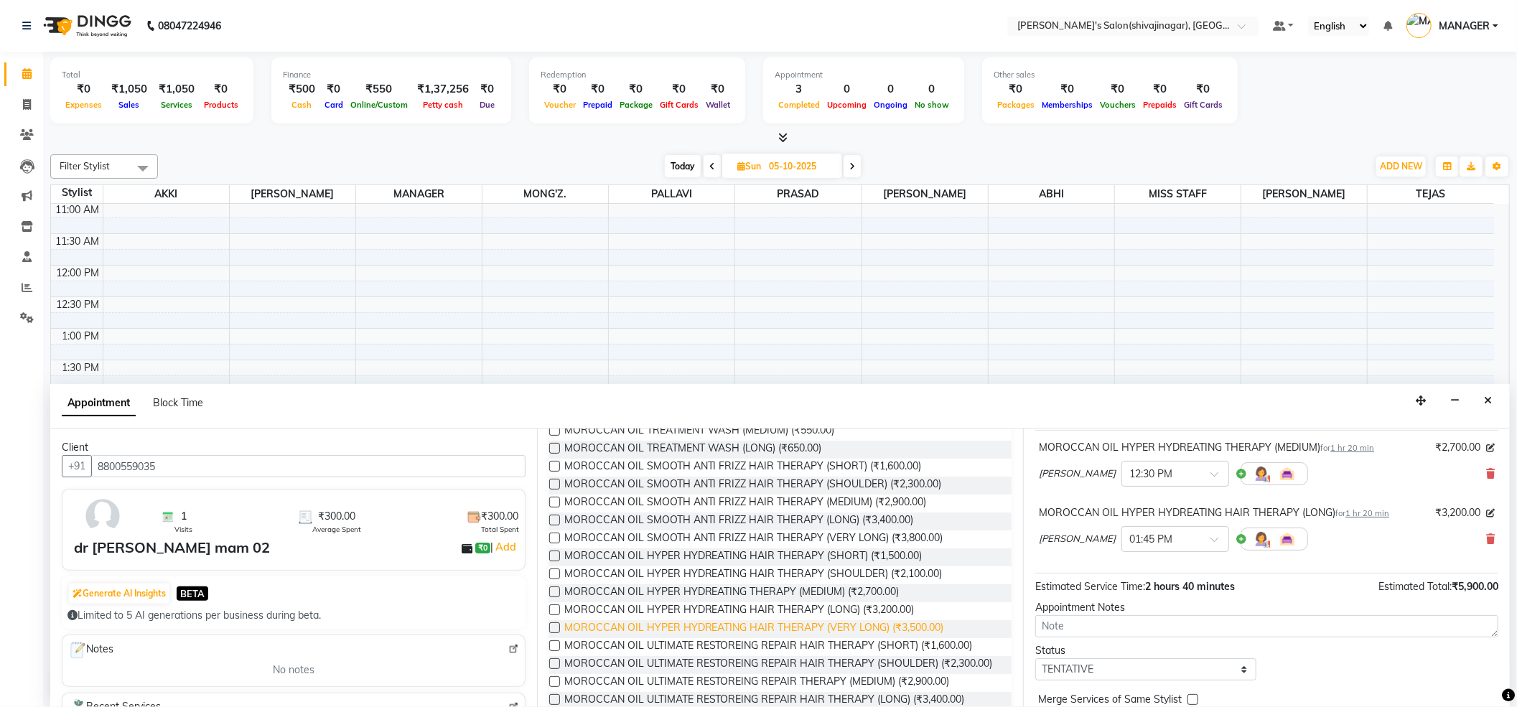
click at [850, 630] on span "MOROCCAN OIL HYPER HYDREATING HAIR THERAPY (VERY LONG) (₹3,500.00)" at bounding box center [754, 629] width 380 height 18
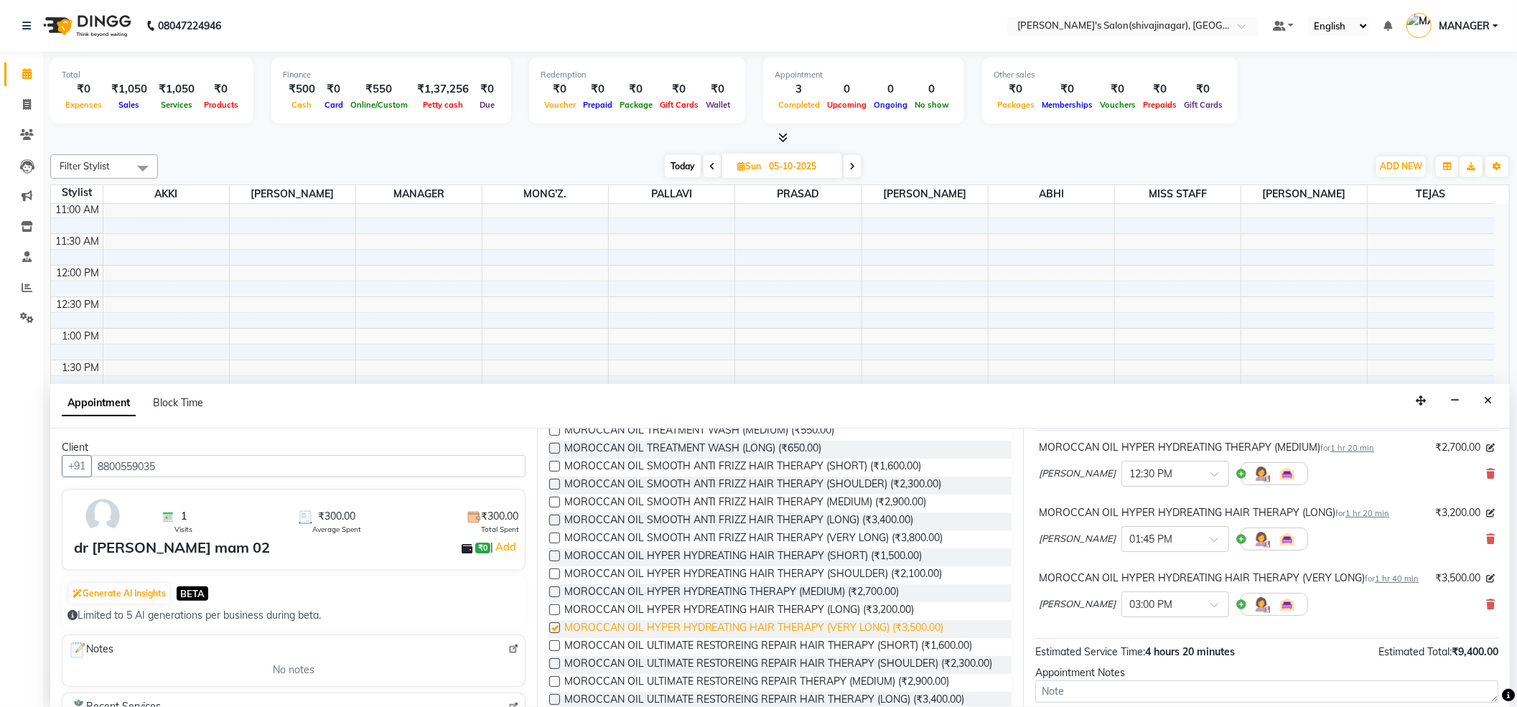
checkbox input "false"
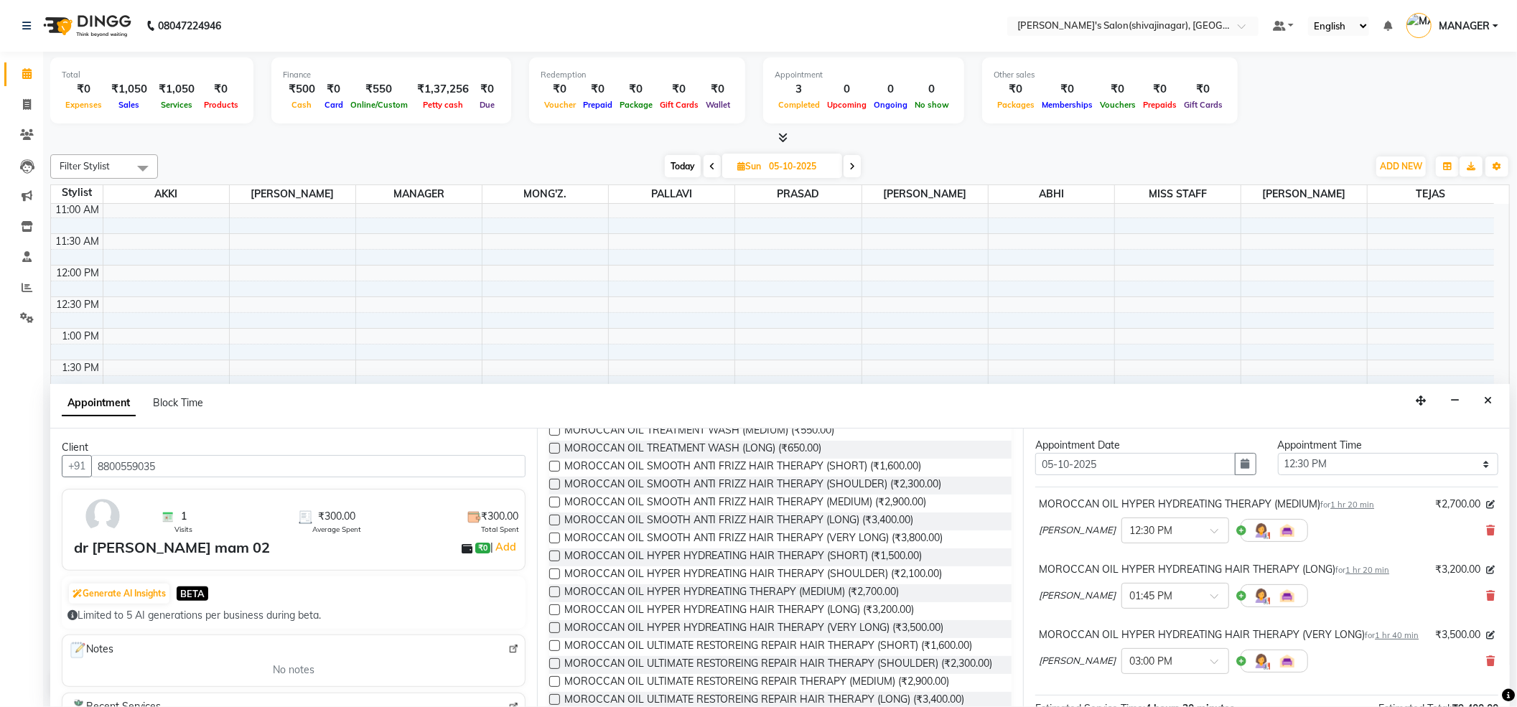
scroll to position [0, 0]
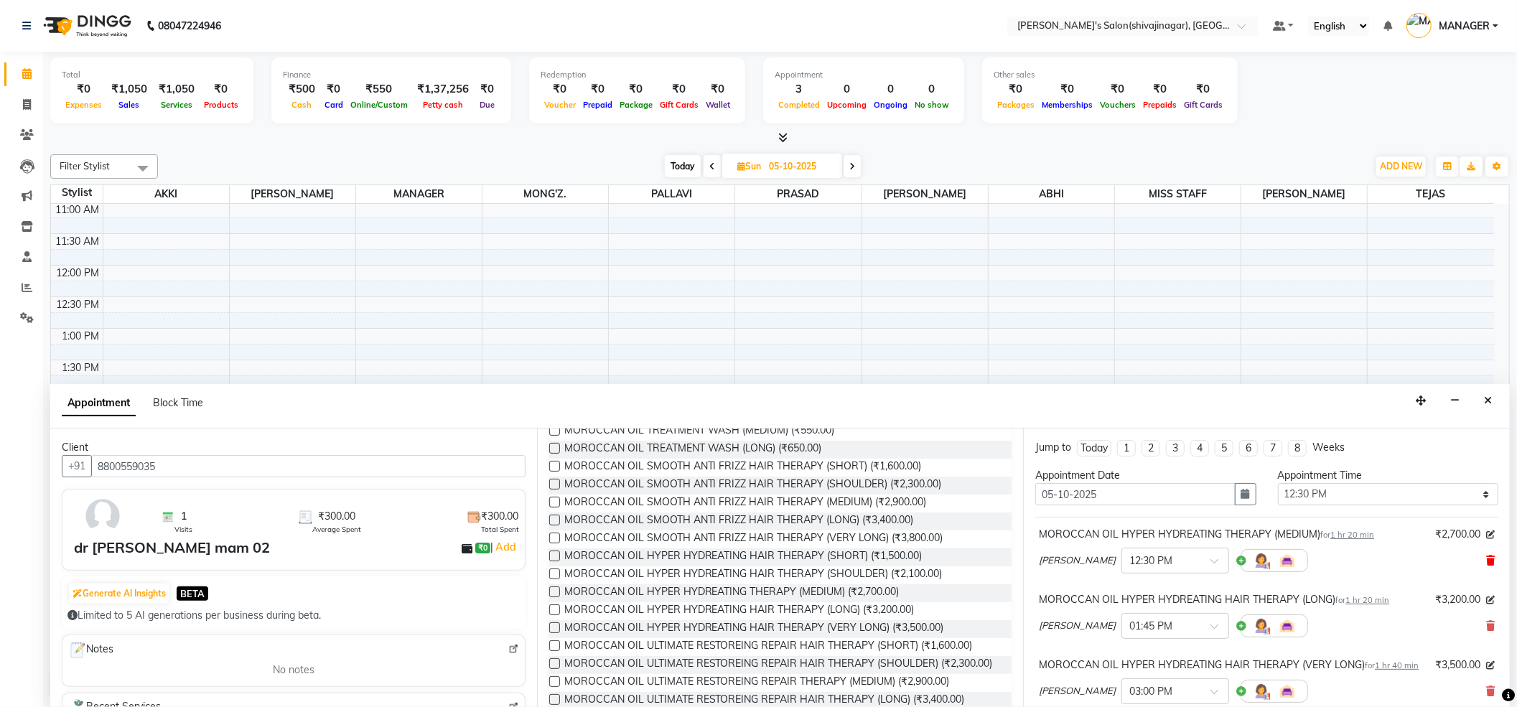
click at [1486, 557] on icon at bounding box center [1490, 561] width 9 height 10
click at [1486, 558] on icon at bounding box center [1490, 561] width 9 height 10
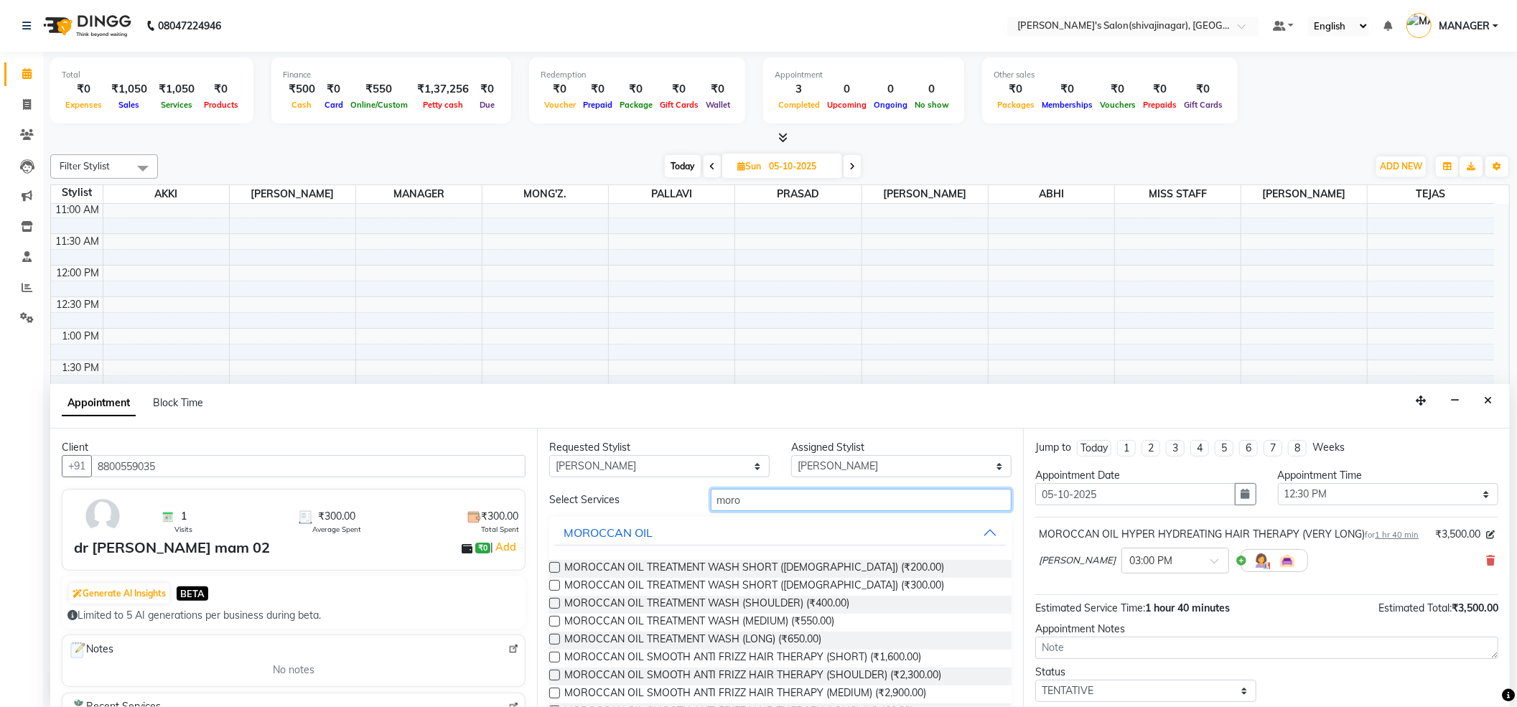
click at [914, 495] on input "moro" at bounding box center [862, 500] width 302 height 22
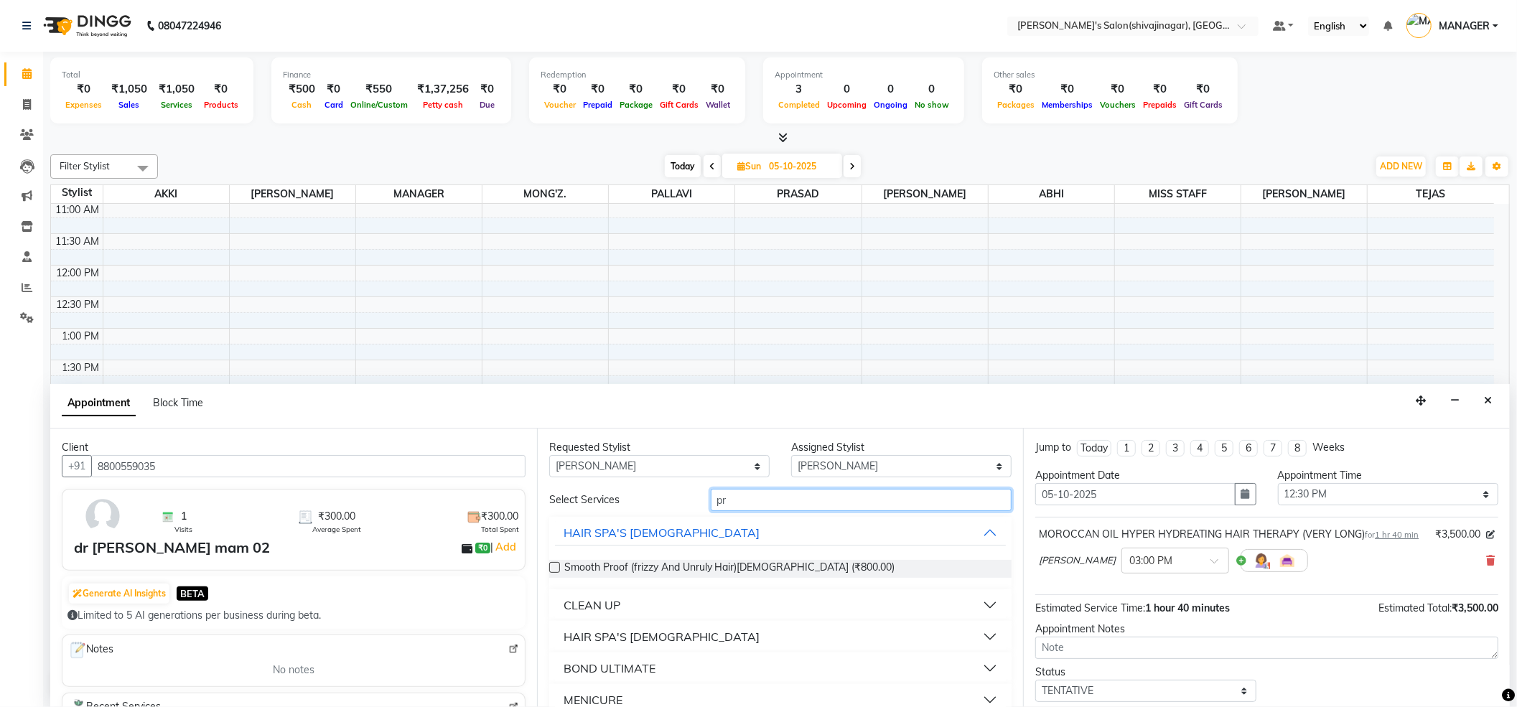
type input "p"
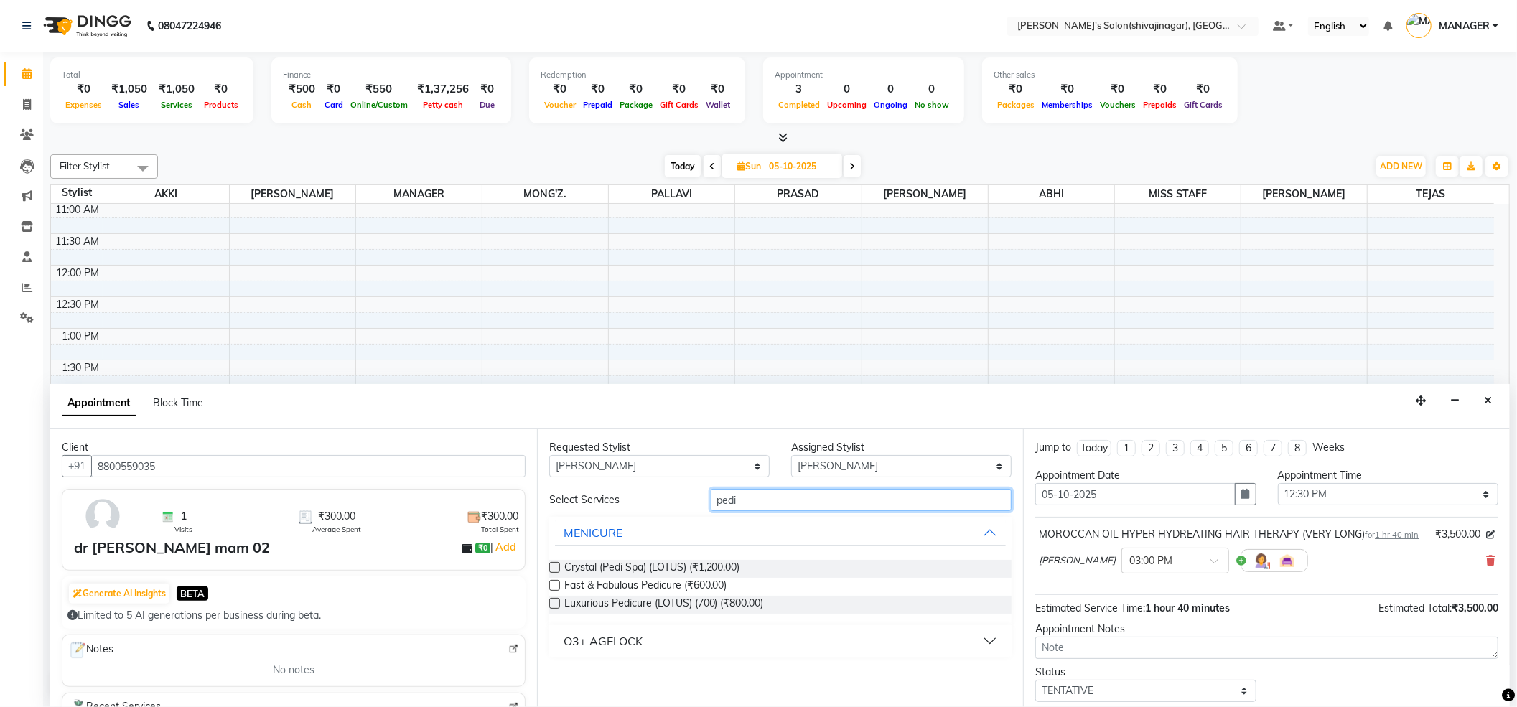
type input "pedi"
click at [555, 601] on label at bounding box center [554, 603] width 11 height 11
click at [555, 601] on input "checkbox" at bounding box center [553, 604] width 9 height 9
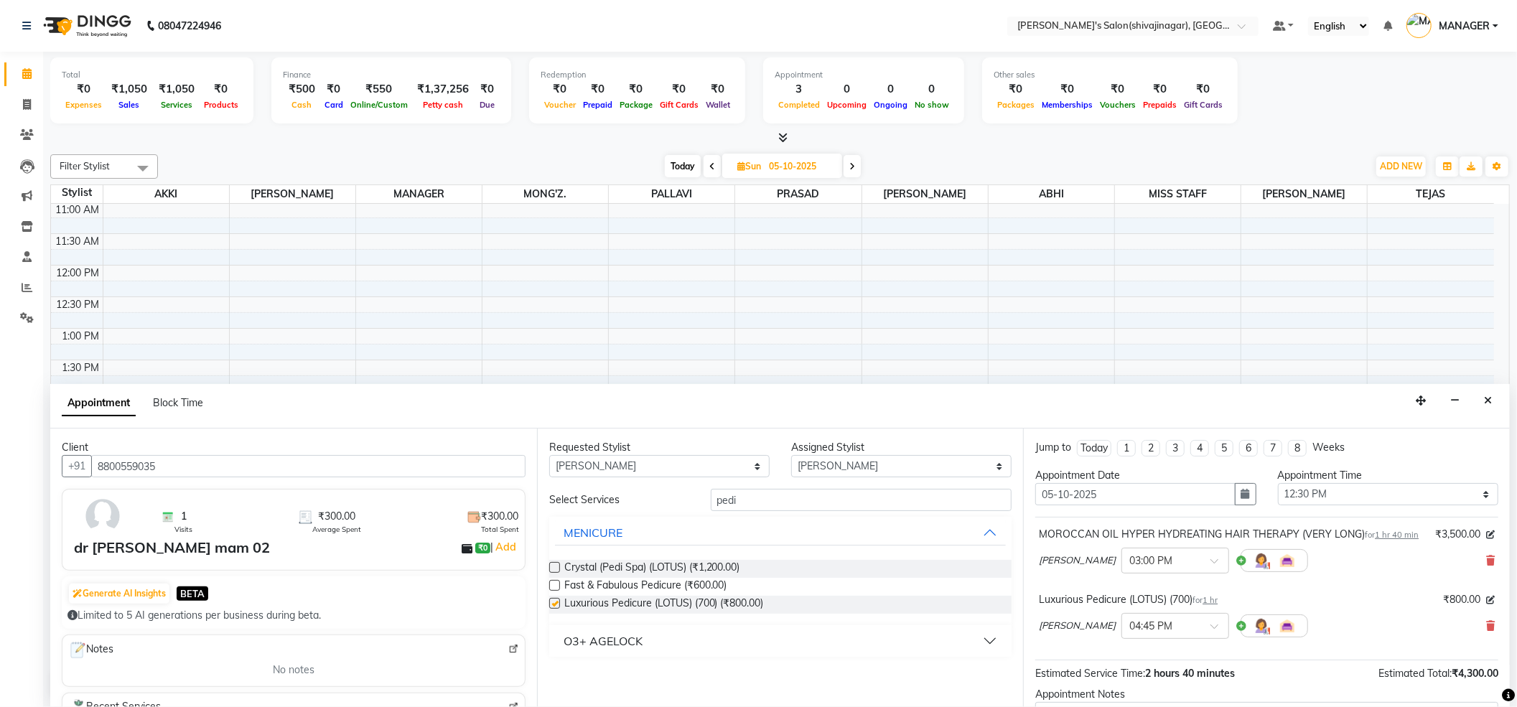
checkbox input "false"
click at [1453, 607] on span "₹800.00" at bounding box center [1461, 599] width 37 height 15
click at [1443, 607] on span "₹800.00" at bounding box center [1461, 599] width 37 height 15
click at [699, 564] on span "Crystal (Pedi Spa) (LOTUS) (₹1,200.00)" at bounding box center [652, 569] width 176 height 18
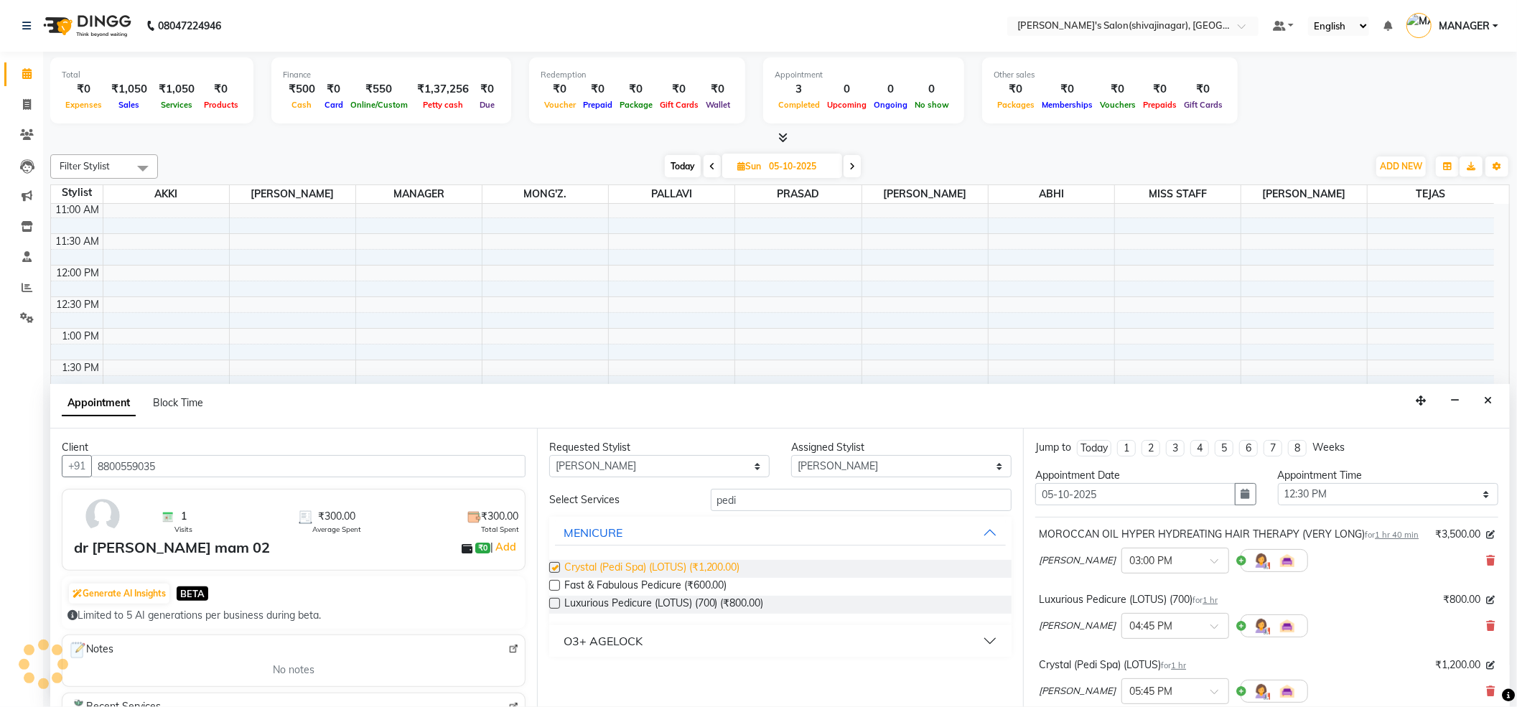
checkbox input "false"
click at [1486, 631] on icon at bounding box center [1490, 626] width 9 height 10
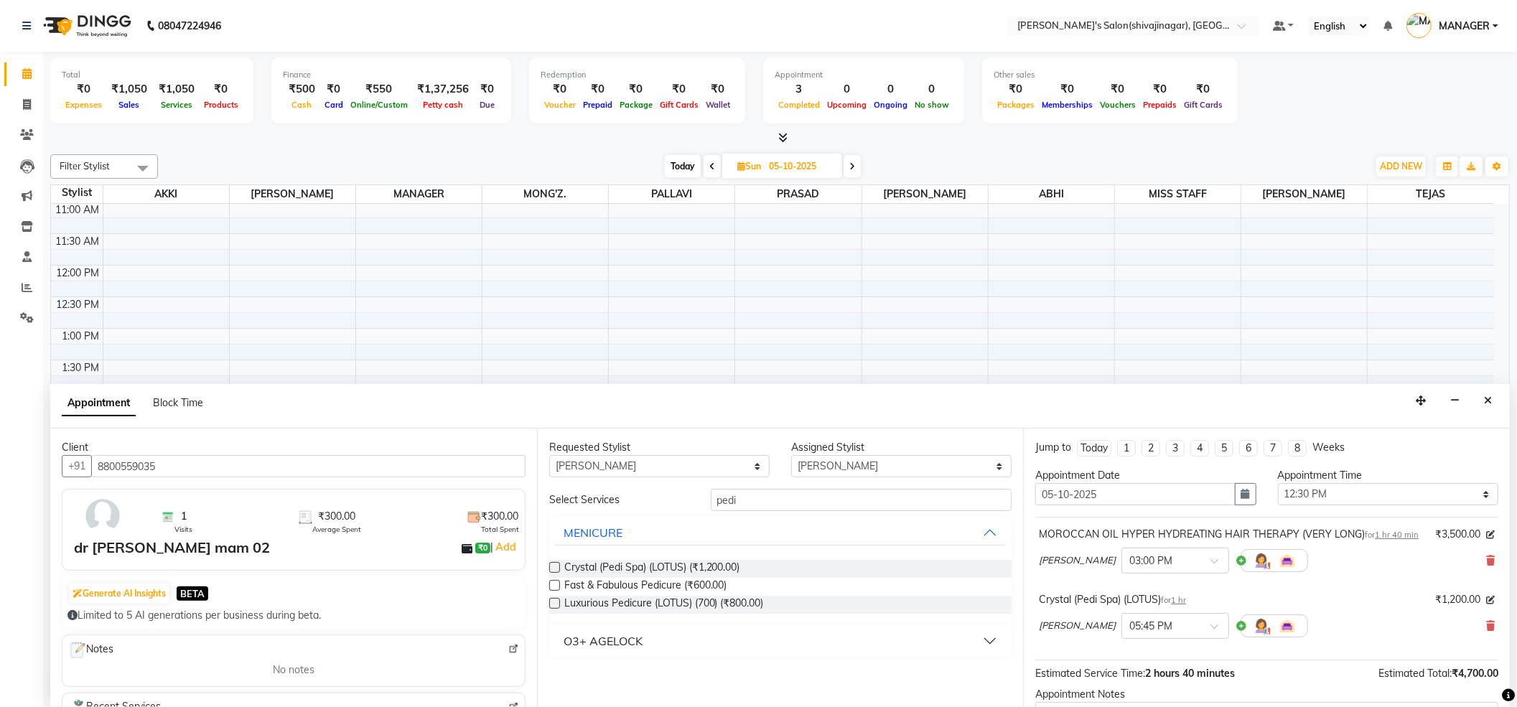
click at [1435, 607] on span "₹1,200.00" at bounding box center [1457, 599] width 45 height 15
click at [1450, 607] on span "₹1,200.00" at bounding box center [1457, 599] width 45 height 15
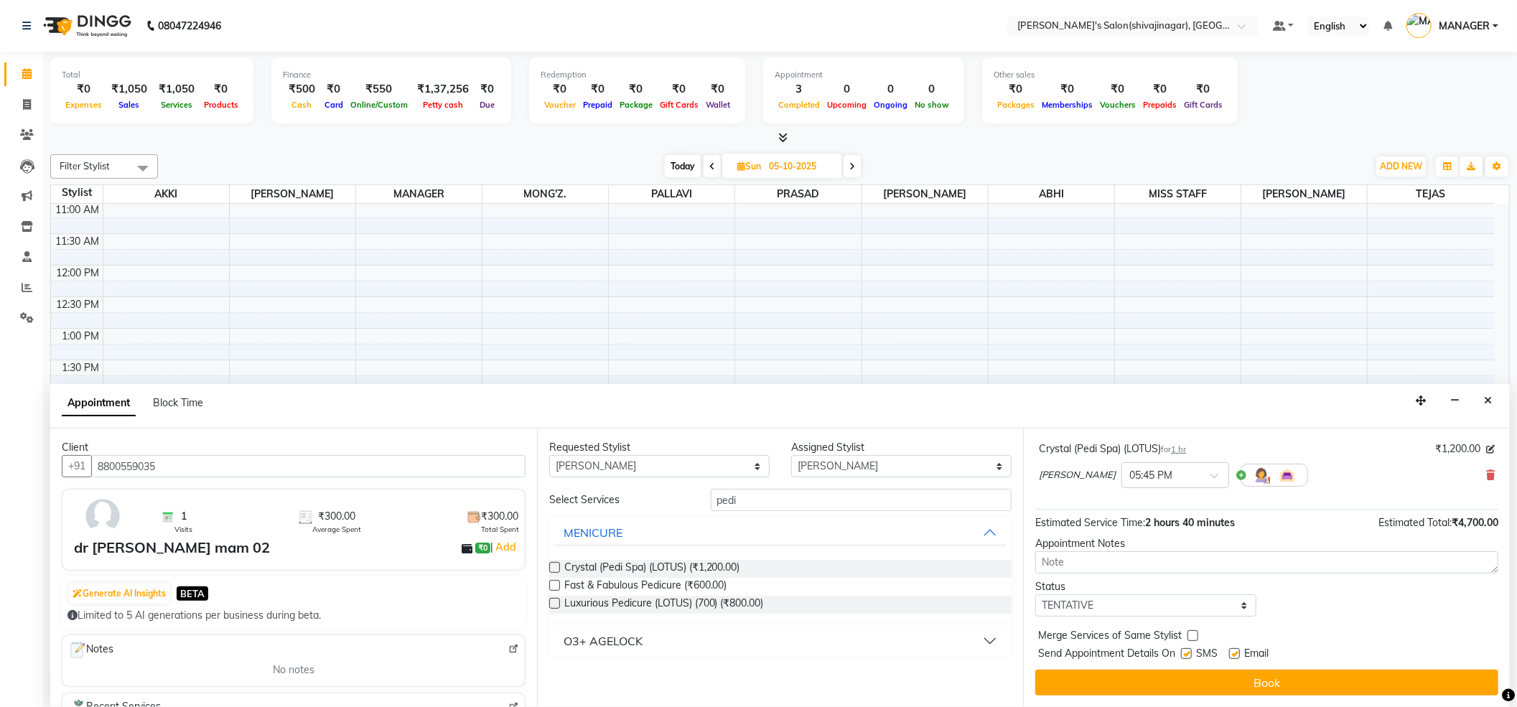
scroll to position [167, 0]
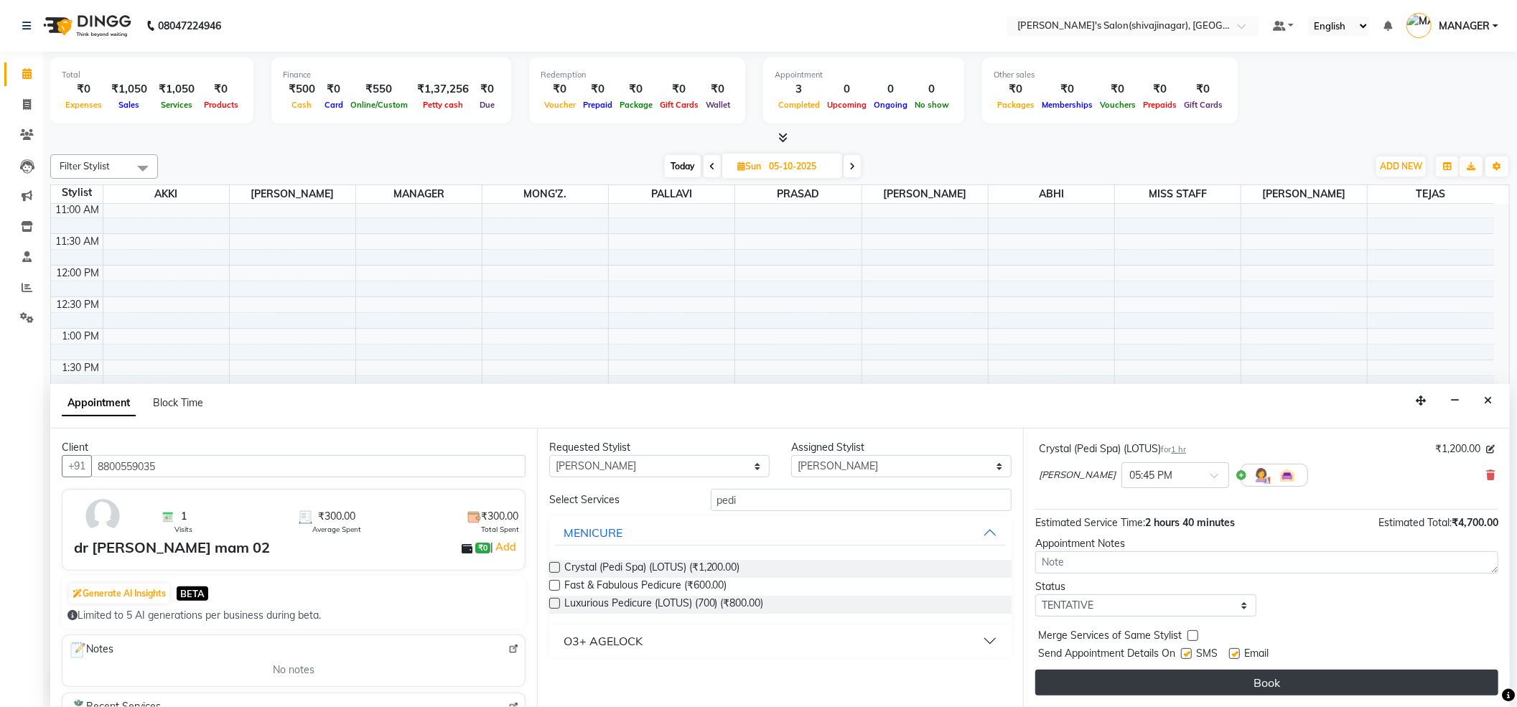
click at [1308, 673] on button "Book" at bounding box center [1266, 683] width 463 height 26
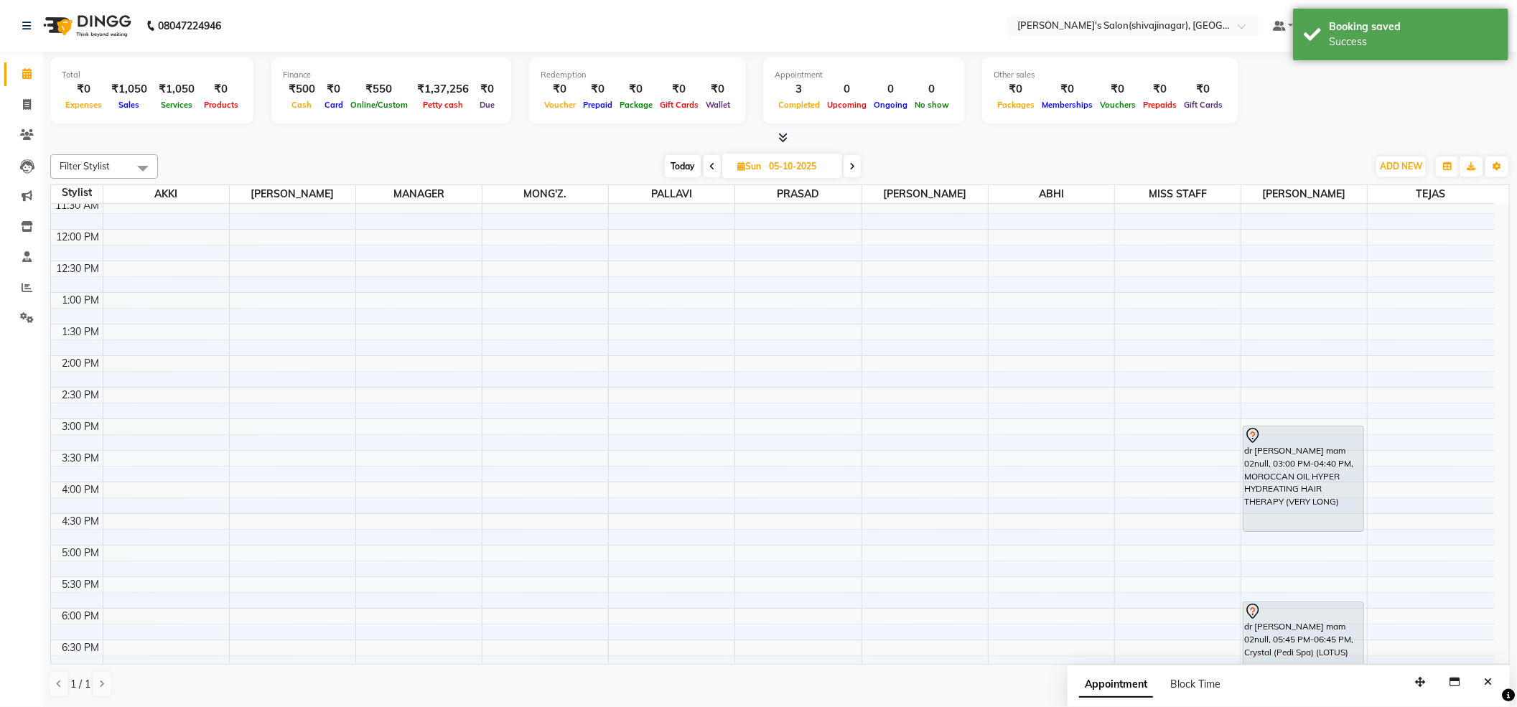
scroll to position [287, 0]
